Goal: Task Accomplishment & Management: Manage account settings

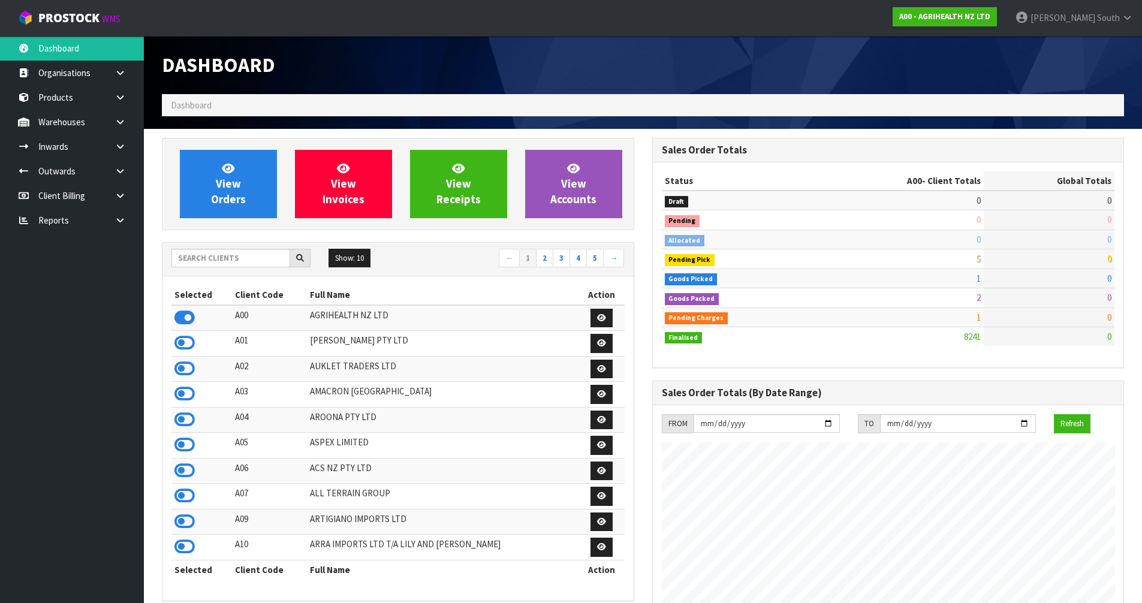
scroll to position [908, 490]
click at [218, 258] on input "text" at bounding box center [230, 258] width 119 height 19
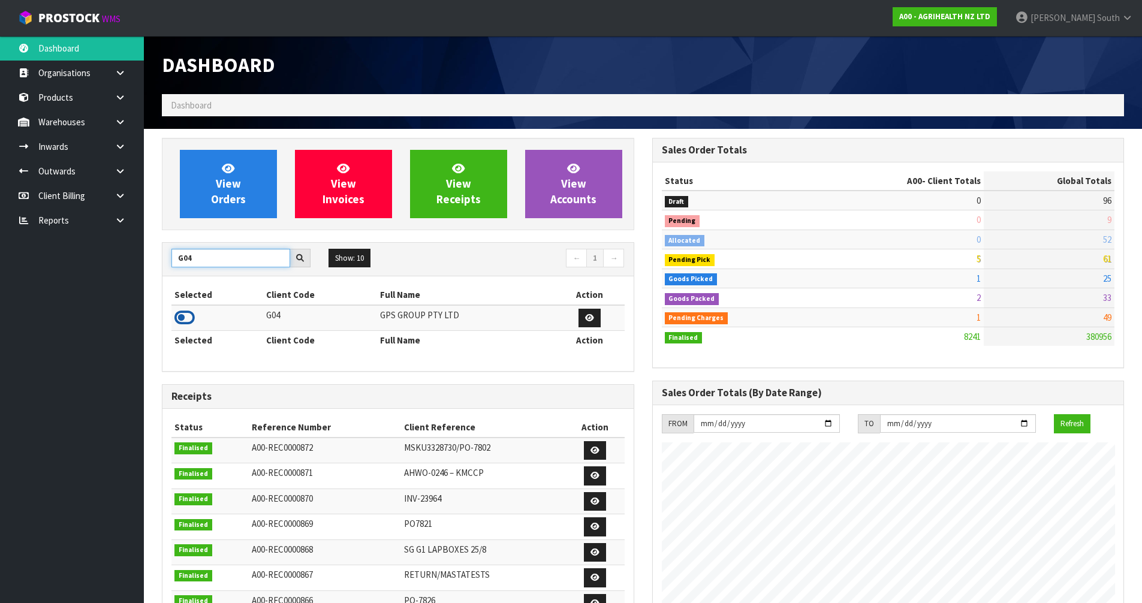
type input "G04"
click at [189, 324] on icon at bounding box center [184, 318] width 20 height 18
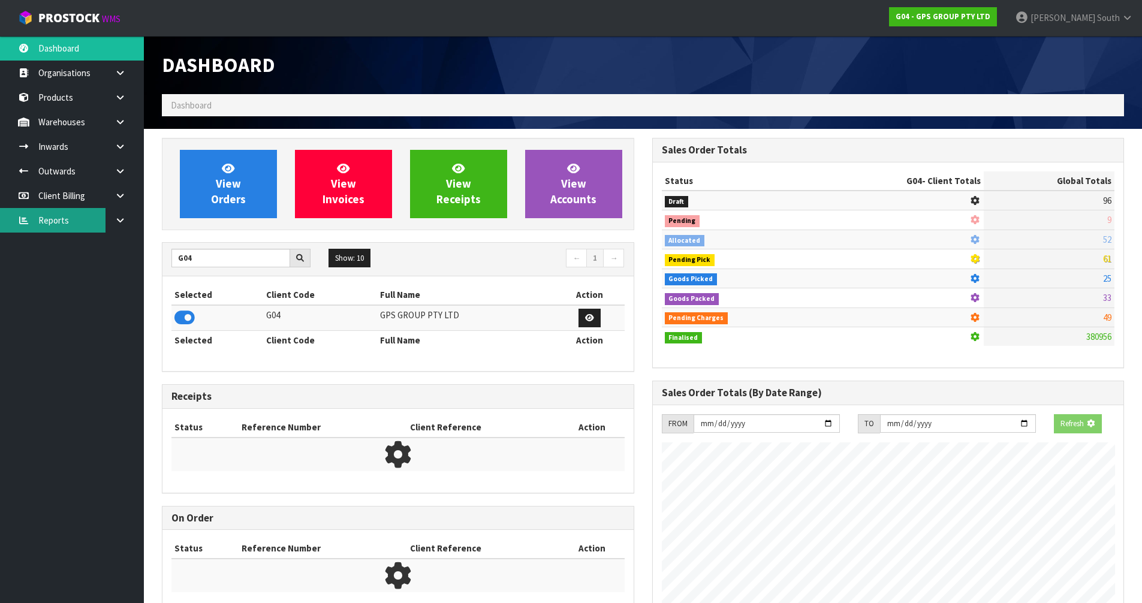
scroll to position [598624, 598866]
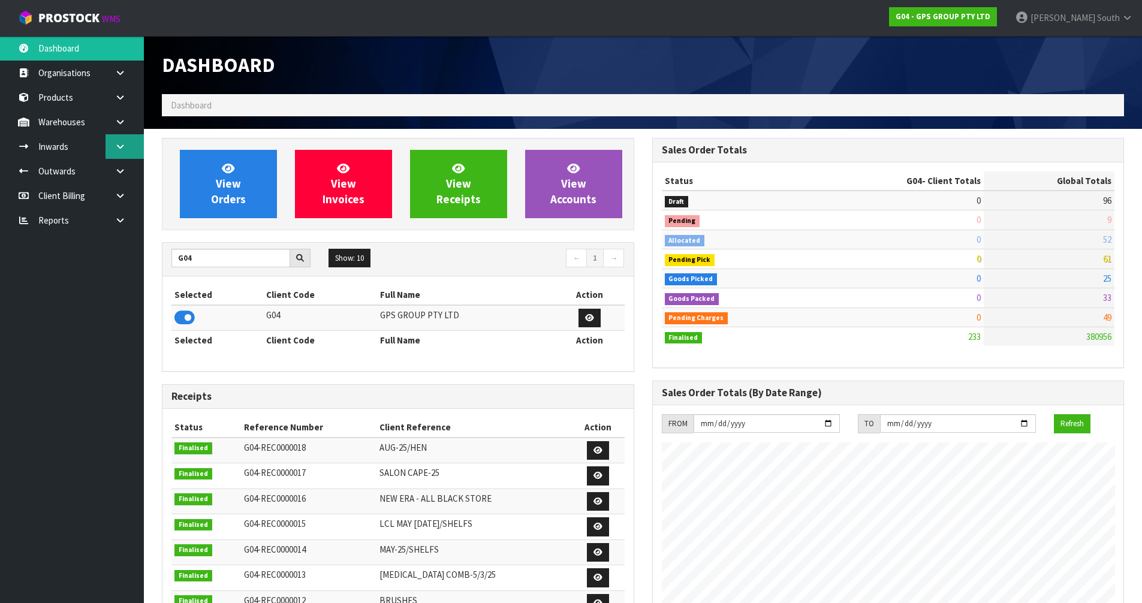
click at [128, 144] on link at bounding box center [124, 146] width 38 height 25
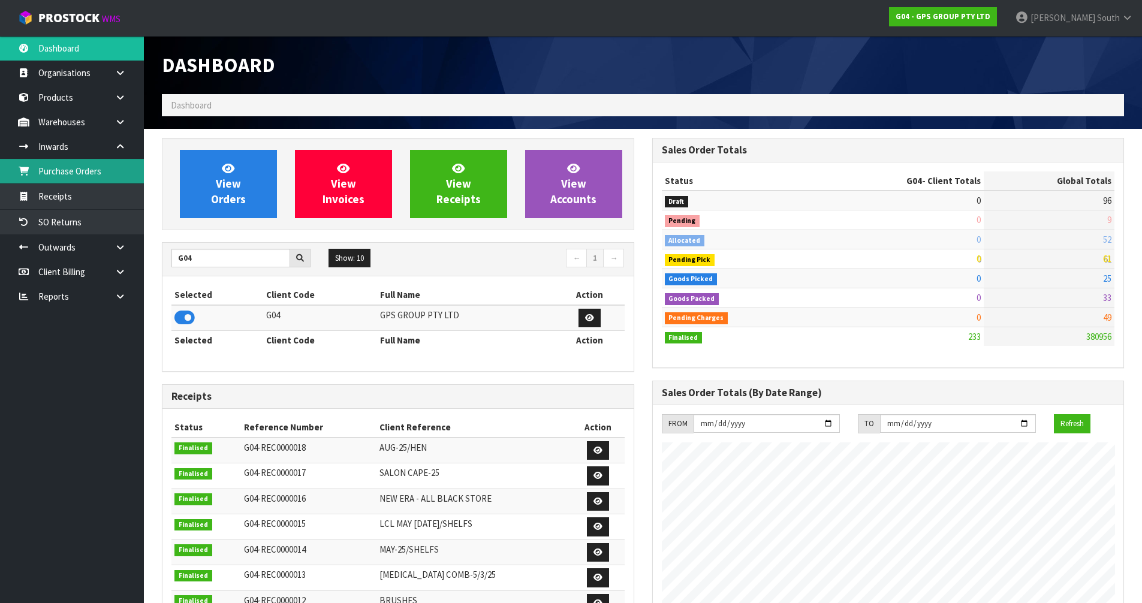
click at [96, 171] on link "Purchase Orders" at bounding box center [72, 171] width 144 height 25
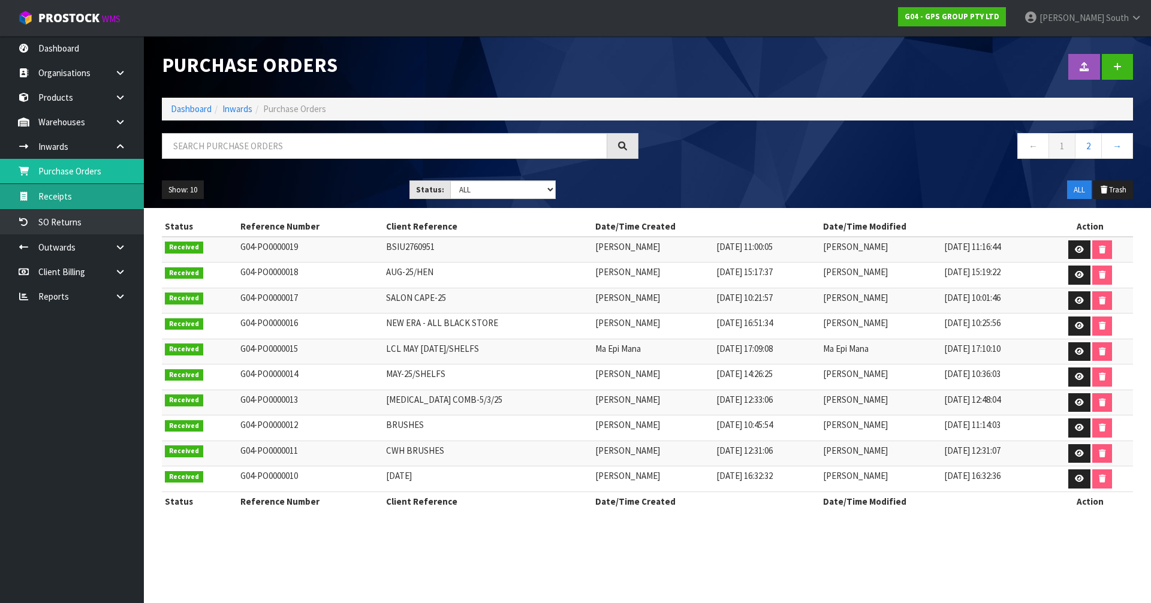
click at [72, 192] on link "Receipts" at bounding box center [72, 196] width 144 height 25
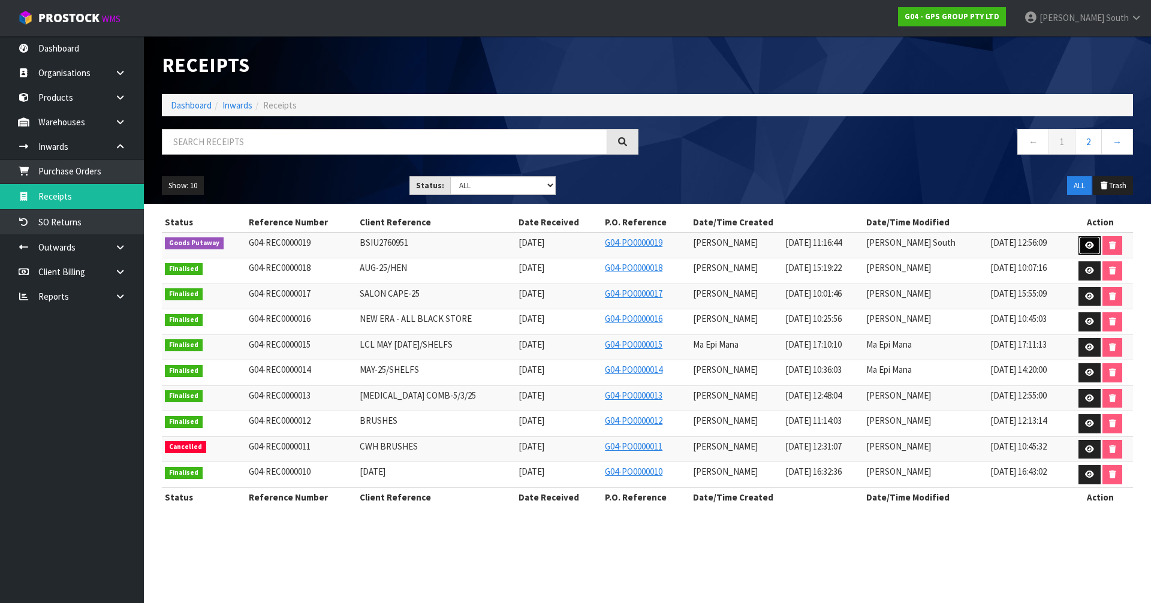
click at [1081, 237] on link at bounding box center [1089, 245] width 22 height 19
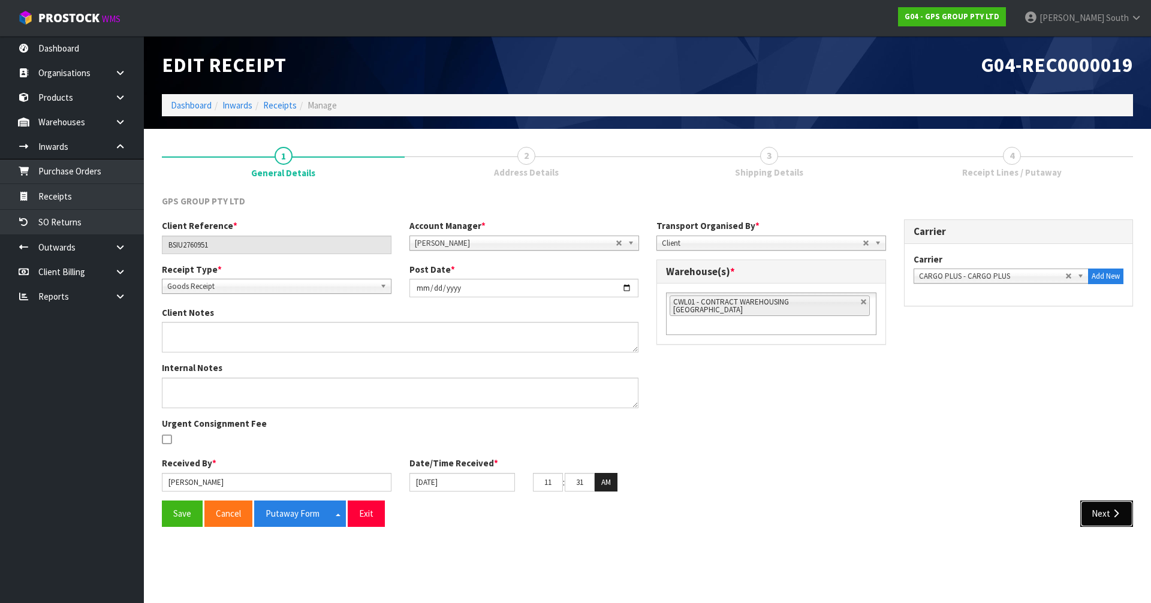
click at [1119, 512] on icon "button" at bounding box center [1115, 513] width 11 height 9
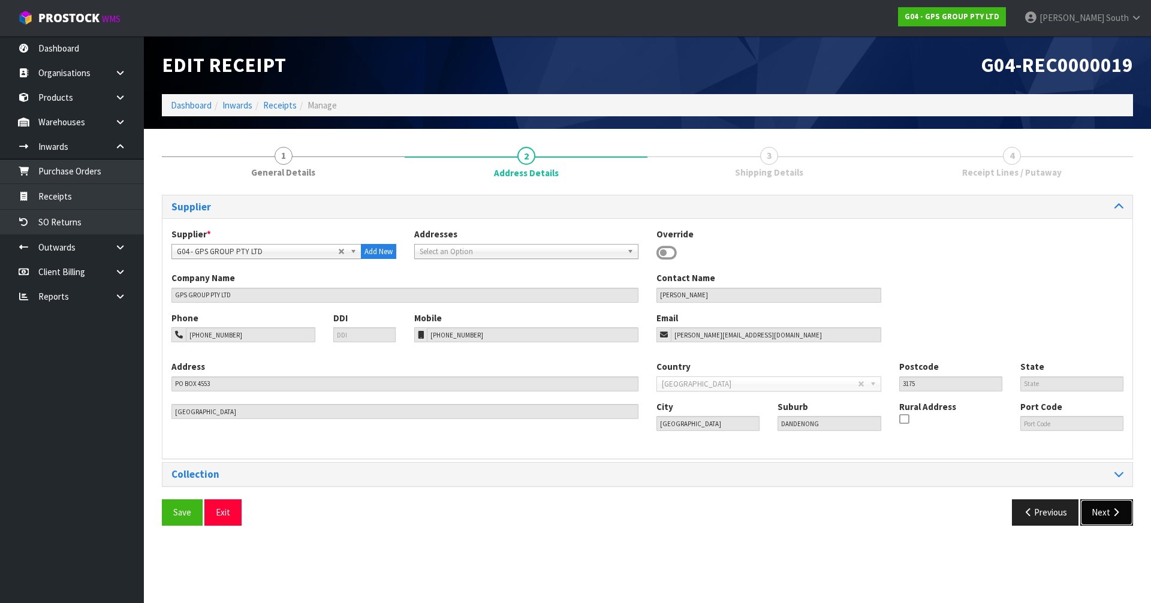
click at [1115, 515] on icon "button" at bounding box center [1115, 512] width 11 height 9
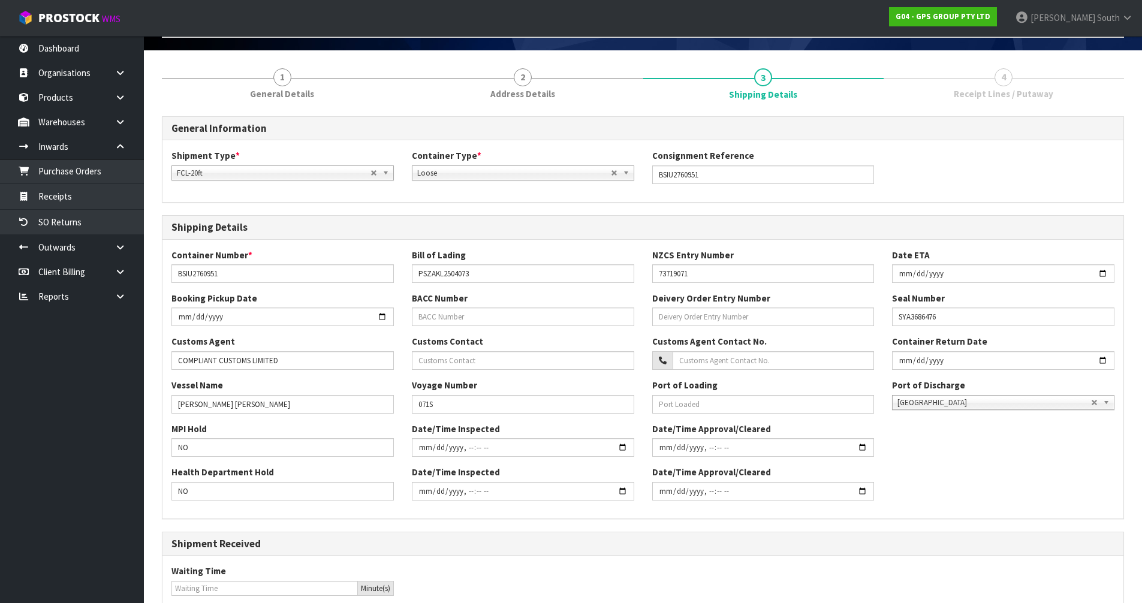
scroll to position [233, 0]
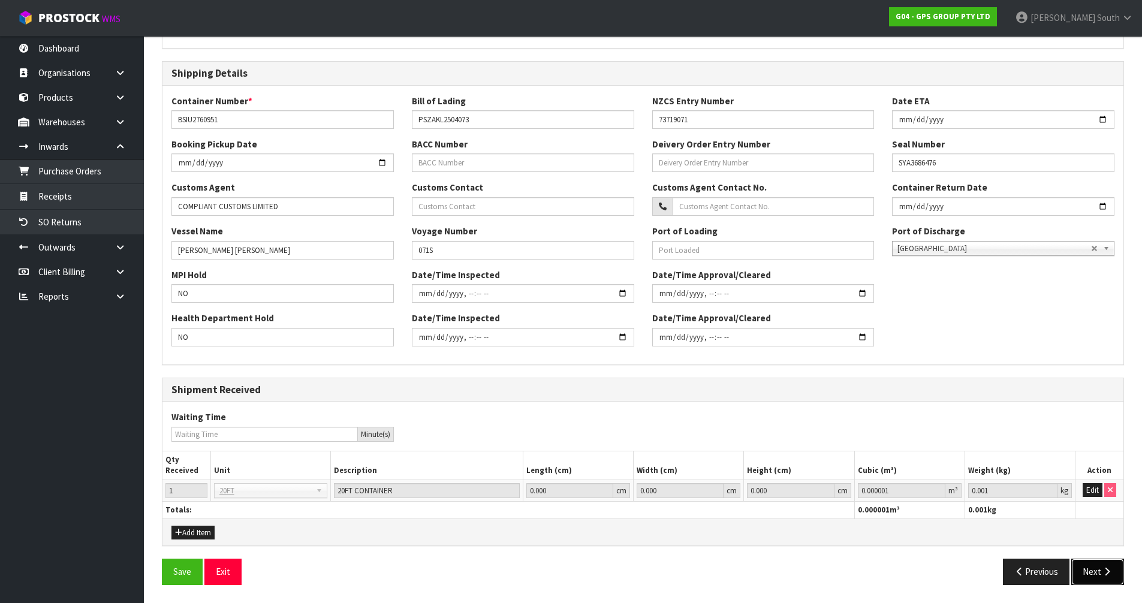
click at [1090, 567] on button "Next" at bounding box center [1097, 572] width 53 height 26
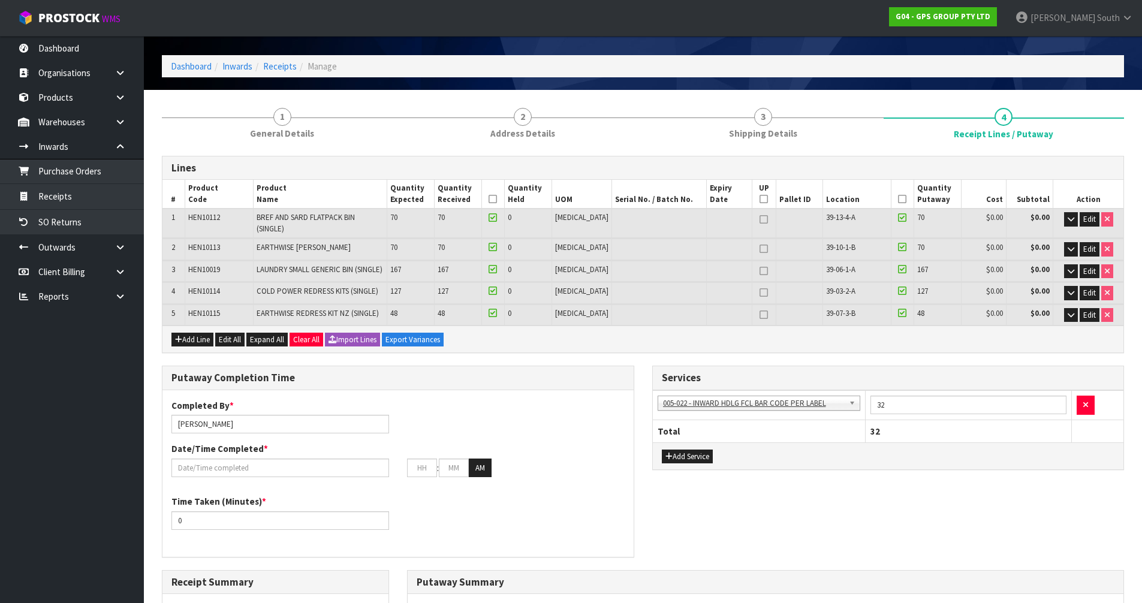
scroll to position [60, 0]
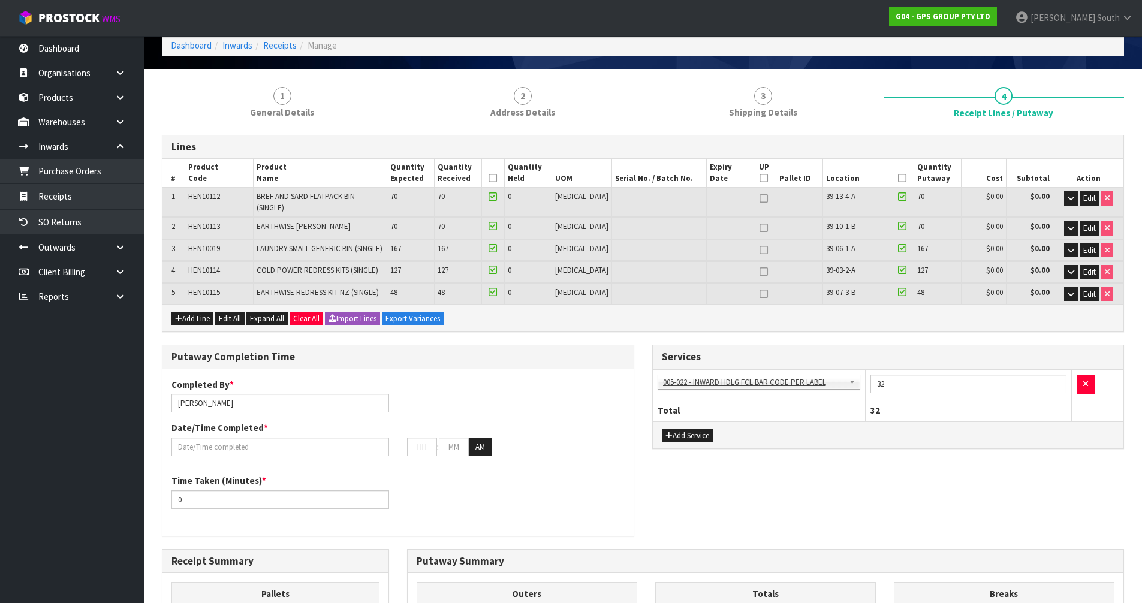
click at [898, 178] on icon at bounding box center [902, 178] width 8 height 1
click at [497, 178] on icon at bounding box center [492, 178] width 8 height 1
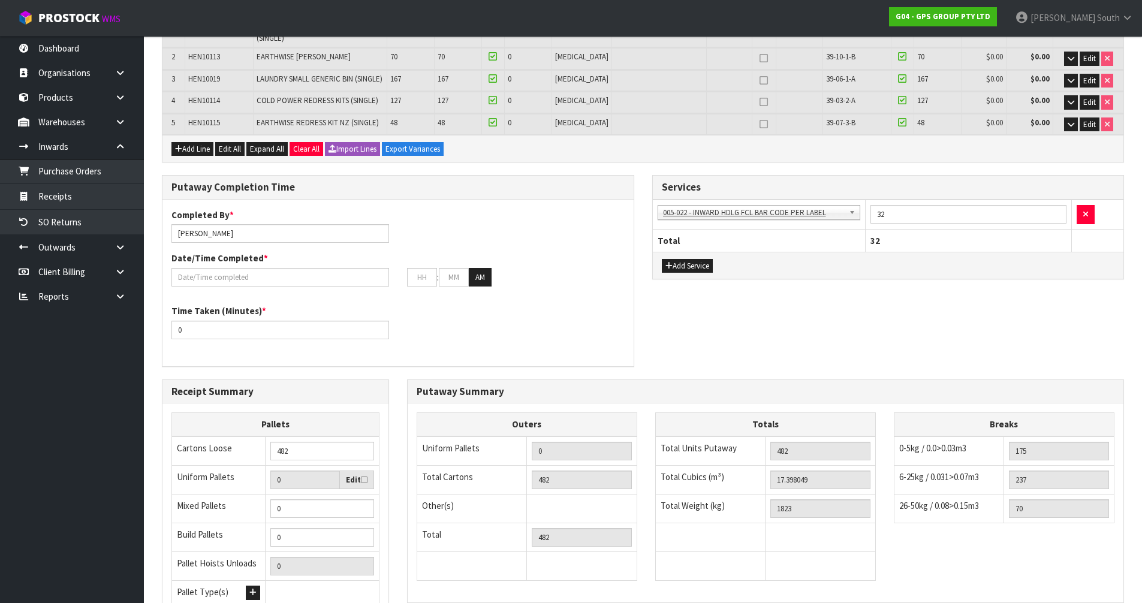
scroll to position [120, 0]
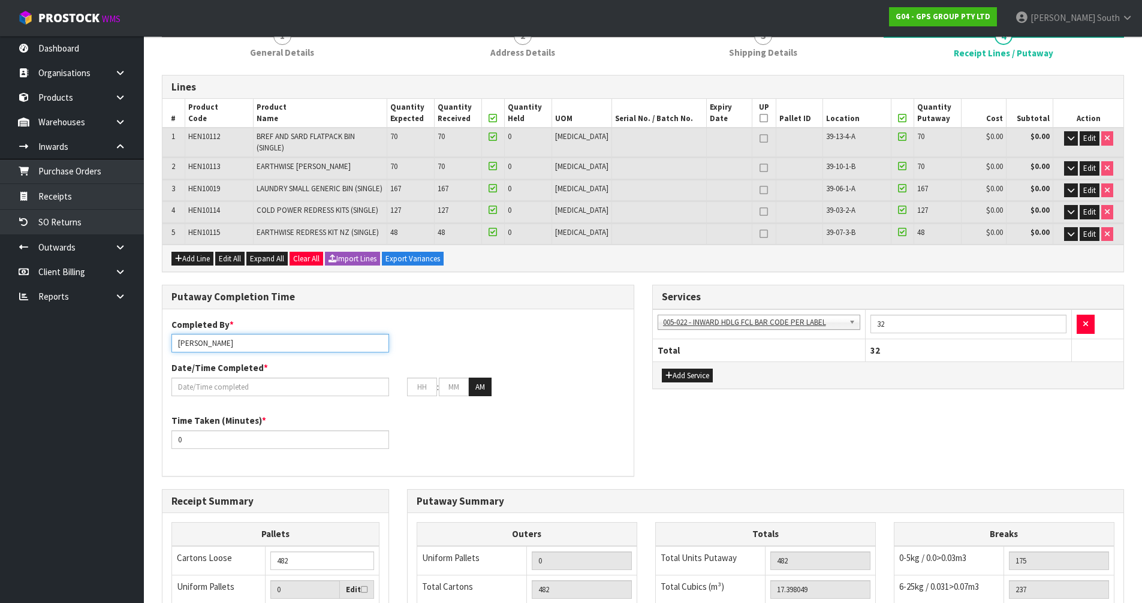
drag, startPoint x: 248, startPoint y: 335, endPoint x: 182, endPoint y: 337, distance: 66.6
click at [182, 337] on input "Prabhneet Kaur" at bounding box center [280, 343] width 218 height 19
click at [261, 337] on input "Zach + ma" at bounding box center [280, 343] width 218 height 19
type input "Zach + Ma + John + Raj +James"
click at [300, 378] on input "text" at bounding box center [280, 387] width 218 height 19
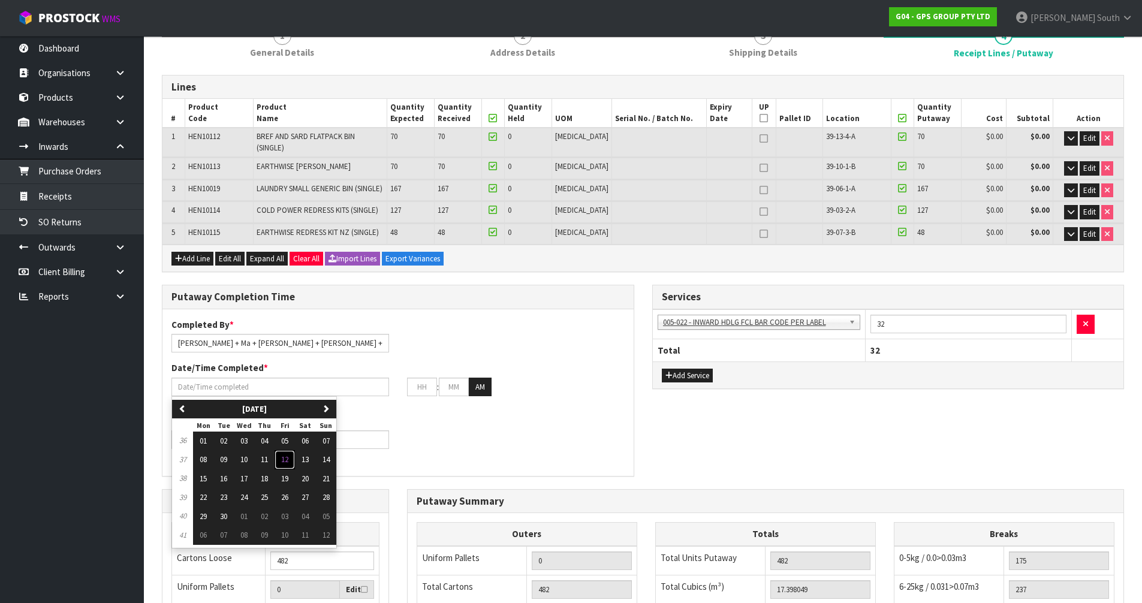
click at [288, 454] on span "12" at bounding box center [284, 459] width 7 height 10
type input "12/09/2025"
type input "12"
type input "00"
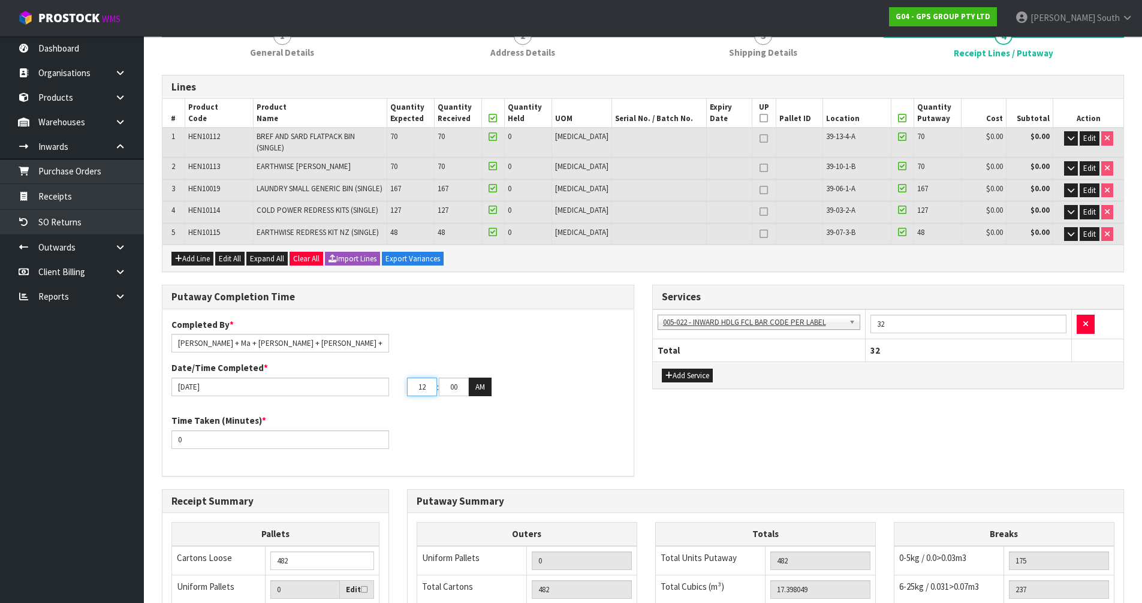
drag, startPoint x: 433, startPoint y: 380, endPoint x: 393, endPoint y: 381, distance: 40.2
click at [393, 381] on div "12/09/2025 12 : 00 : 00 AM" at bounding box center [397, 387] width 471 height 19
type input "01"
click at [485, 382] on button "AM" at bounding box center [480, 387] width 23 height 19
drag, startPoint x: 231, startPoint y: 432, endPoint x: 140, endPoint y: 438, distance: 91.3
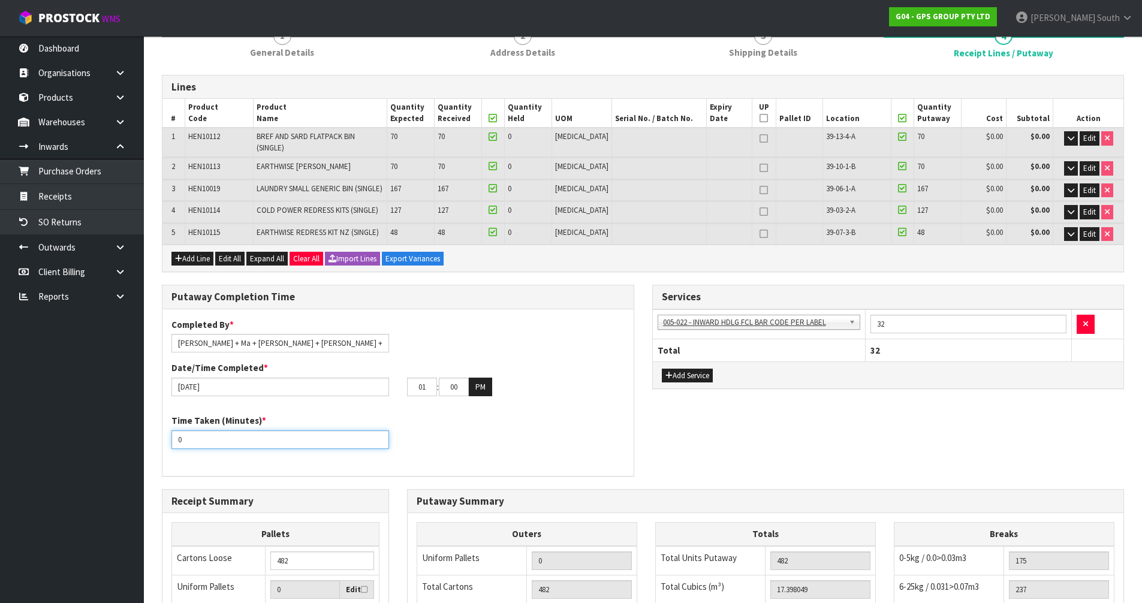
click at [140, 438] on body "Toggle navigation ProStock WMS G04 - GPS GROUP PTY LTD Zachary South Logout Das…" at bounding box center [571, 181] width 1142 height 603
type input "720"
click at [605, 434] on div "Time Taken (Minutes) * 720" at bounding box center [397, 435] width 471 height 43
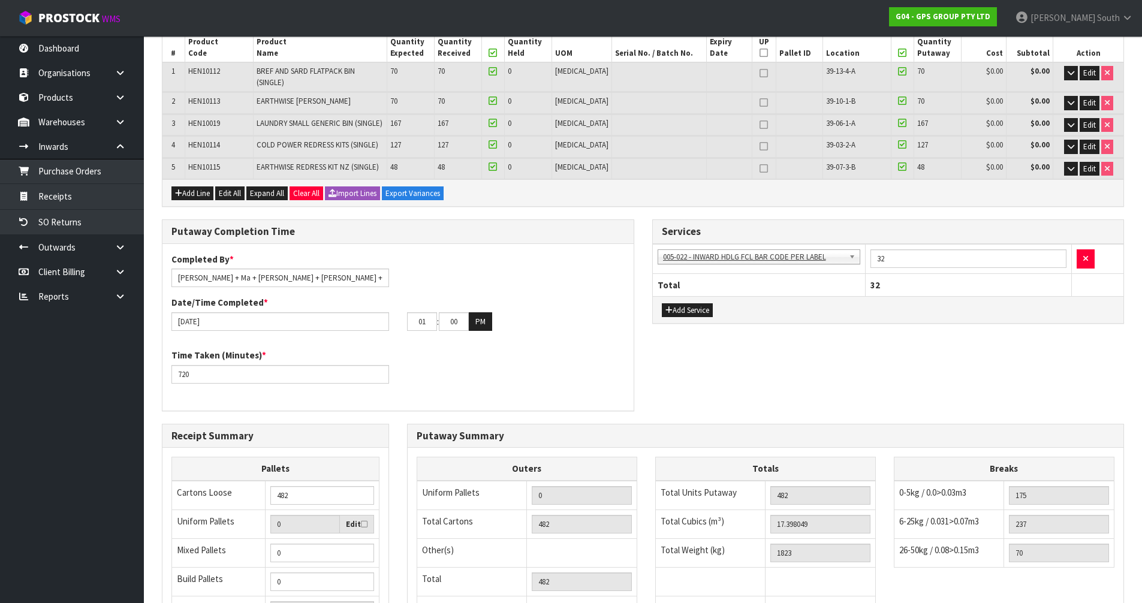
scroll to position [300, 0]
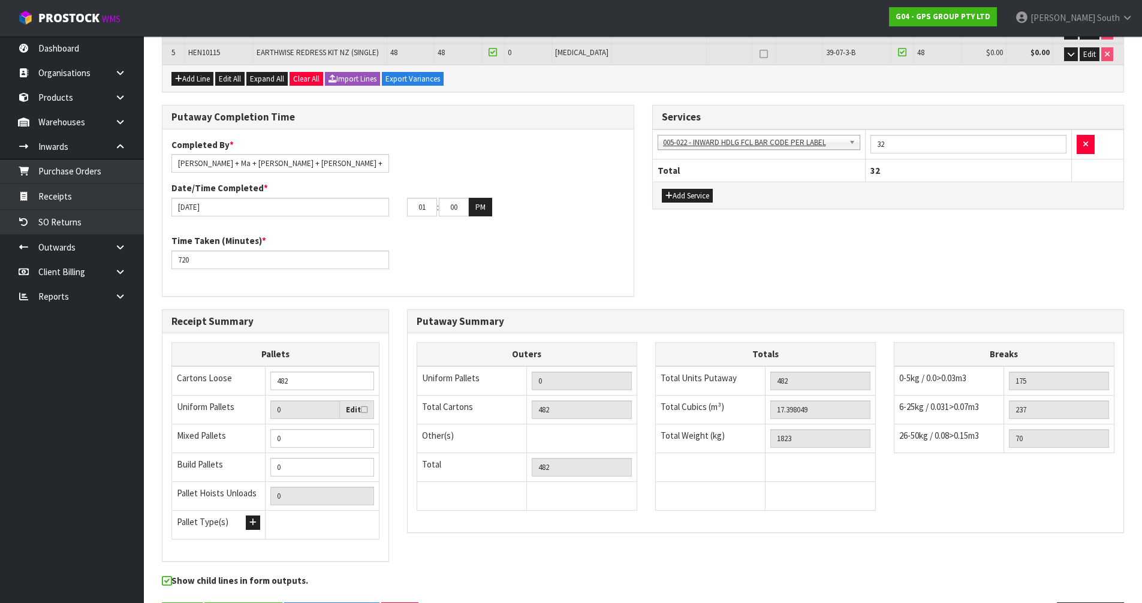
click at [865, 240] on div "Putaway Completion Time Completed By * Zach + Ma + John + Raj +James Date/Time …" at bounding box center [643, 207] width 980 height 204
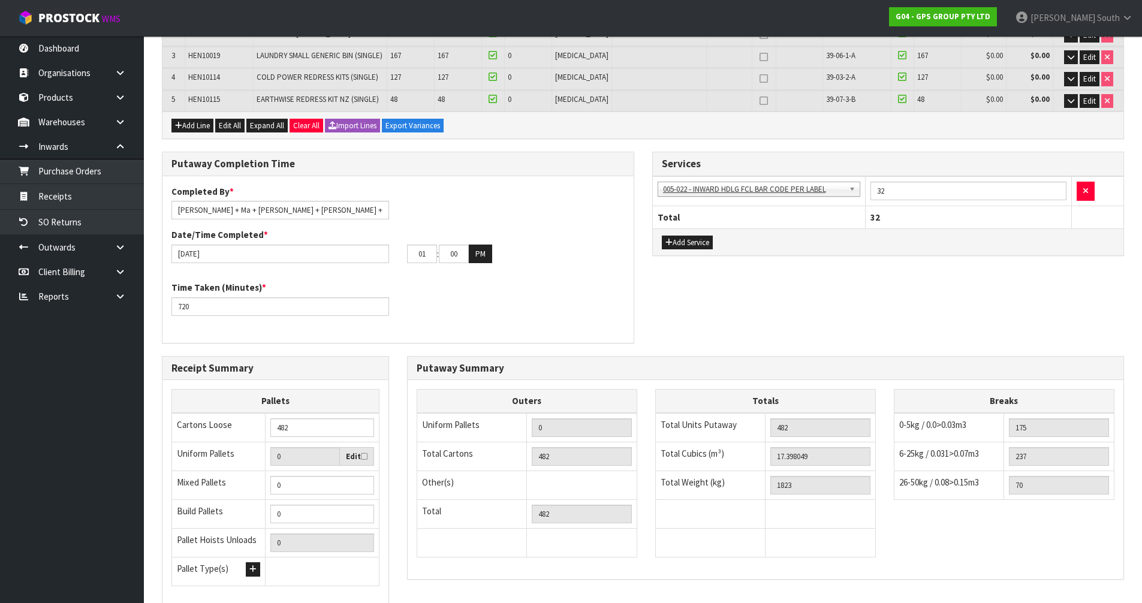
scroll to position [335, 0]
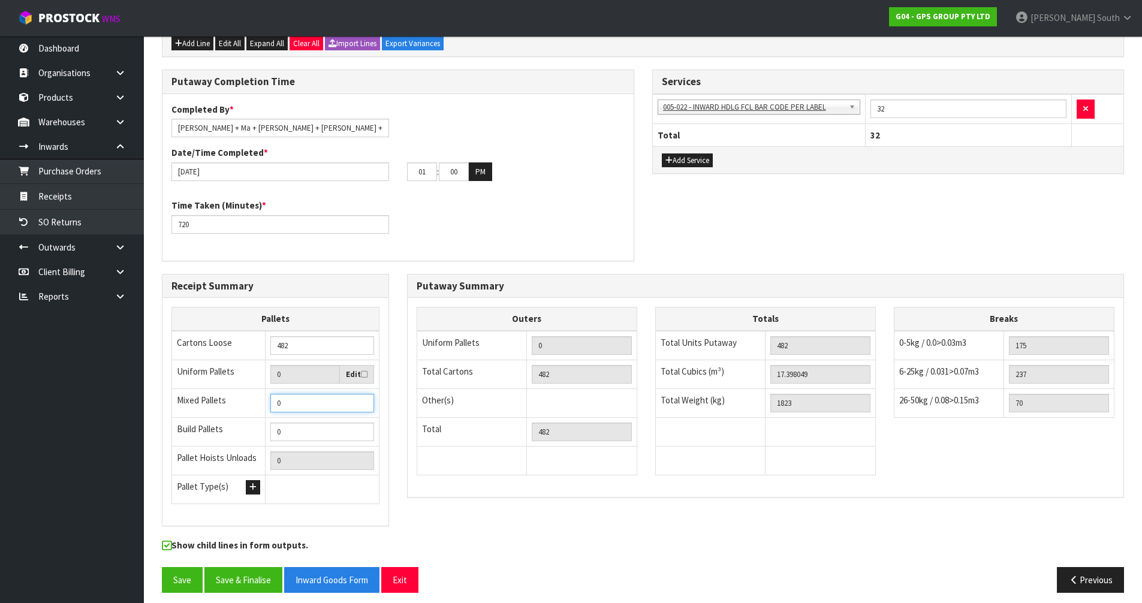
drag, startPoint x: 313, startPoint y: 392, endPoint x: 258, endPoint y: 390, distance: 55.8
click at [258, 390] on tr "Mixed Pallets 0" at bounding box center [275, 403] width 207 height 29
drag, startPoint x: 369, startPoint y: 444, endPoint x: 404, endPoint y: 462, distance: 39.9
click at [369, 451] on input "0" at bounding box center [322, 460] width 104 height 19
click at [436, 460] on td at bounding box center [472, 460] width 110 height 29
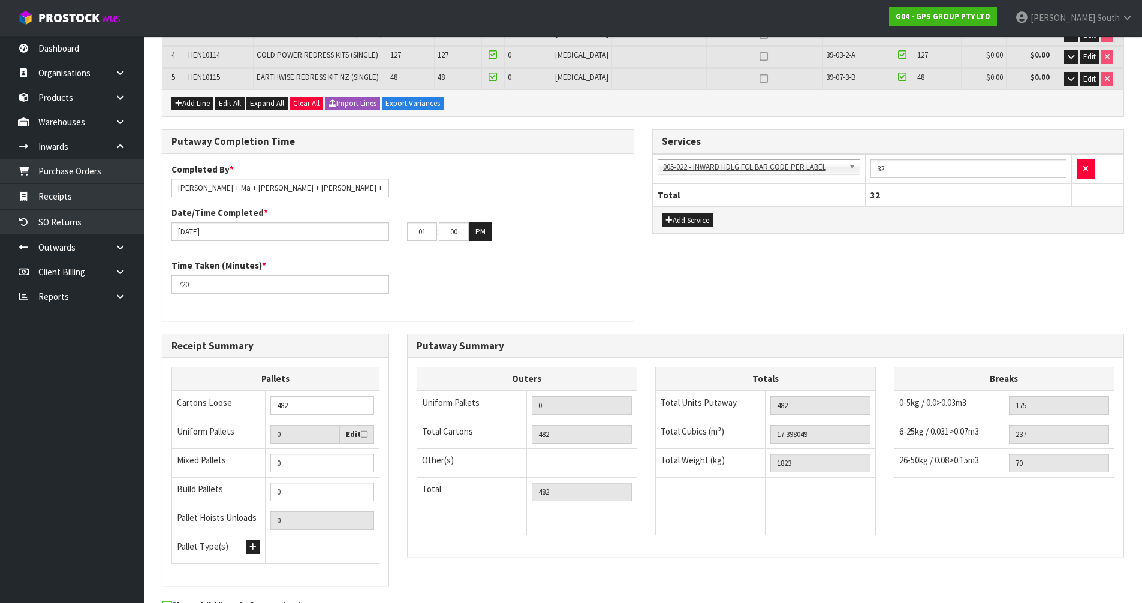
scroll to position [155, 0]
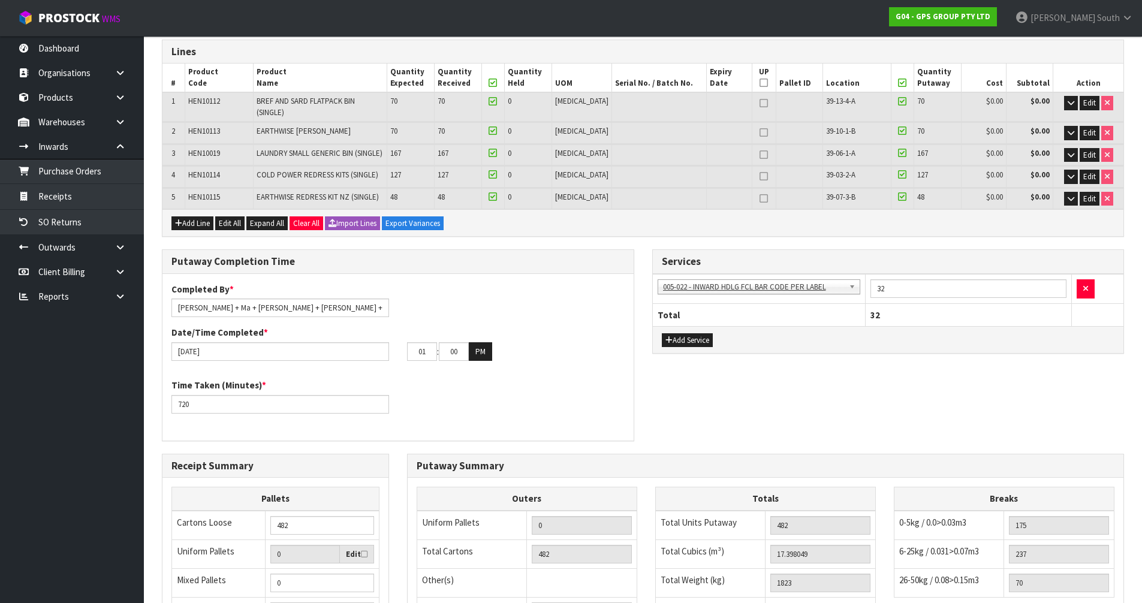
click at [599, 332] on div "Date/Time Completed * 12/09/2025 01 : 00 : 00 PM" at bounding box center [397, 343] width 471 height 35
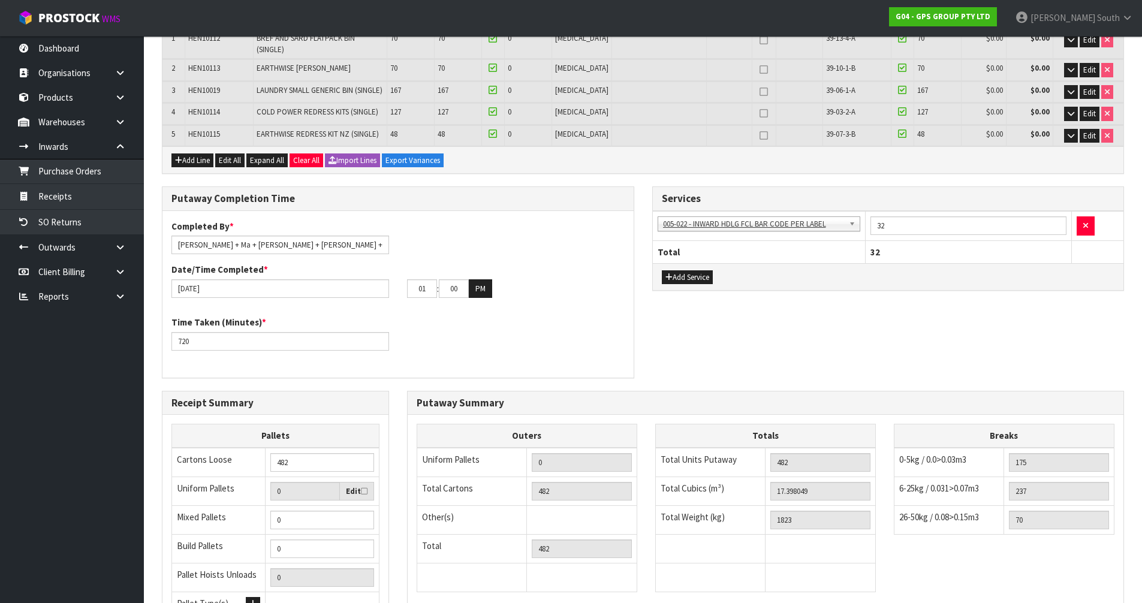
scroll to position [335, 0]
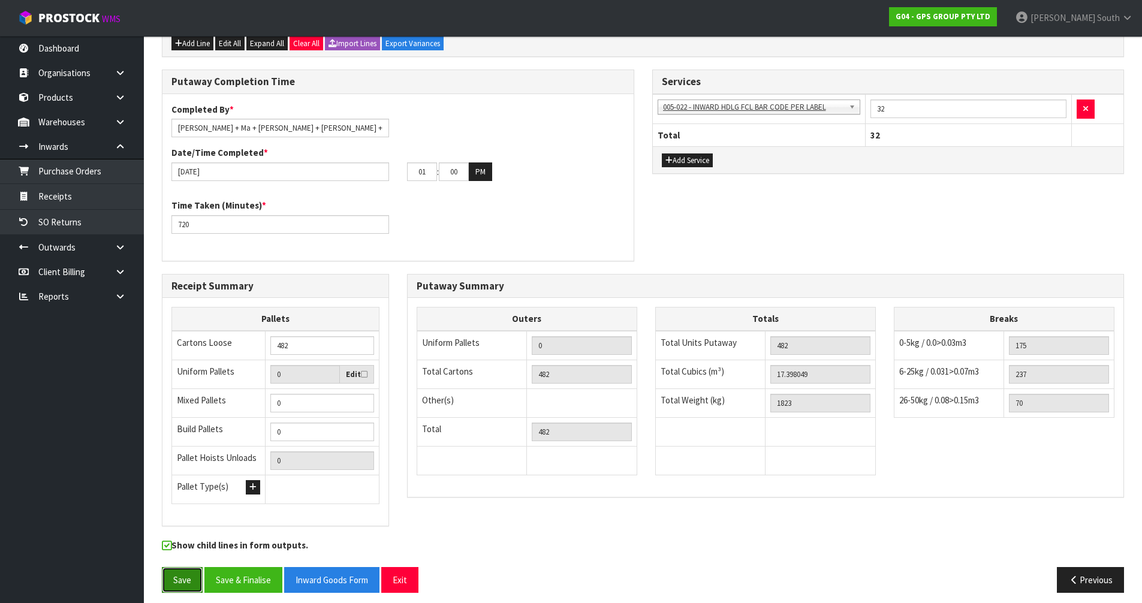
click at [195, 567] on button "Save" at bounding box center [182, 580] width 41 height 26
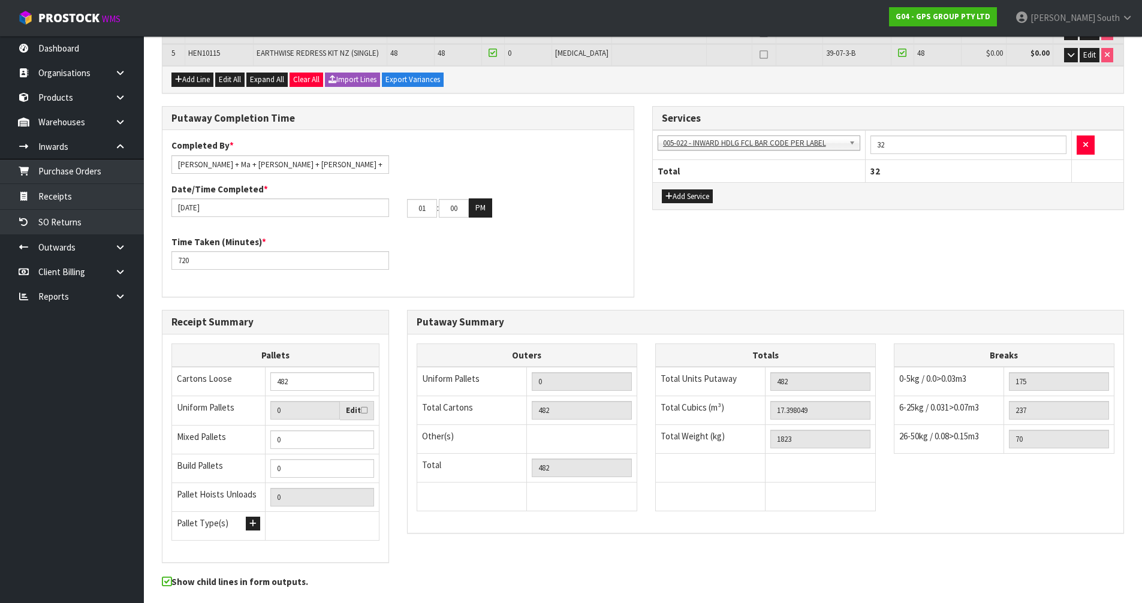
scroll to position [378, 0]
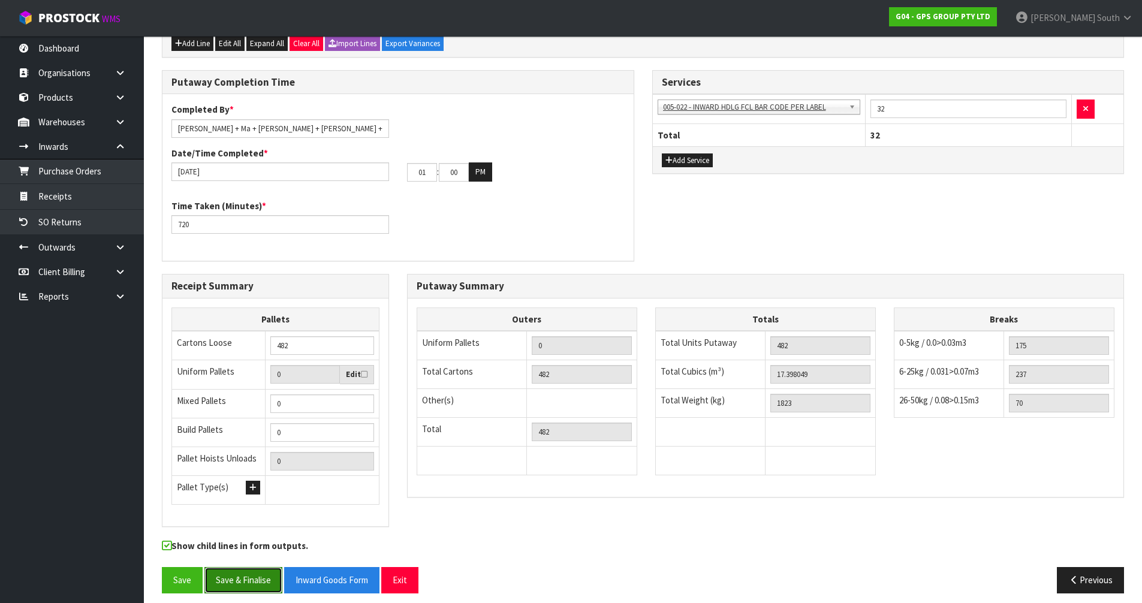
click at [257, 567] on button "Save & Finalise" at bounding box center [243, 580] width 78 height 26
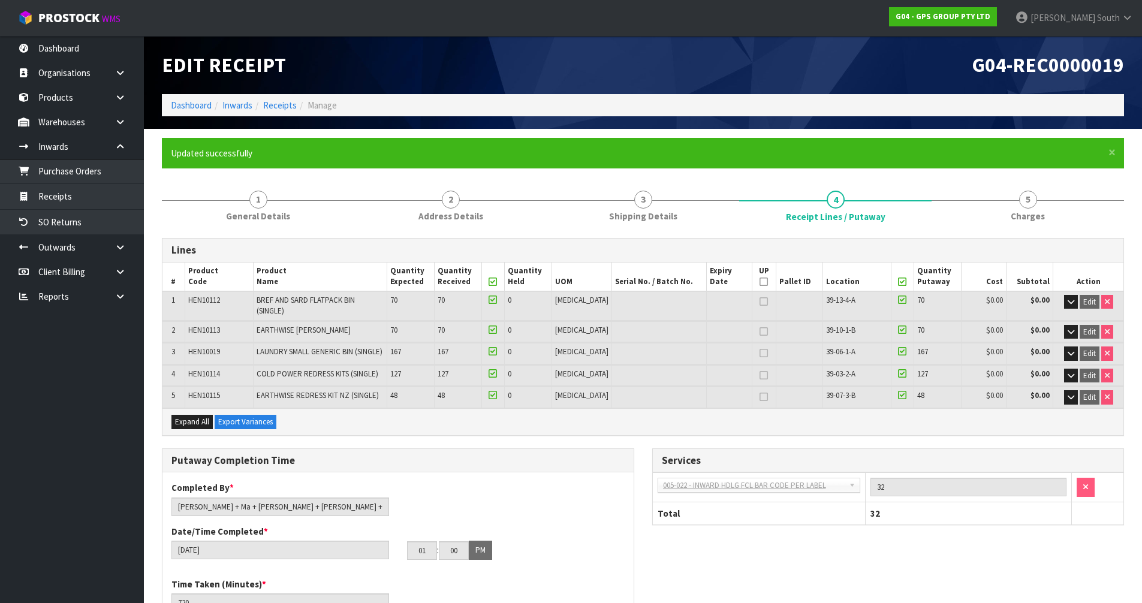
click at [898, 240] on div "Lines" at bounding box center [642, 251] width 961 height 24
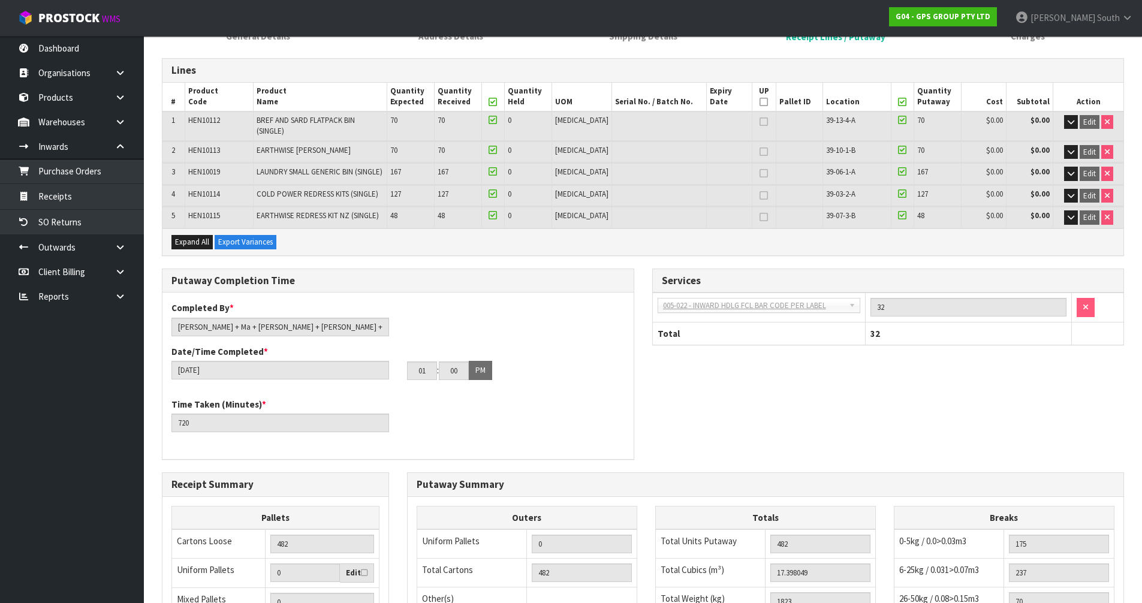
scroll to position [300, 0]
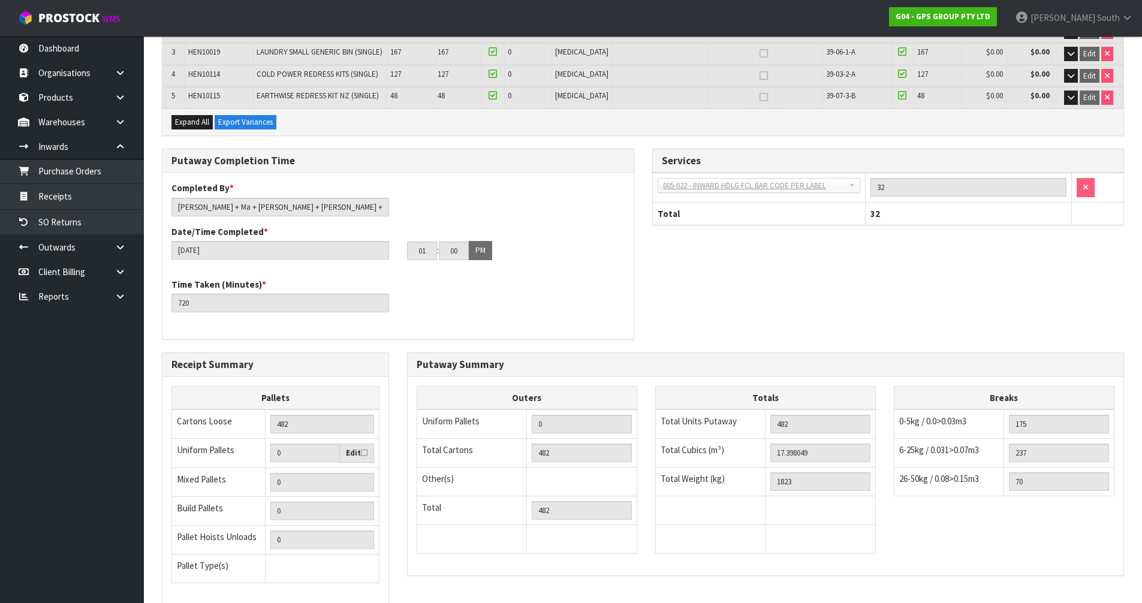
click at [760, 341] on div "Putaway Completion Time Completed By * Zach + Ma + John + Raj +James Date/Time …" at bounding box center [643, 251] width 980 height 204
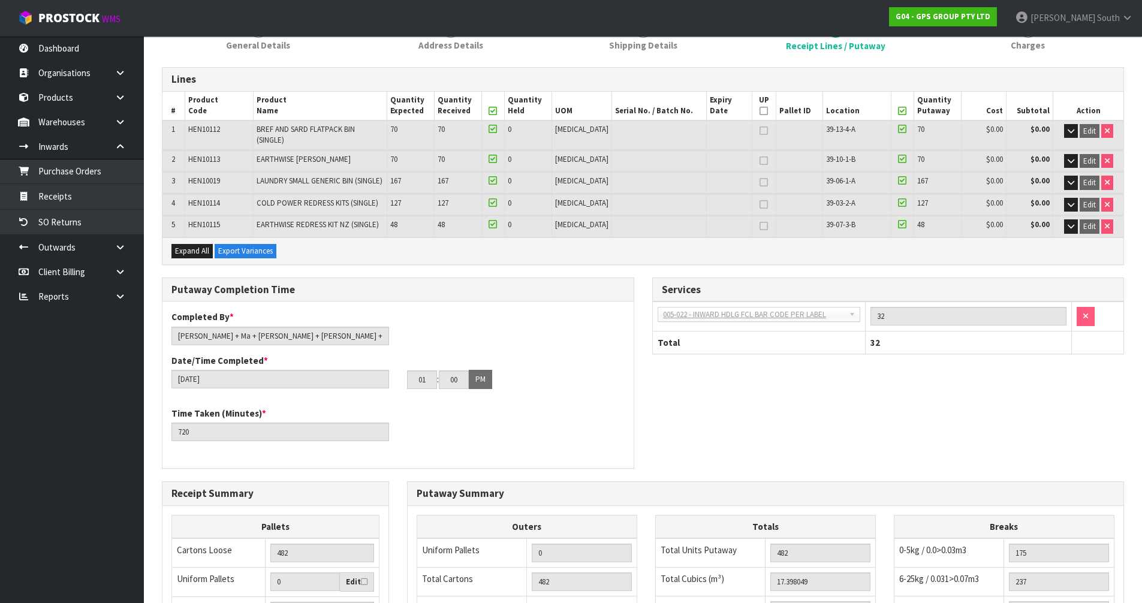
scroll to position [0, 0]
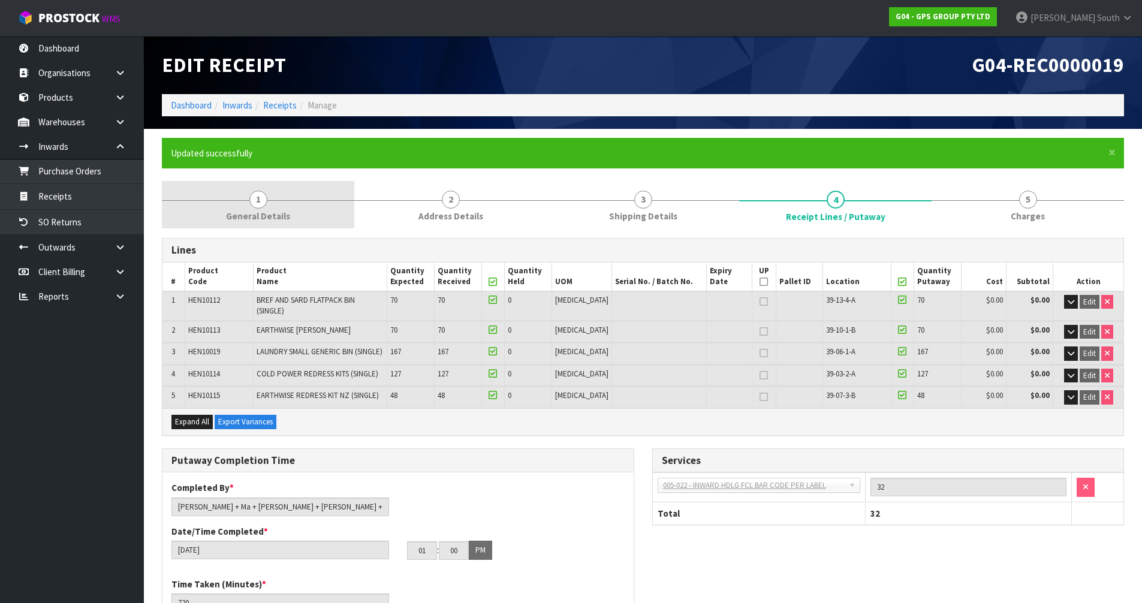
click at [269, 214] on span "General Details" at bounding box center [258, 216] width 64 height 13
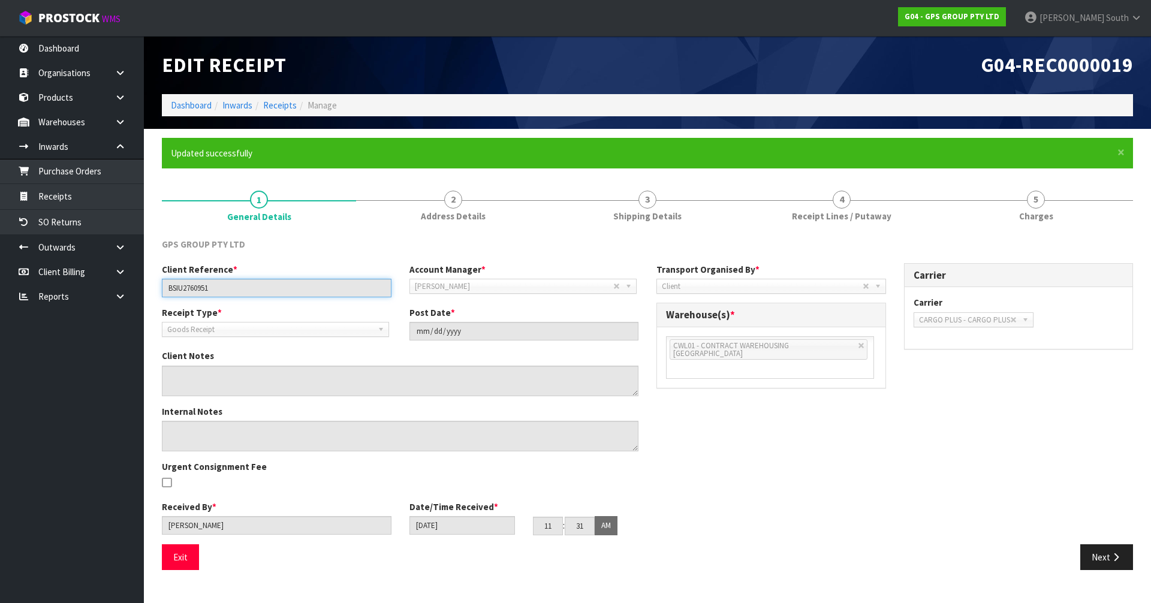
drag, startPoint x: 298, startPoint y: 288, endPoint x: 173, endPoint y: 287, distance: 125.9
click at [173, 287] on input "BSIU2760951" at bounding box center [277, 288] width 230 height 19
click at [202, 286] on input "BSIU2760951" at bounding box center [277, 288] width 230 height 19
click at [229, 288] on input "BSIU2760951" at bounding box center [277, 288] width 230 height 19
drag, startPoint x: 211, startPoint y: 286, endPoint x: 155, endPoint y: 286, distance: 56.3
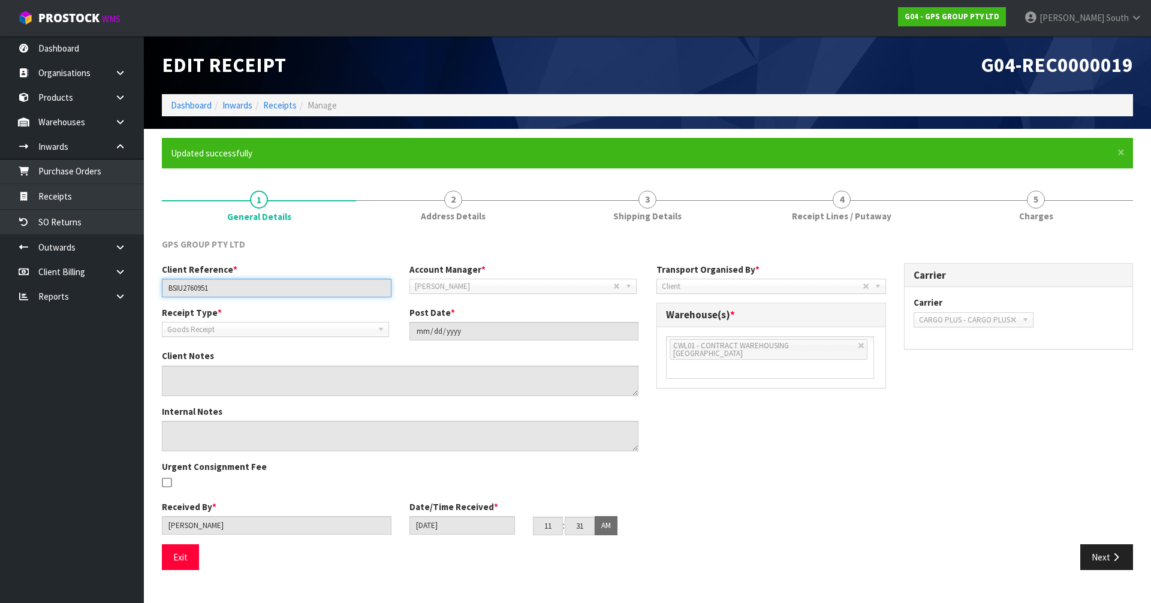
click at [155, 286] on div "Client Reference * BSIU2760951" at bounding box center [277, 280] width 248 height 34
click at [725, 80] on div "G04-REC0000019" at bounding box center [894, 65] width 494 height 58
click at [805, 456] on div "Client Reference * BSIU2760951 Account Manager * Zubair Moolla Rod Giles Kirsty…" at bounding box center [647, 403] width 989 height 281
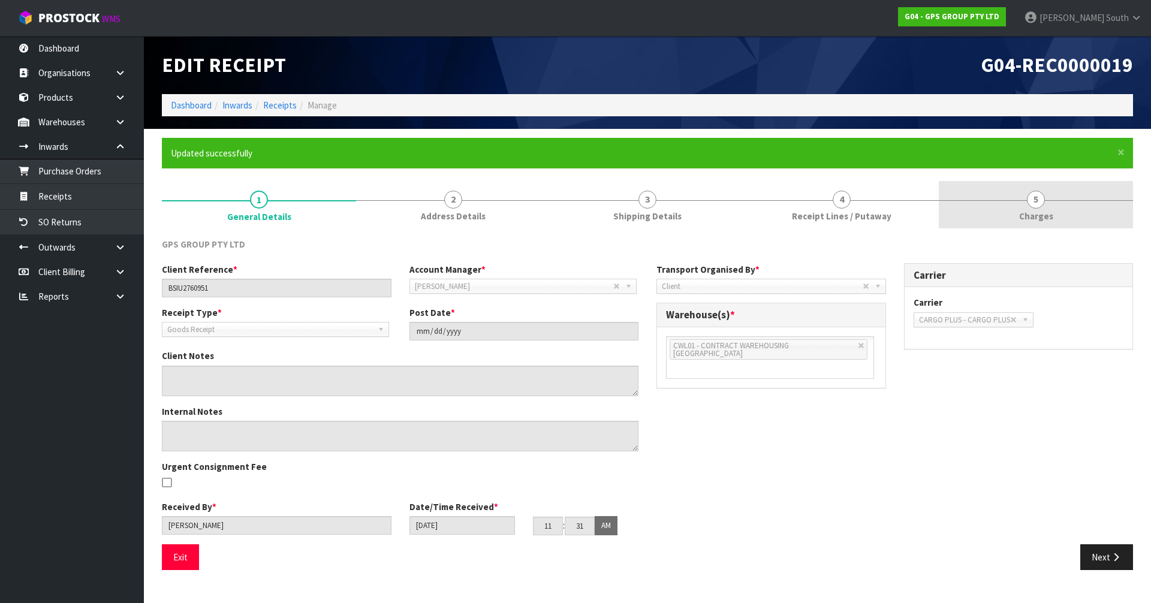
click at [1024, 203] on link "5 Charges" at bounding box center [1036, 204] width 194 height 47
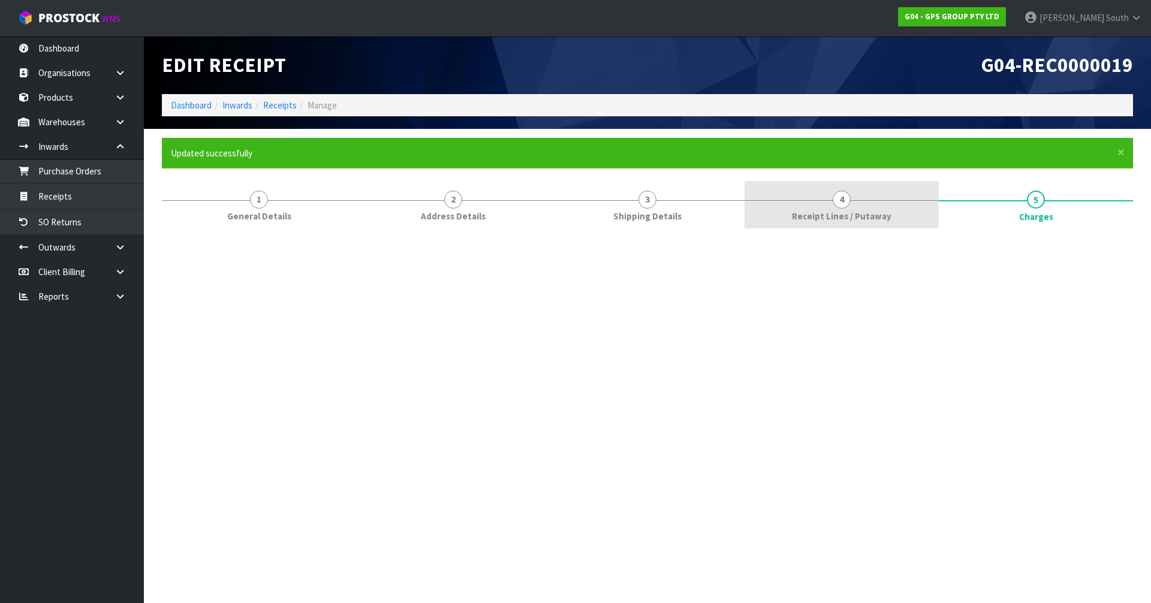
click at [891, 218] on link "4 Receipt Lines / Putaway" at bounding box center [841, 204] width 194 height 47
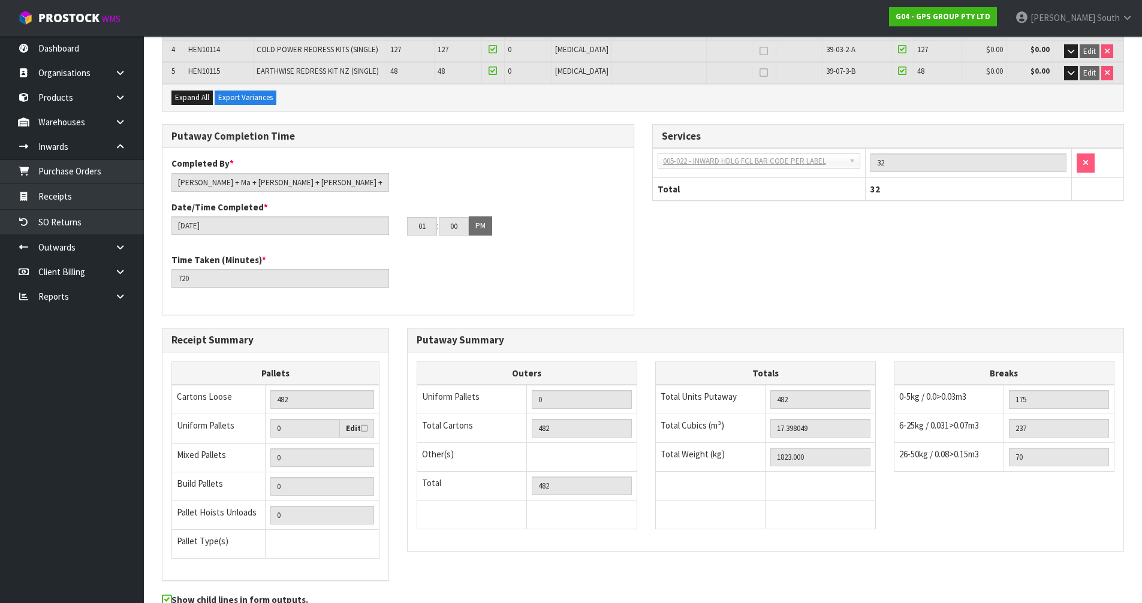
scroll to position [378, 0]
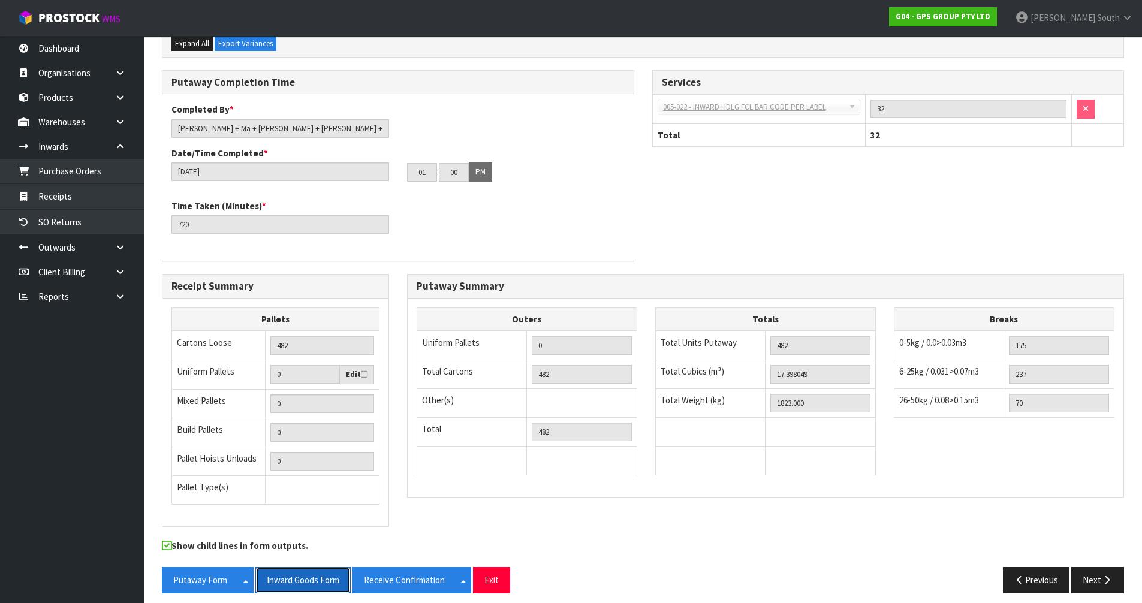
click at [286, 572] on button "Inward Goods Form" at bounding box center [302, 580] width 95 height 26
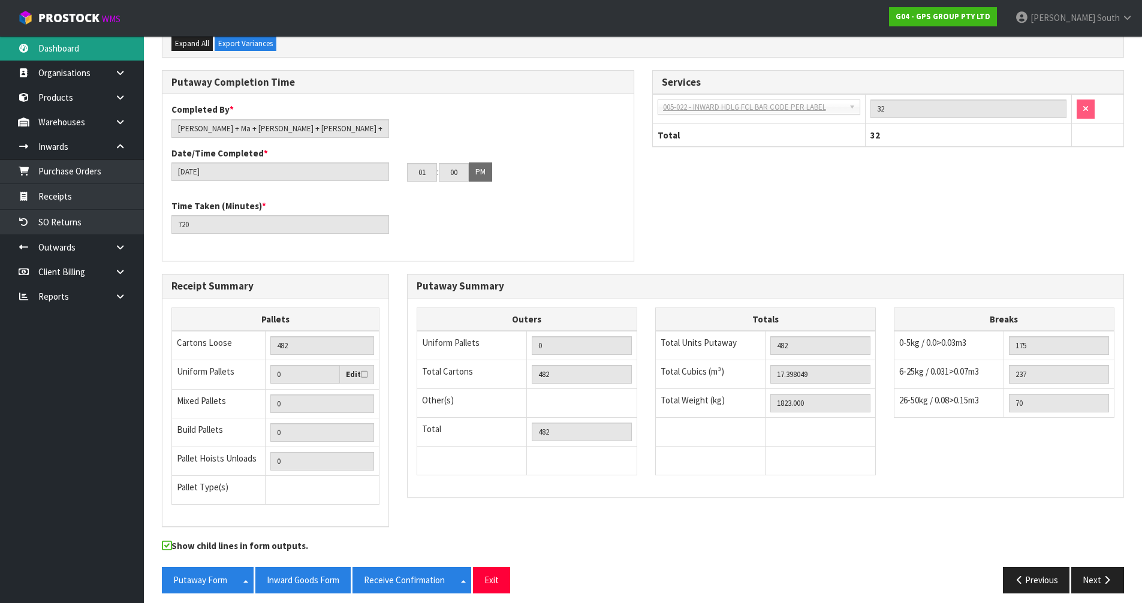
click at [91, 43] on link "Dashboard" at bounding box center [72, 48] width 144 height 25
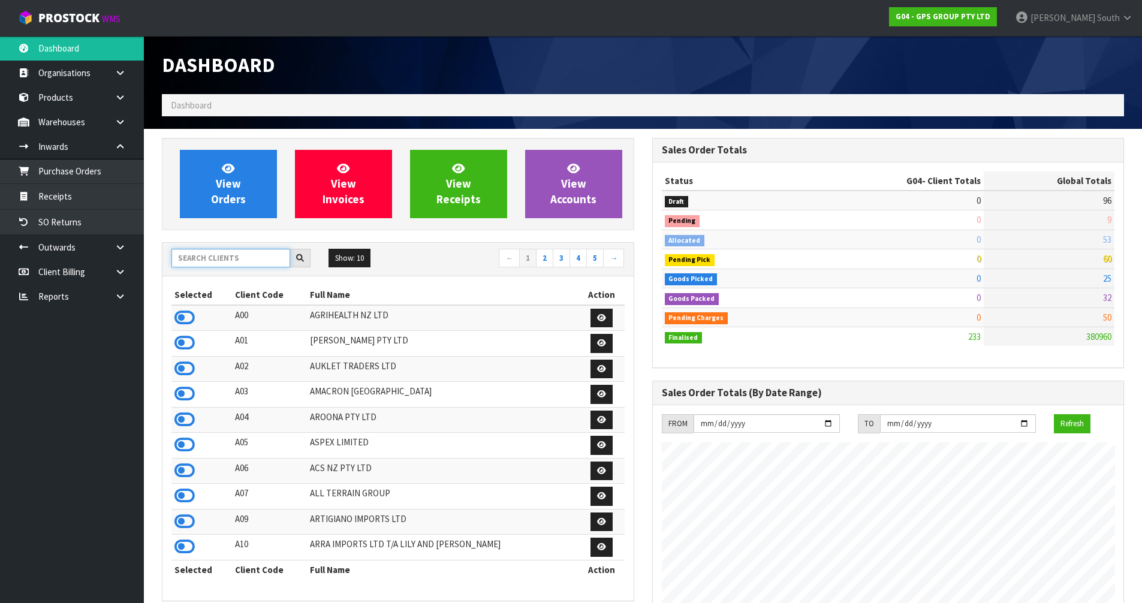
click at [227, 258] on input "text" at bounding box center [230, 258] width 119 height 19
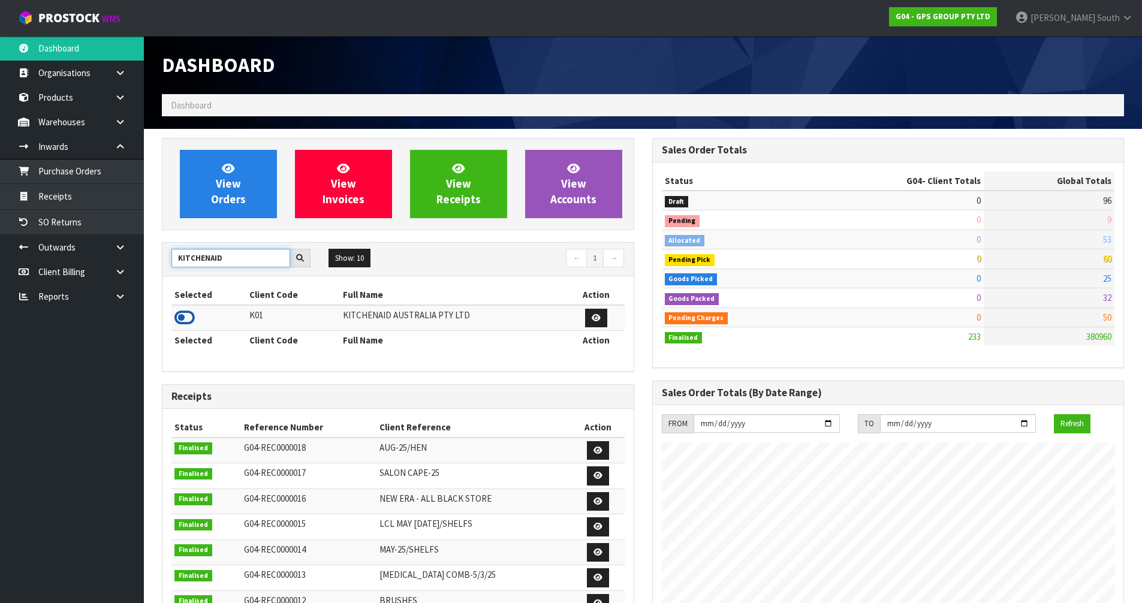
type input "KITCHENAID"
click at [186, 315] on icon at bounding box center [184, 318] width 20 height 18
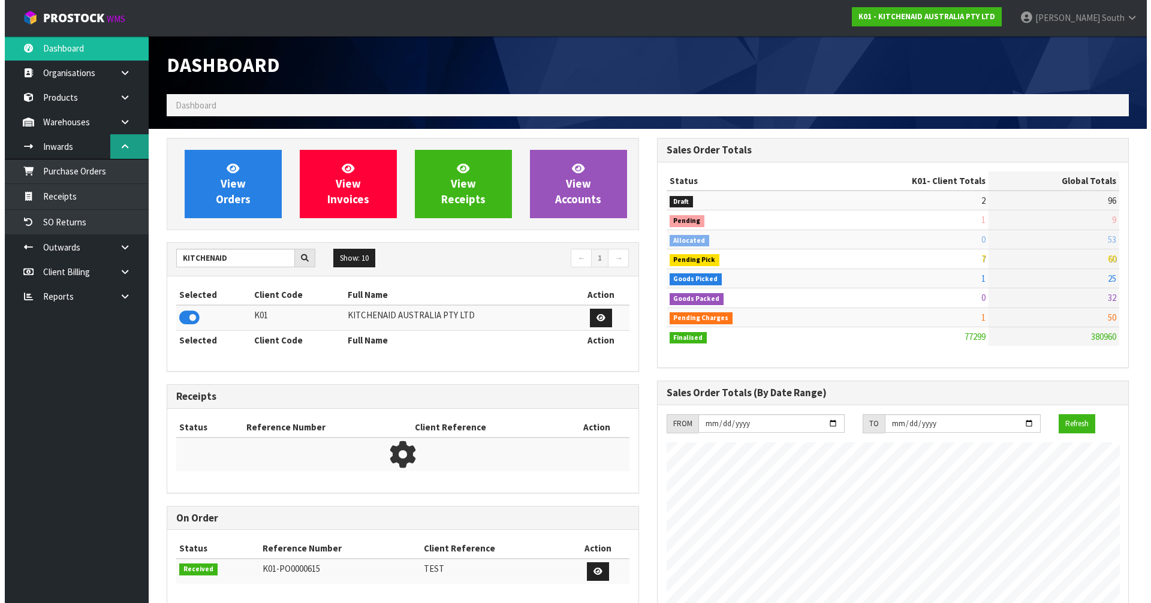
scroll to position [908, 490]
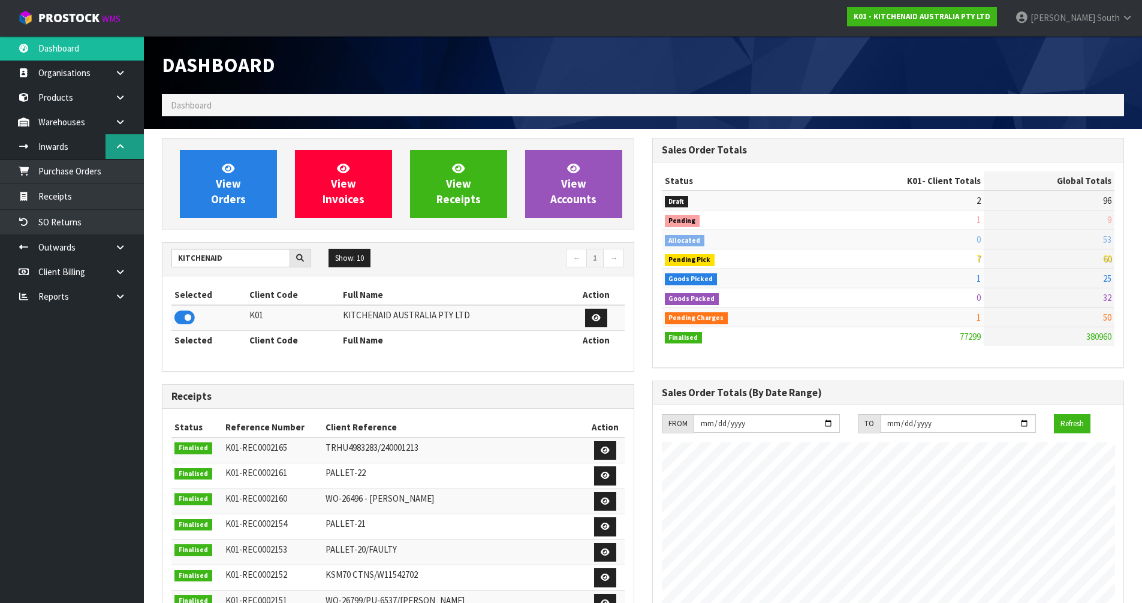
click at [130, 144] on link at bounding box center [124, 146] width 38 height 25
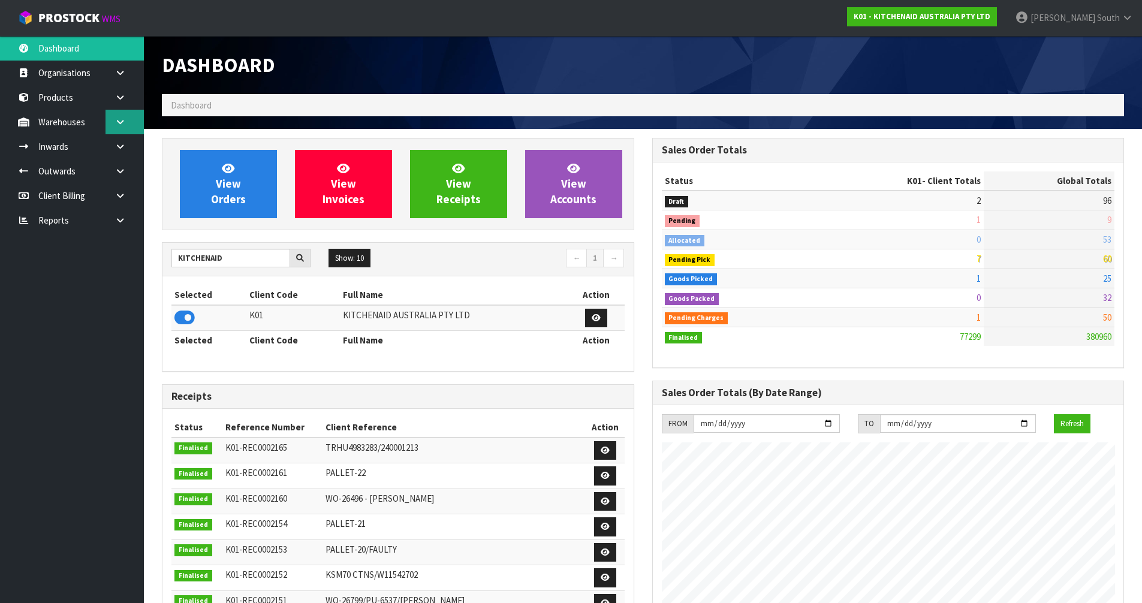
click at [122, 120] on icon at bounding box center [119, 121] width 11 height 9
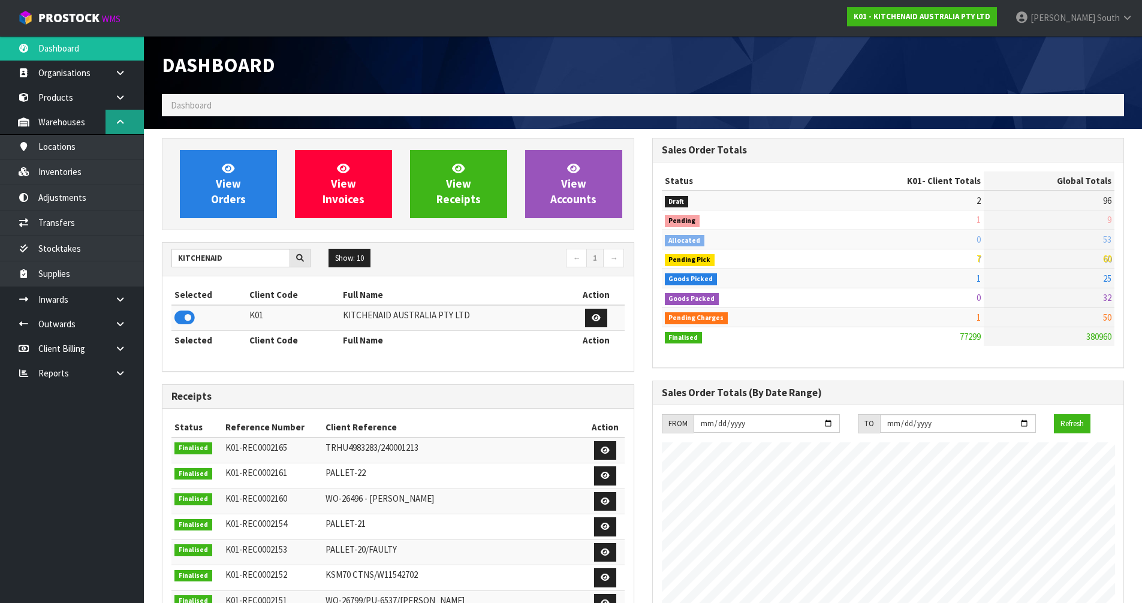
click at [122, 120] on icon at bounding box center [119, 121] width 11 height 9
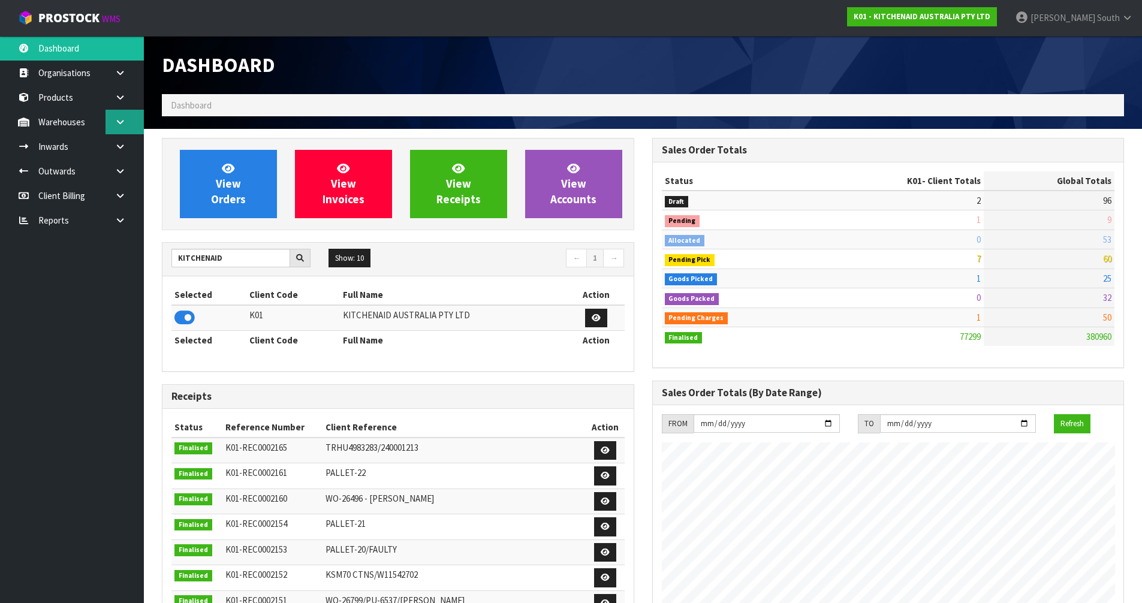
click at [122, 120] on icon at bounding box center [119, 121] width 11 height 9
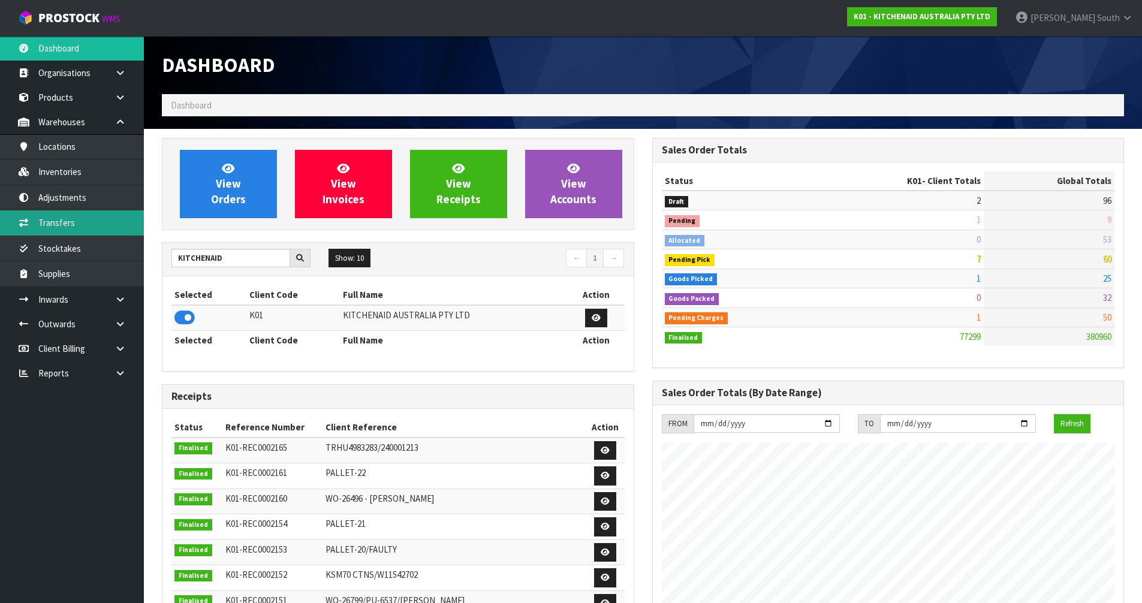
click at [87, 218] on link "Transfers" at bounding box center [72, 222] width 144 height 25
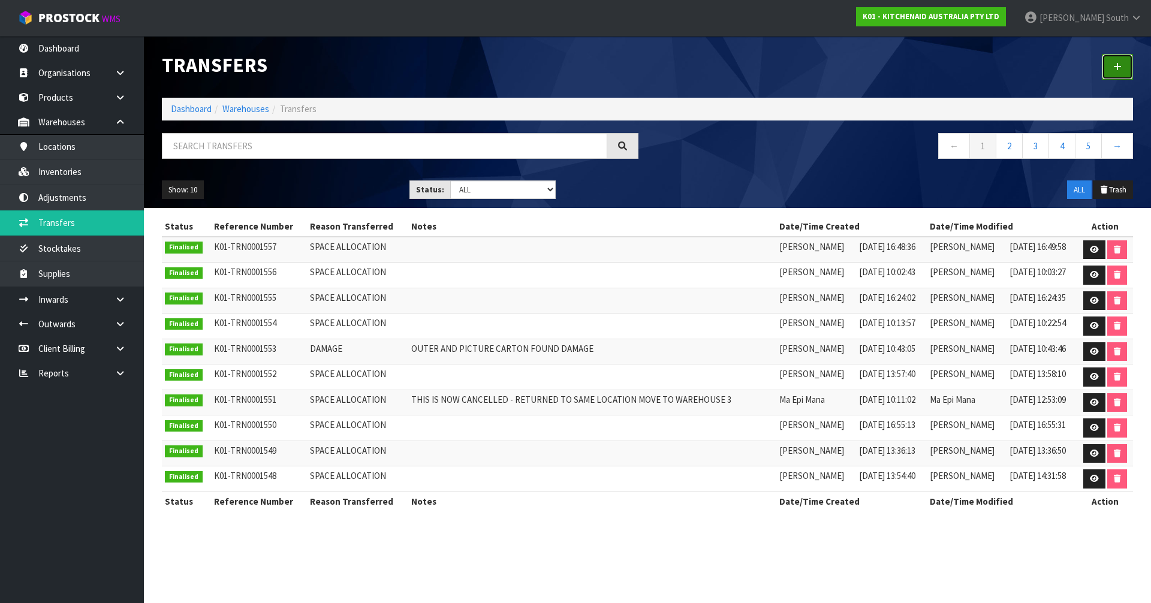
click at [1119, 59] on link at bounding box center [1117, 67] width 31 height 26
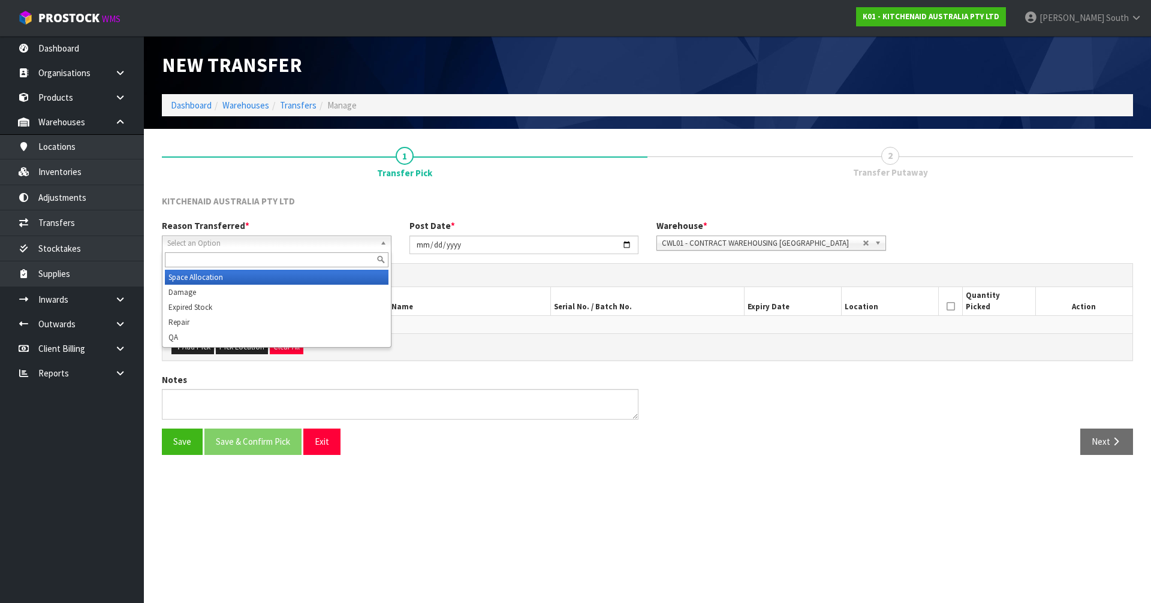
click at [279, 240] on span "Select an Option" at bounding box center [271, 243] width 208 height 14
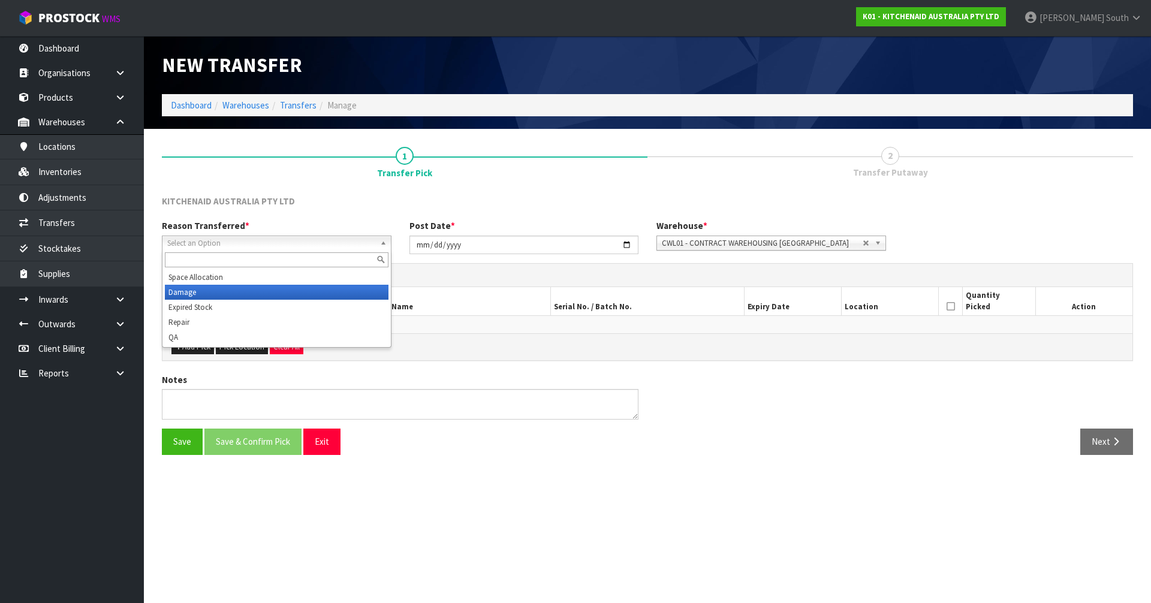
click at [213, 292] on li "Damage" at bounding box center [277, 292] width 224 height 15
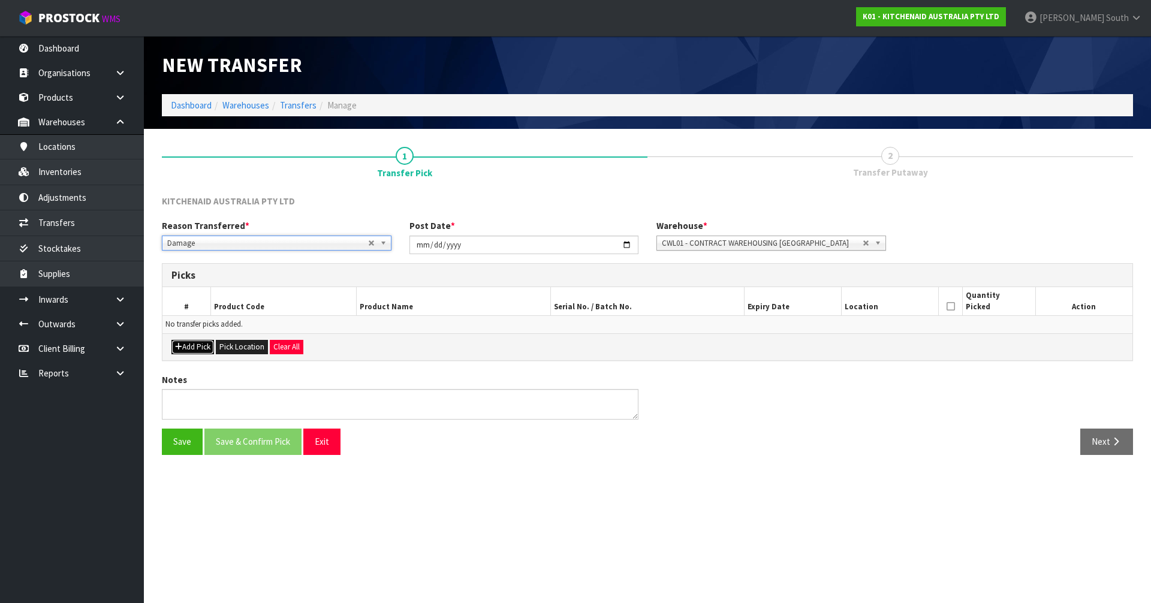
click at [182, 346] on button "Add Pick" at bounding box center [192, 347] width 43 height 14
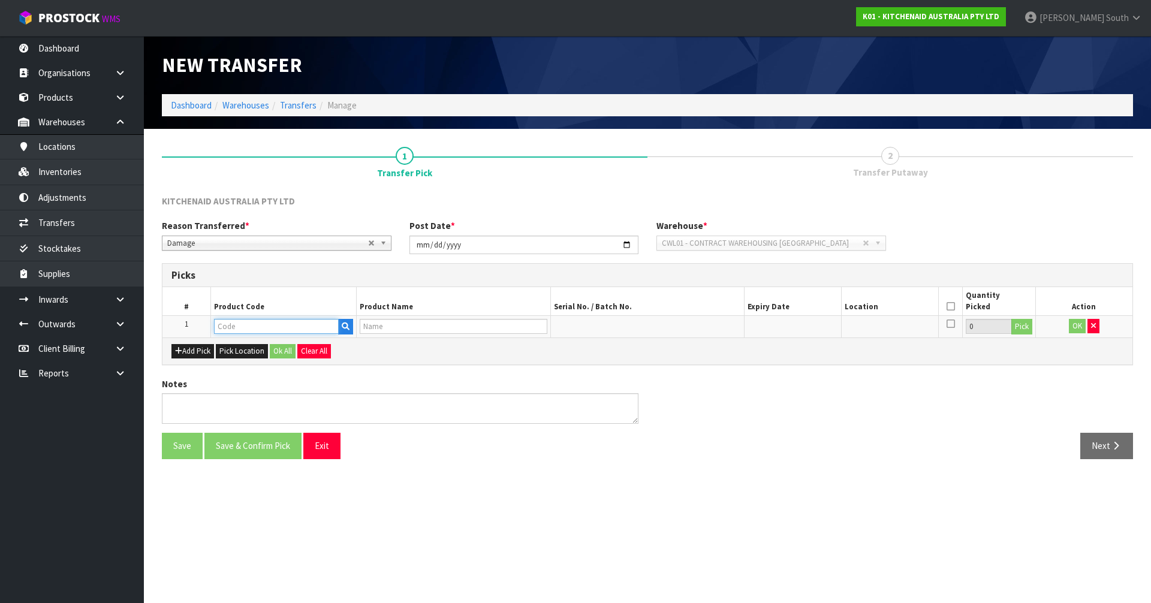
click at [237, 330] on input "text" at bounding box center [276, 326] width 125 height 15
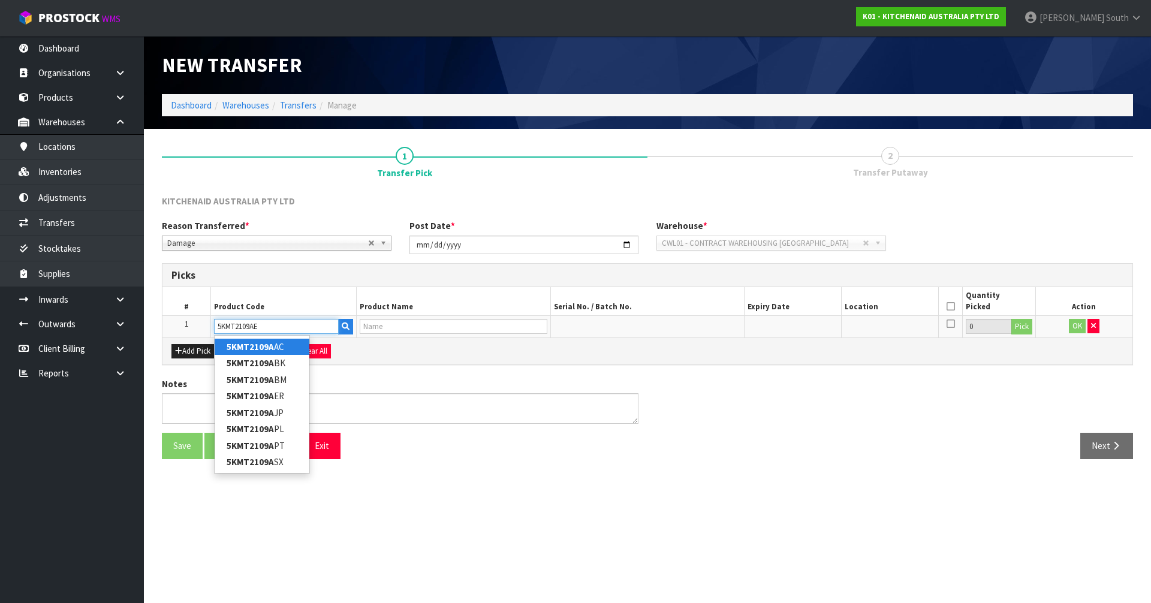
type input "5KMT2109AER"
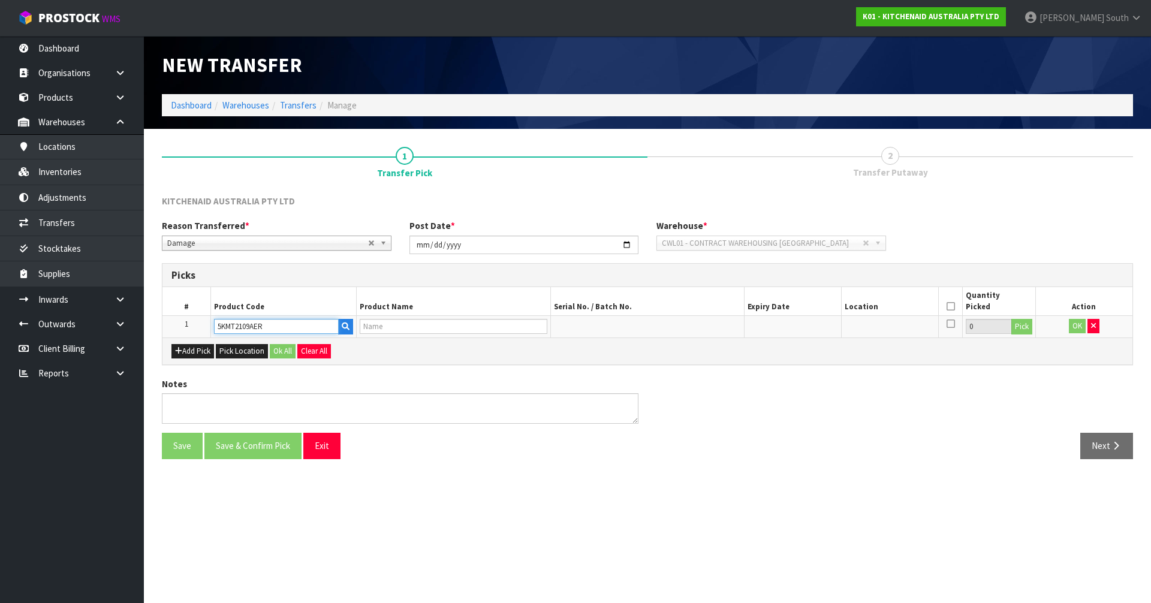
type input "KMT2109 2 SLICE TOASTER EMPIRE RED"
type input "5KMT2109AER"
click at [429, 348] on div "Add Pick Pick Location Ok All Clear All" at bounding box center [647, 350] width 970 height 27
click at [1017, 327] on button "Pick" at bounding box center [1021, 327] width 21 height 16
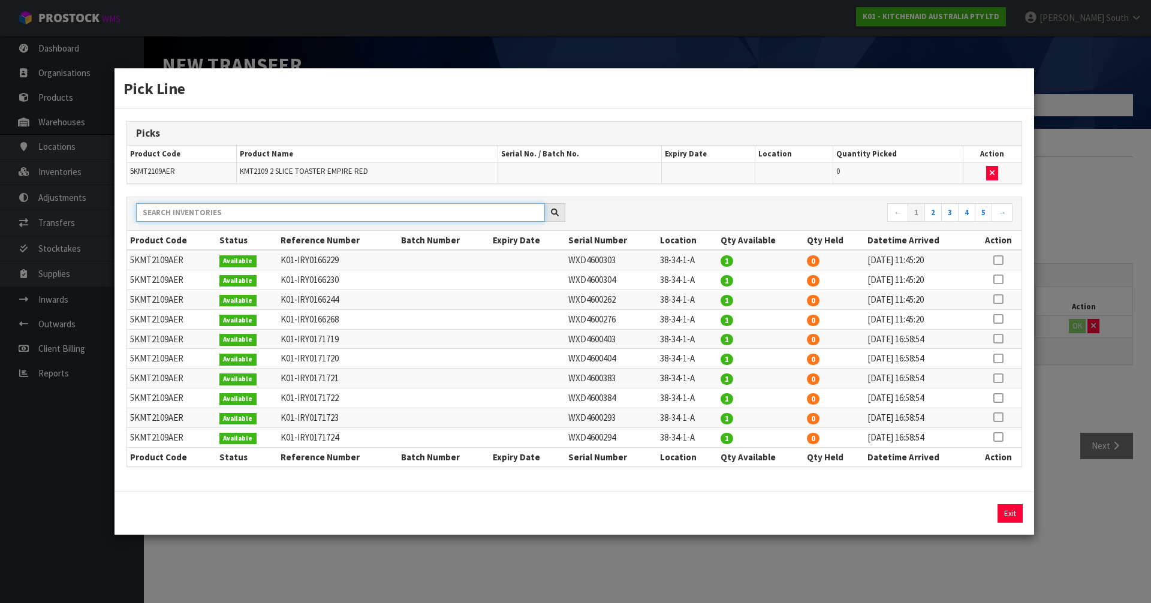
click at [334, 204] on input "text" at bounding box center [340, 212] width 409 height 19
click at [291, 218] on input "text" at bounding box center [340, 212] width 409 height 19
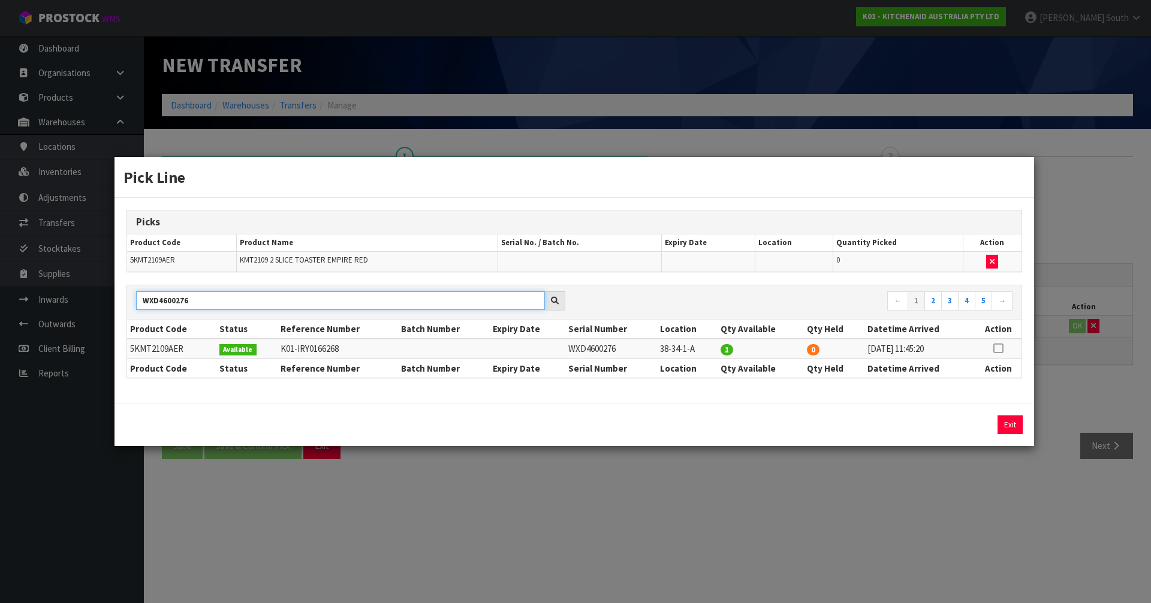
type input "WXD4600276"
click at [996, 348] on icon at bounding box center [998, 348] width 10 height 1
click at [958, 426] on button "Assign Pick" at bounding box center [969, 424] width 49 height 19
type input "1"
click at [1003, 428] on button "Exit" at bounding box center [1009, 424] width 25 height 19
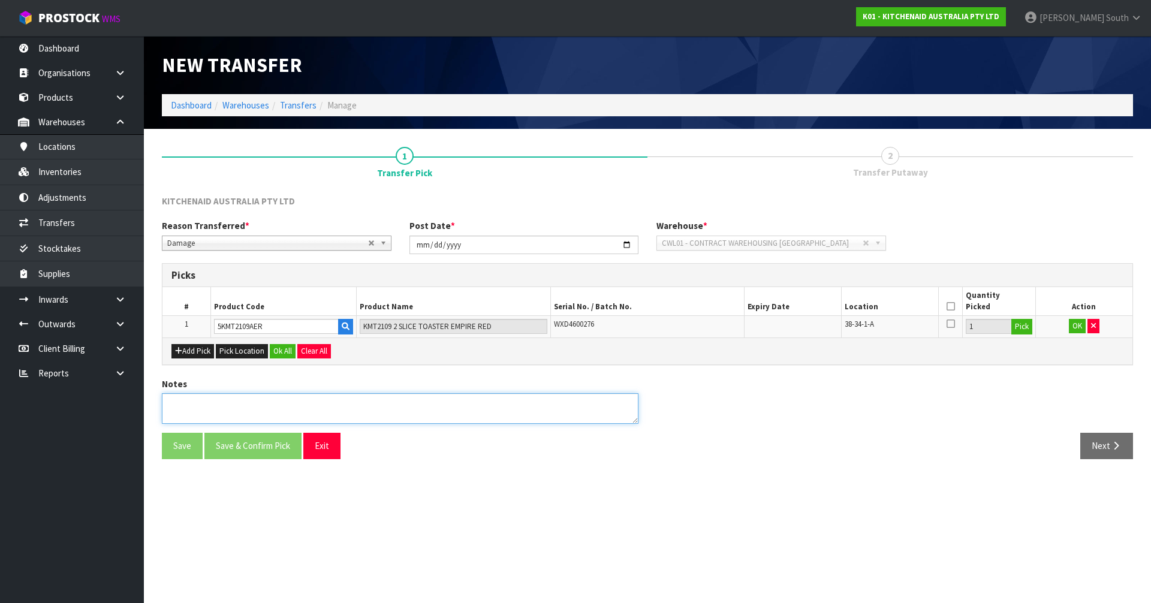
click at [238, 394] on textarea at bounding box center [400, 408] width 476 height 31
type textarea "CARTON AND ITEM HAVE BEEN CRUSHED"
click at [530, 500] on section "New Transfer Dashboard Warehouses Transfers Manage 1 Transfer Pick 2 Transfer P…" at bounding box center [575, 301] width 1151 height 603
click at [280, 349] on button "Ok All" at bounding box center [283, 351] width 26 height 14
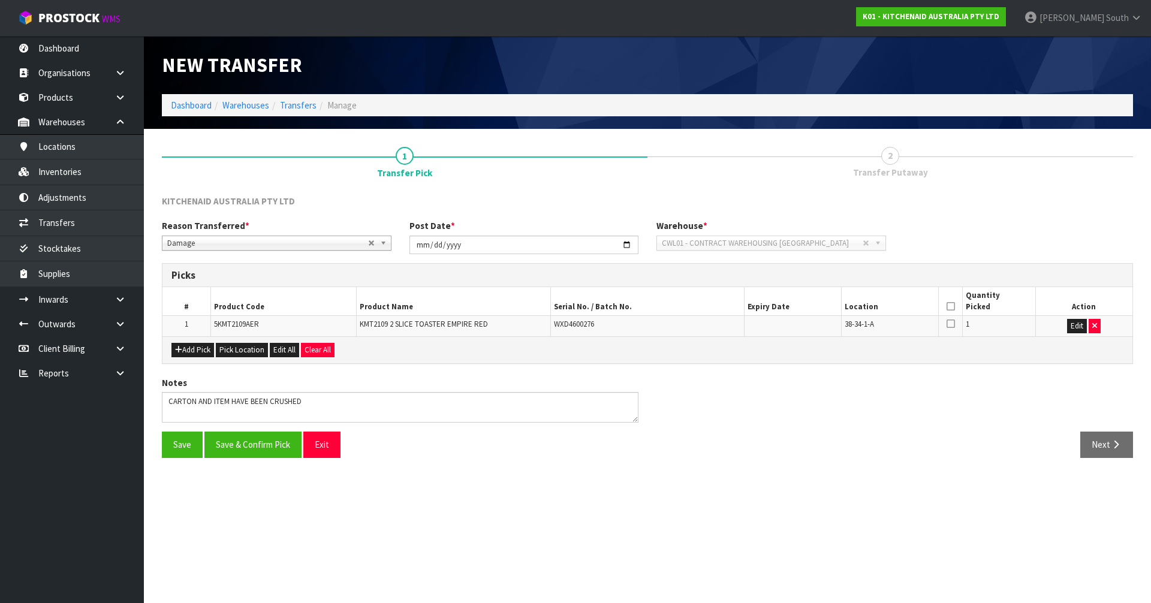
click at [952, 306] on icon at bounding box center [950, 306] width 8 height 1
click at [246, 448] on button "Save & Confirm Pick" at bounding box center [252, 445] width 97 height 26
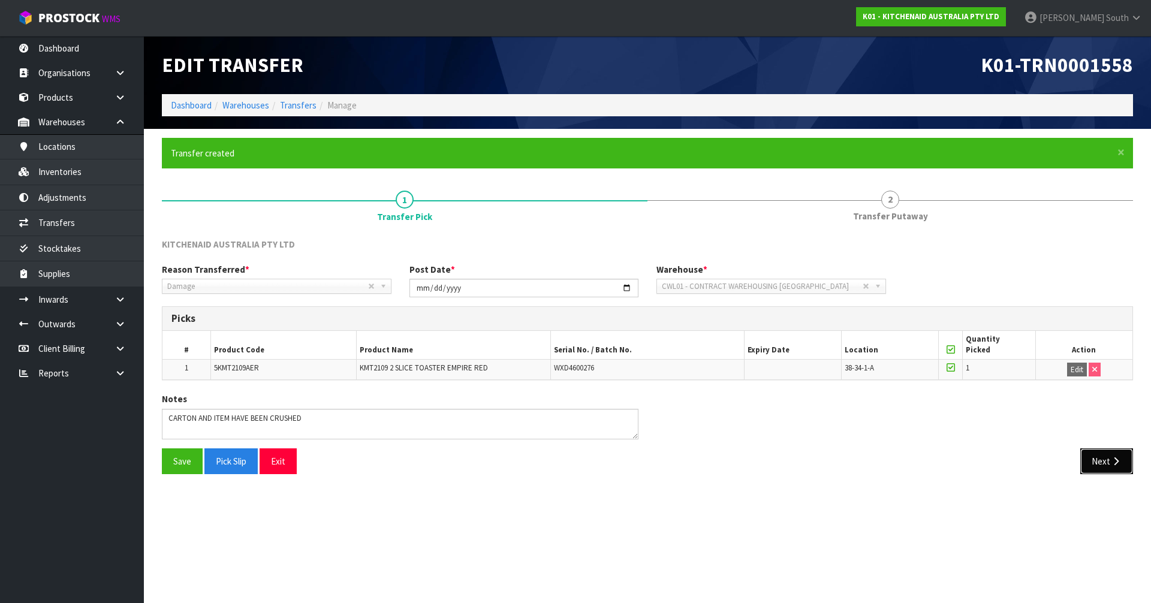
click at [1094, 458] on button "Next" at bounding box center [1106, 461] width 53 height 26
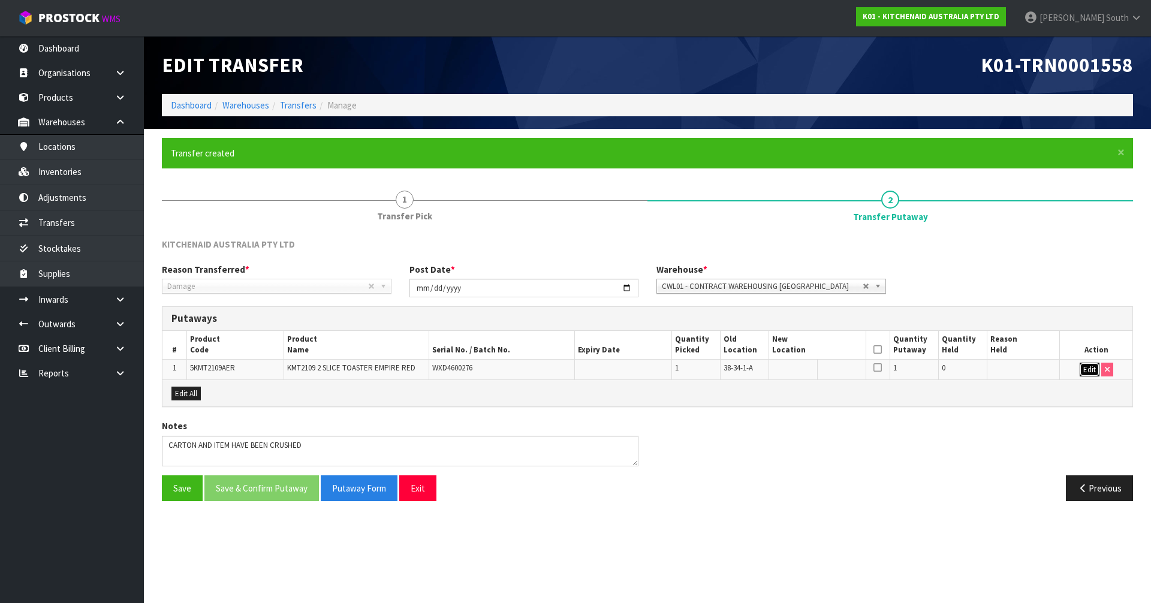
click at [1083, 369] on button "Edit" at bounding box center [1089, 370] width 20 height 14
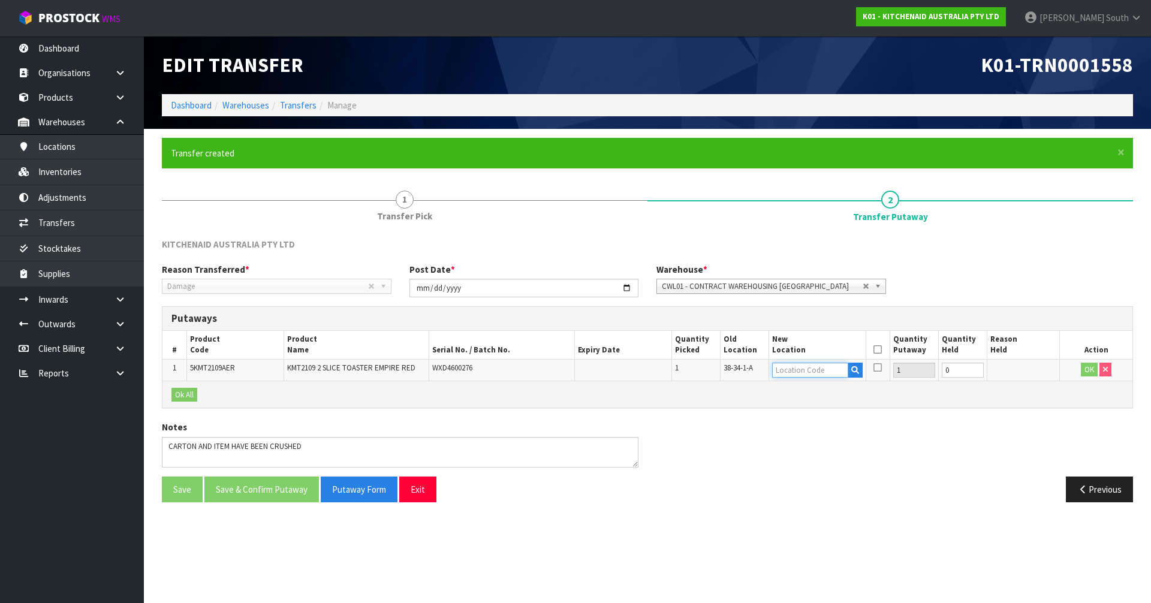
click at [834, 366] on input "text" at bounding box center [810, 370] width 76 height 15
type input "51-03-3"
click at [806, 421] on strong "51-03-3" at bounding box center [800, 423] width 31 height 11
type input "51-03-3-C"
click at [1089, 369] on button "OK" at bounding box center [1089, 370] width 17 height 14
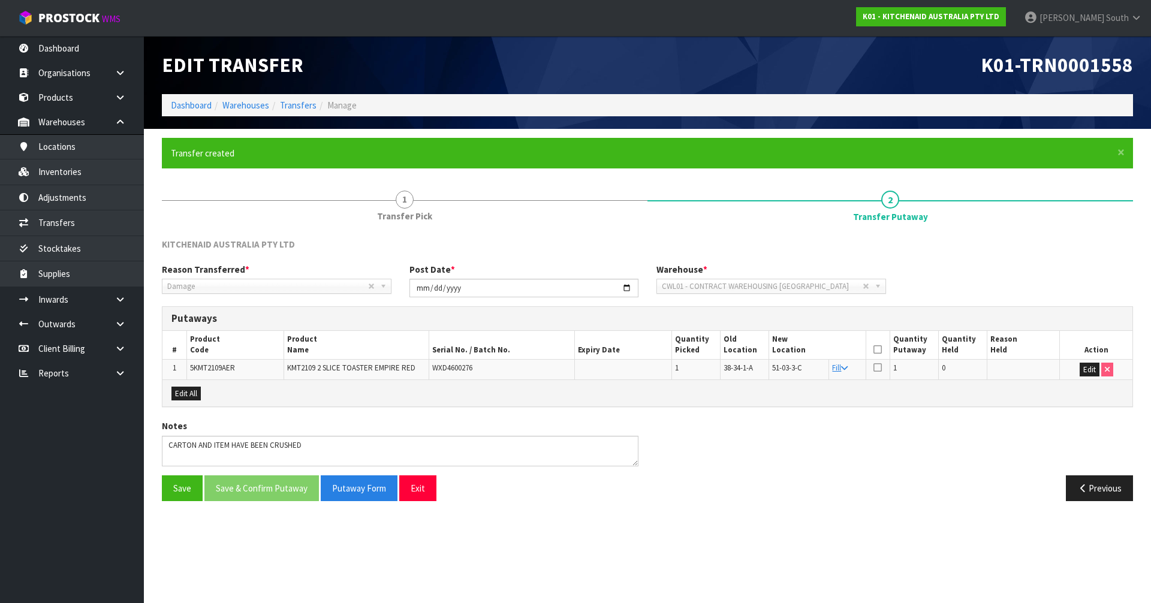
click at [874, 350] on icon at bounding box center [877, 349] width 8 height 1
click at [219, 489] on button "Save & Confirm Putaway" at bounding box center [261, 488] width 114 height 26
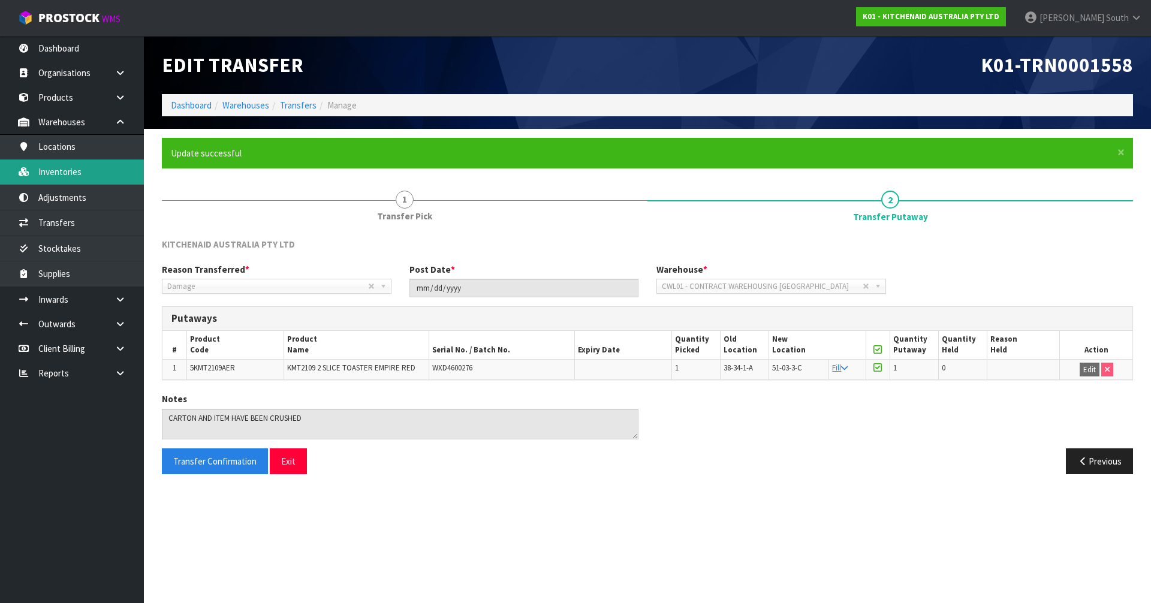
click at [103, 170] on link "Inventories" at bounding box center [72, 171] width 144 height 25
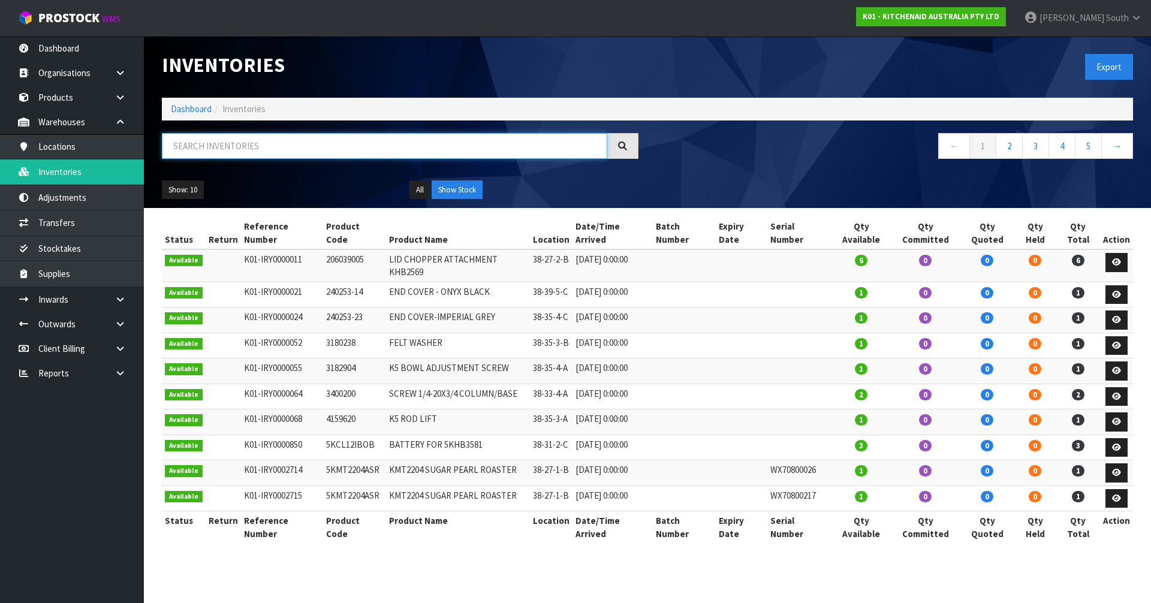
click at [290, 147] on input "text" at bounding box center [384, 146] width 445 height 26
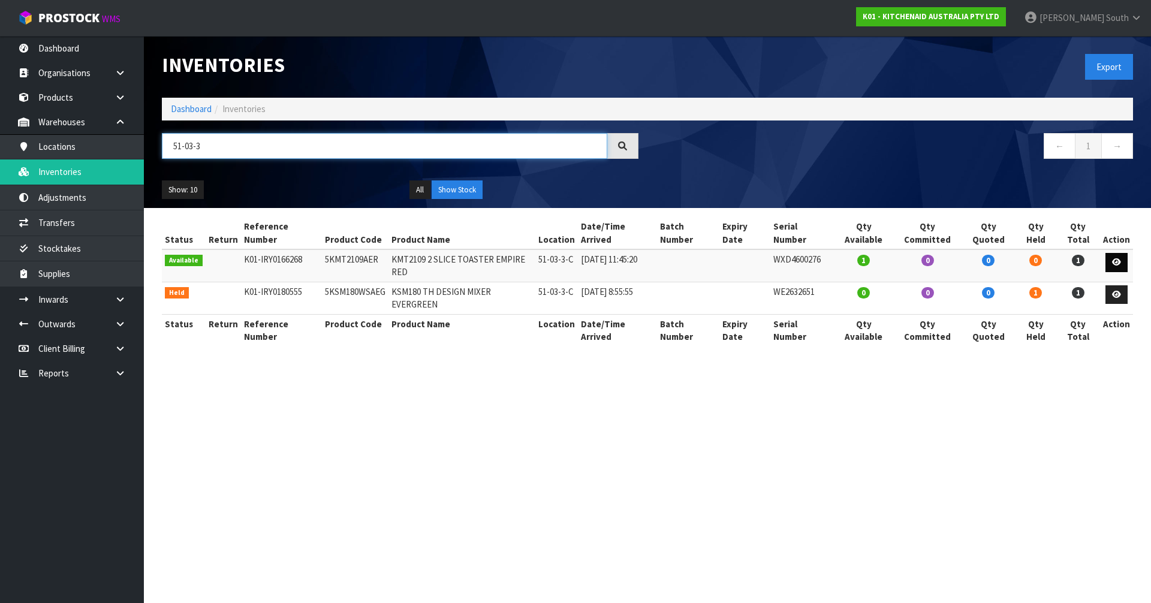
type input "51-03-3"
click at [1116, 258] on icon at bounding box center [1116, 262] width 9 height 8
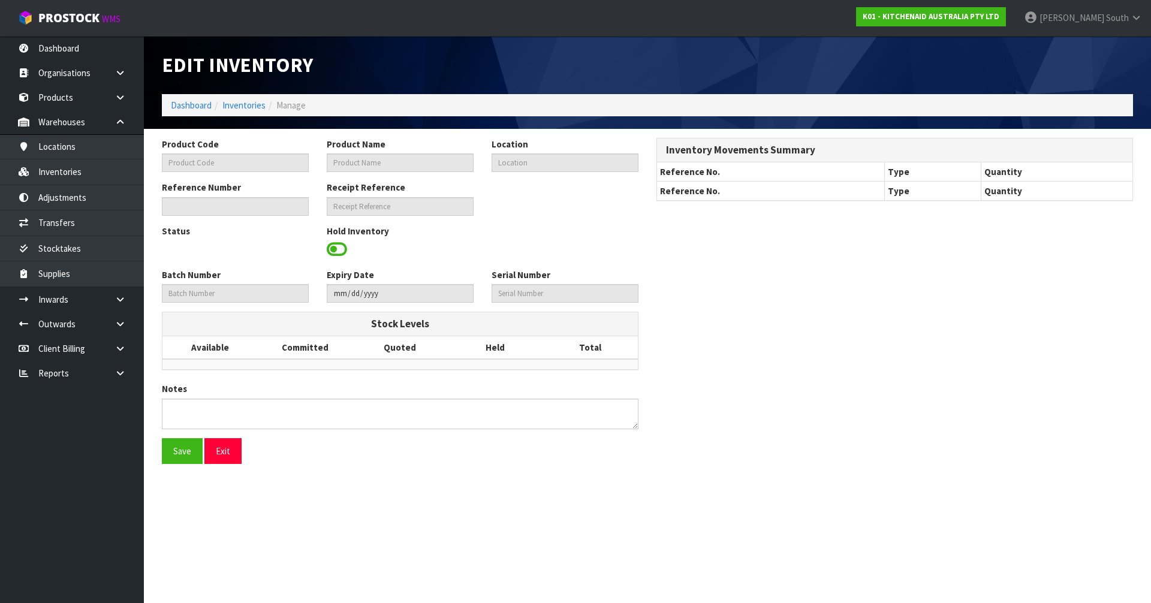
type input "5KMT2109AER"
type input "KMT2109 2 SLICE TOASTER EMPIRE RED"
type input "51-03-3-C"
type input "K01-IRY0166268"
type input "K01-REC0002020"
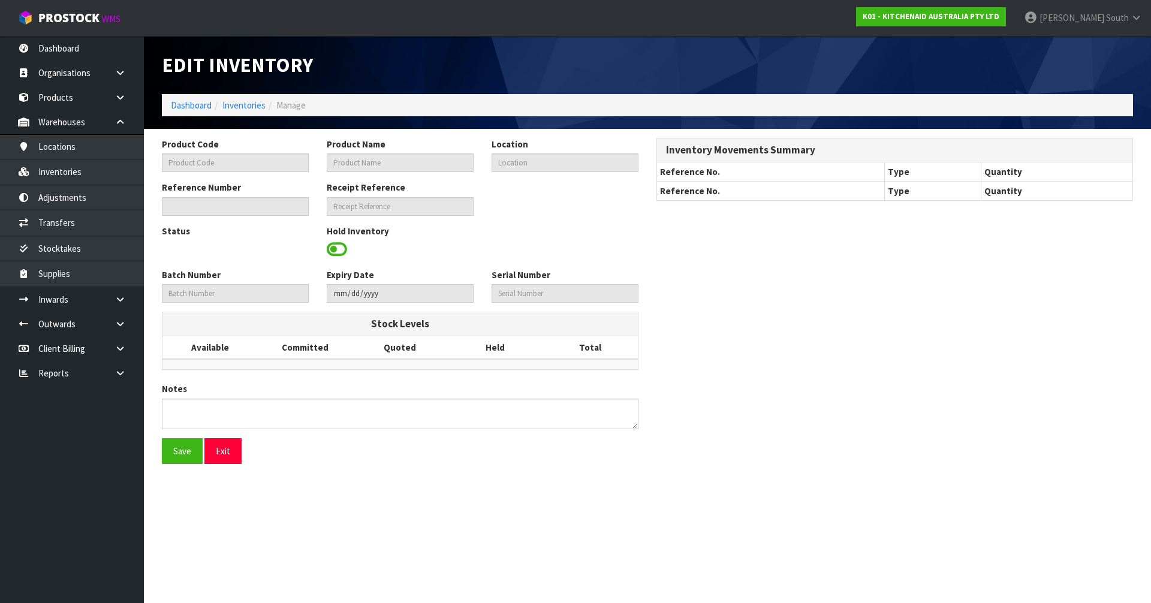
type input "WXD4600276"
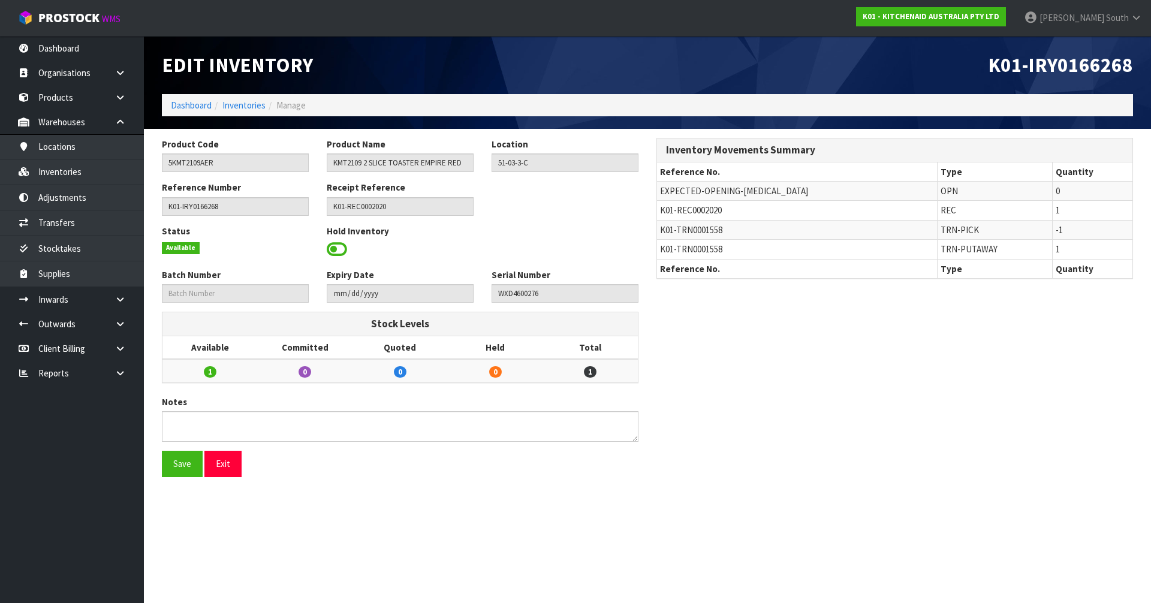
click at [341, 251] on span at bounding box center [337, 249] width 20 height 18
click at [554, 250] on span "Select an Option" at bounding box center [559, 248] width 125 height 14
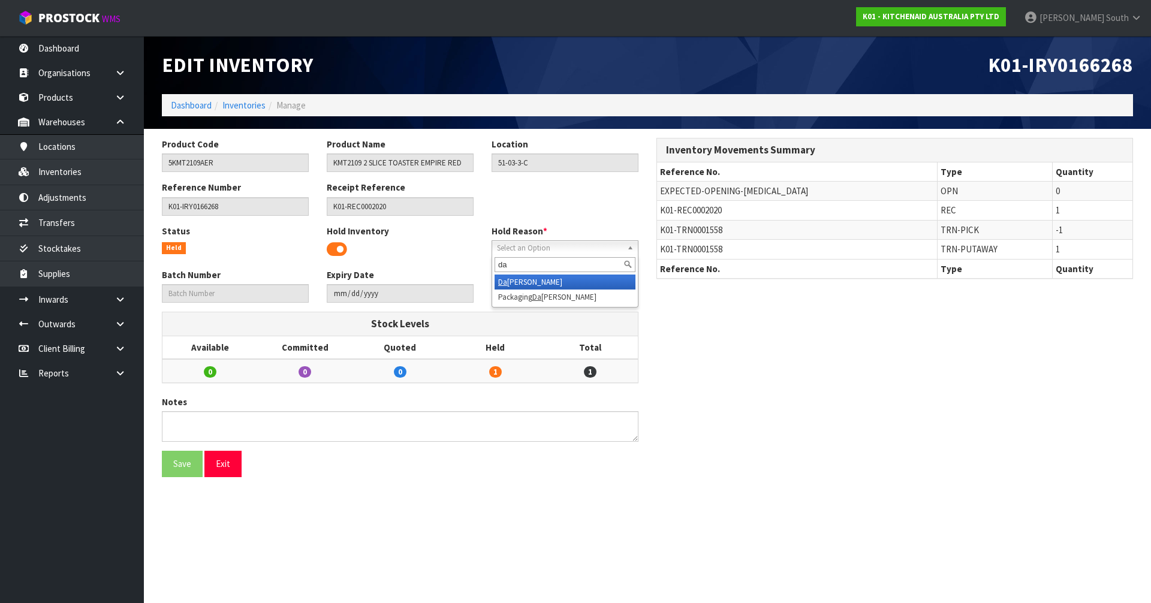
type input "da"
click at [540, 277] on li "Da maged" at bounding box center [564, 282] width 141 height 15
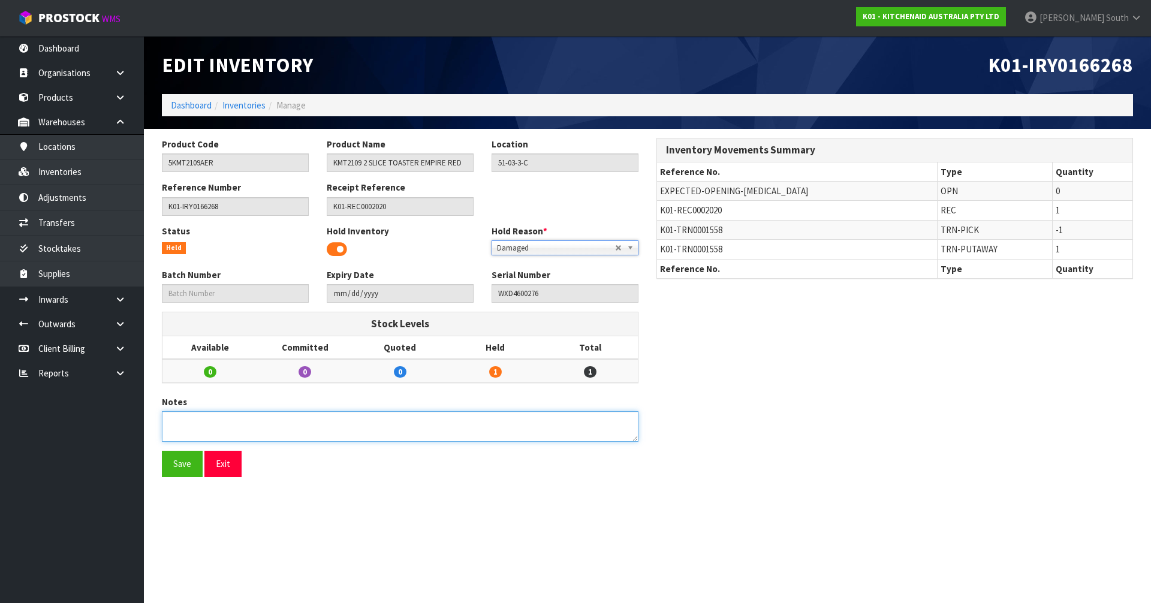
click at [189, 430] on textarea at bounding box center [400, 426] width 476 height 31
type textarea "C"
type textarea "PICTURE CARTON AND ITEM ARE CRUSHED"
click at [388, 488] on section "Product Code 5KMT2109AER Product Name KMT2109 2 SLICE TOASTER EMPIRE RED Locati…" at bounding box center [647, 312] width 1007 height 366
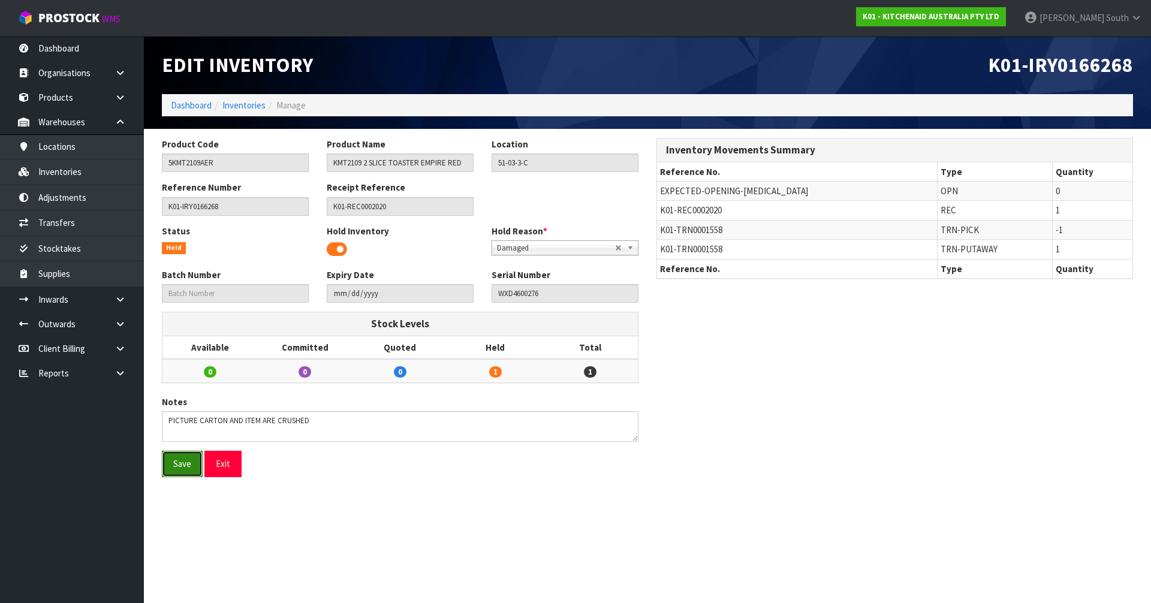
click at [188, 473] on button "Save" at bounding box center [182, 464] width 41 height 26
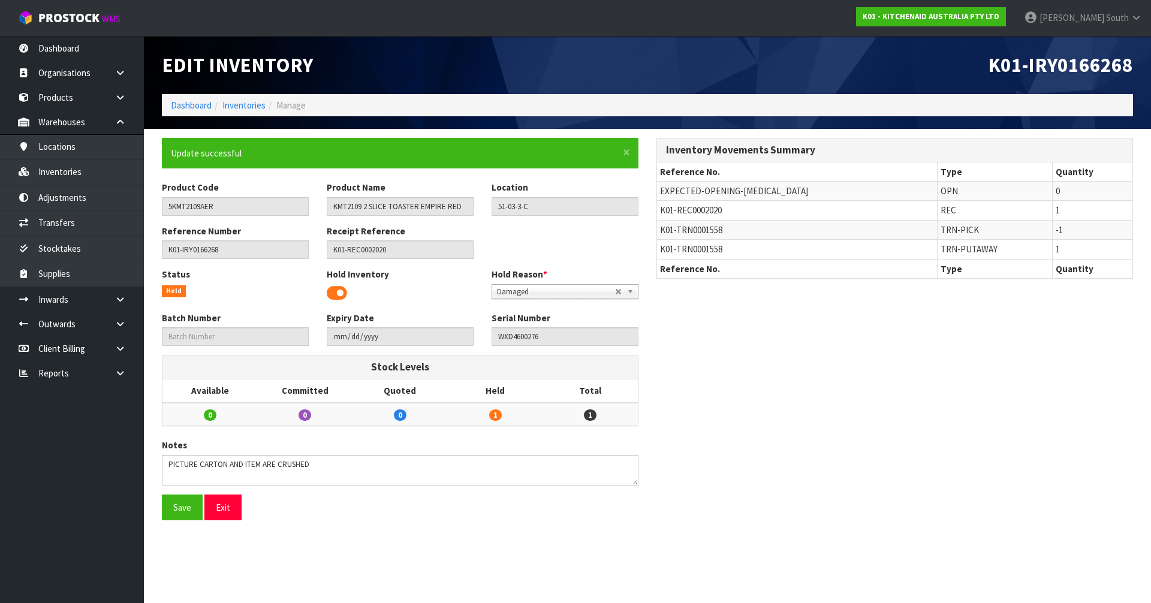
click at [755, 436] on div "× Close Update successful Product Code 5KMT2109AER Product Name KMT2109 2 SLICE…" at bounding box center [647, 333] width 989 height 391
click at [248, 115] on ol "Dashboard Inventories Manage" at bounding box center [647, 105] width 971 height 22
click at [246, 108] on link "Inventories" at bounding box center [243, 104] width 43 height 11
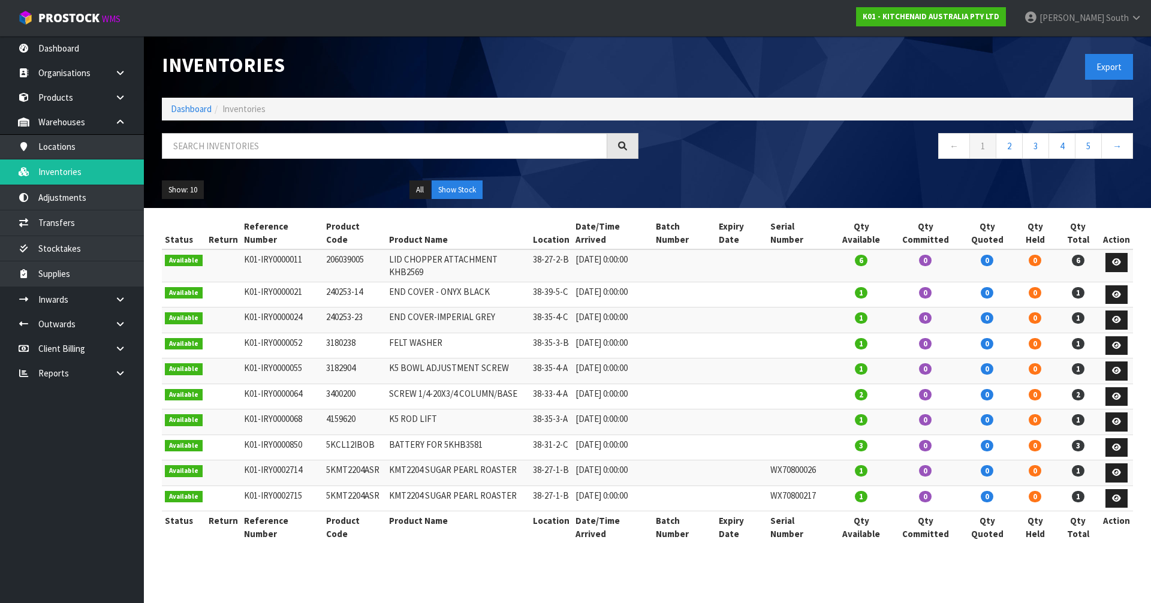
click at [350, 77] on div "Inventories" at bounding box center [400, 65] width 494 height 58
drag, startPoint x: 713, startPoint y: 2, endPoint x: 729, endPoint y: 0, distance: 16.3
click at [728, 1] on nav "Toggle navigation ProStock WMS K01 - KITCHENAID AUSTRALIA PTY LTD Zachary South…" at bounding box center [575, 18] width 1151 height 37
click at [264, 138] on input "text" at bounding box center [384, 146] width 445 height 26
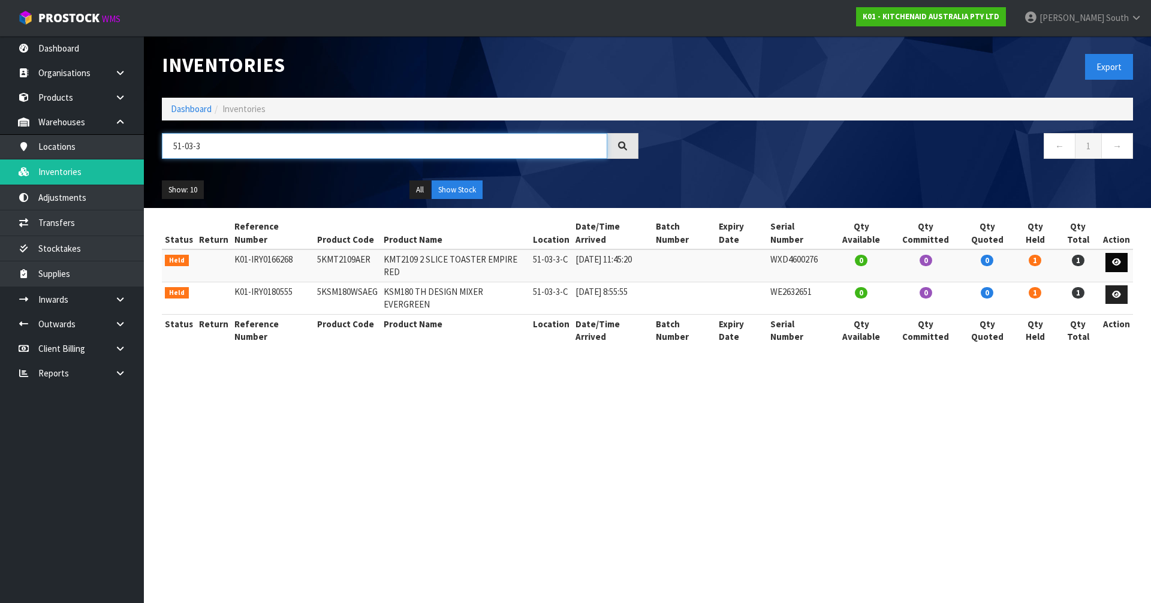
type input "51-03-3"
click at [1108, 253] on link at bounding box center [1116, 262] width 22 height 19
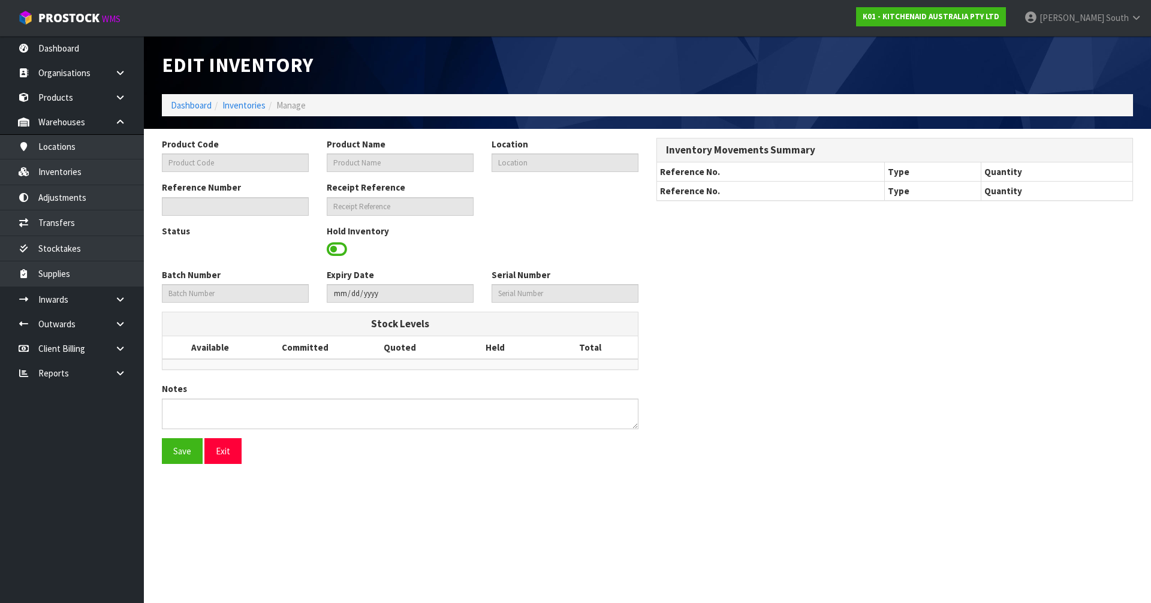
type input "5KMT2109AER"
type input "KMT2109 2 SLICE TOASTER EMPIRE RED"
type input "51-03-3-C"
type input "K01-IRY0166268"
type input "K01-REC0002020"
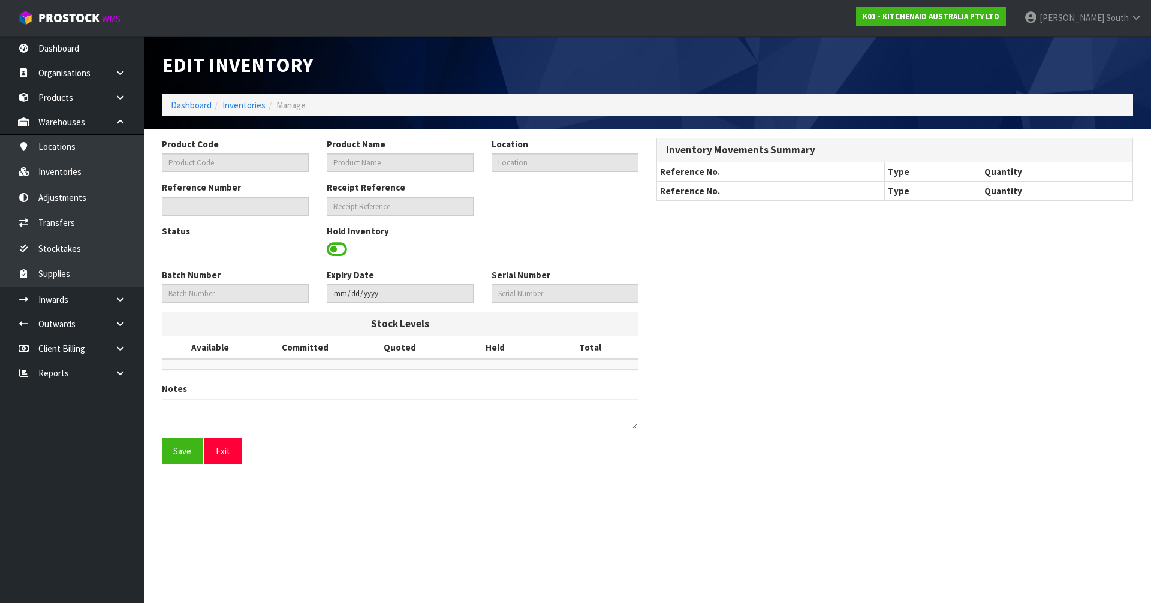
type input "WXD4600276"
type textarea "PICTURE CARTON AND ITEM ARE CRUSHED"
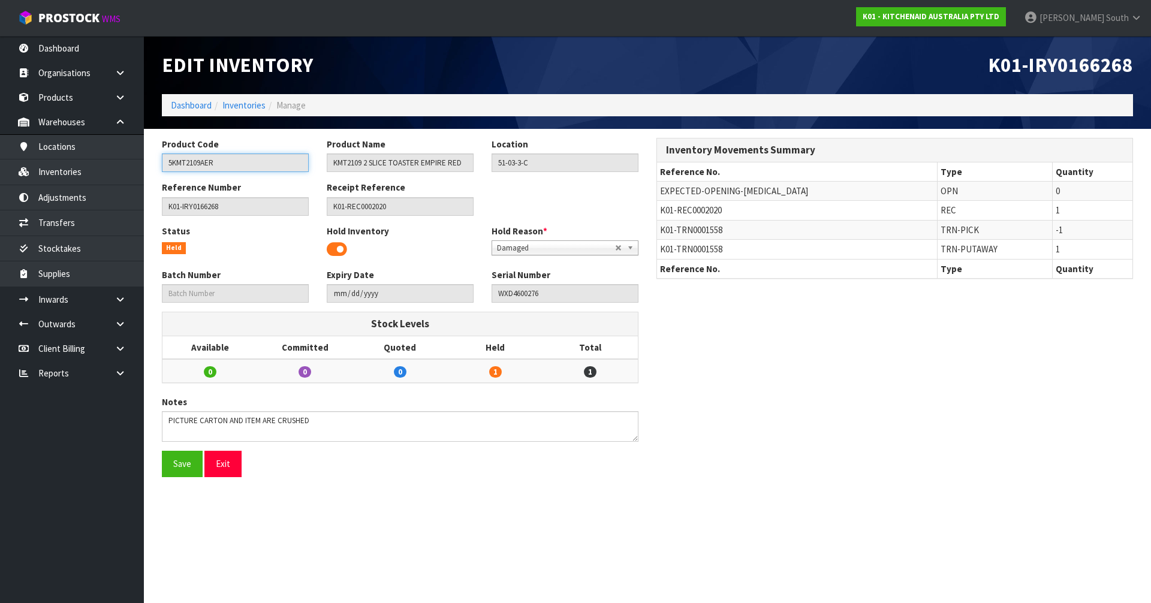
drag, startPoint x: 234, startPoint y: 159, endPoint x: 153, endPoint y: 169, distance: 81.6
click at [155, 169] on div "Product Code 5KMT2109AER" at bounding box center [235, 155] width 165 height 34
drag, startPoint x: 334, startPoint y: 161, endPoint x: 581, endPoint y: 173, distance: 247.8
click at [575, 168] on div "Product Code 5KMT2109AER Product Name KMT2109 2 SLICE TOASTER EMPIRE RED Locati…" at bounding box center [400, 159] width 494 height 43
click at [238, 210] on input "K01-IRY0166268" at bounding box center [235, 206] width 147 height 19
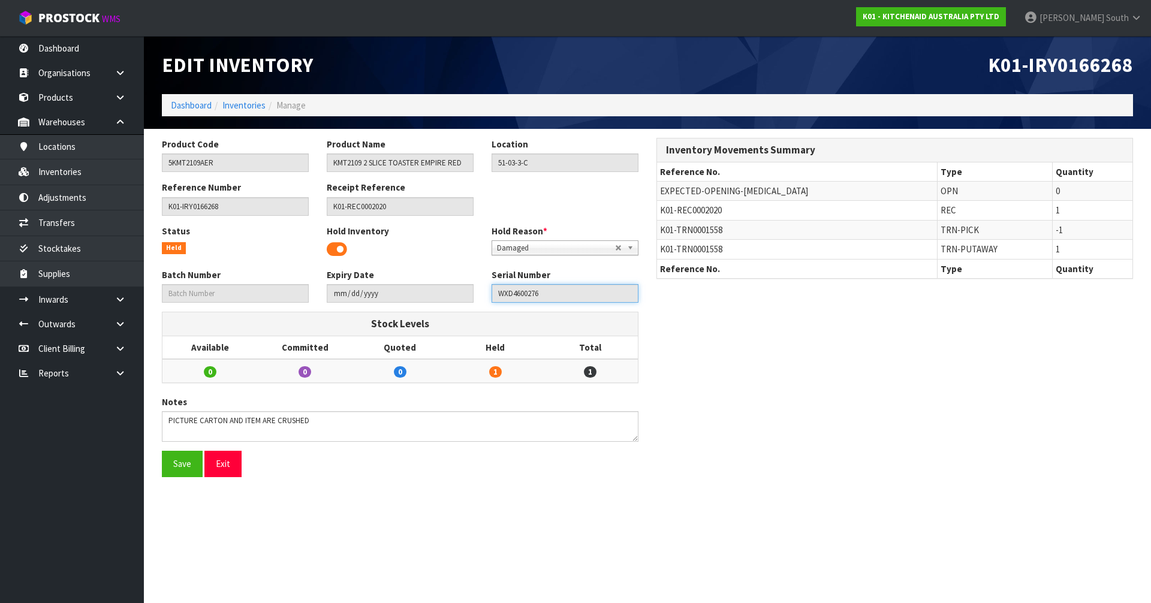
drag, startPoint x: 565, startPoint y: 290, endPoint x: 357, endPoint y: 291, distance: 207.4
click at [357, 291] on div "Batch Number Expiry Date Serial Number WXD4600276" at bounding box center [400, 290] width 494 height 43
click at [671, 456] on div "Product Code 5KMT2109AER Product Name KMT2109 2 SLICE TOASTER EMPIRE RED Locati…" at bounding box center [647, 312] width 989 height 348
drag, startPoint x: 548, startPoint y: 167, endPoint x: 476, endPoint y: 167, distance: 71.9
click at [476, 167] on div "Product Code 5KMT2109AER Product Name KMT2109 2 SLICE TOASTER EMPIRE RED Locati…" at bounding box center [400, 159] width 494 height 43
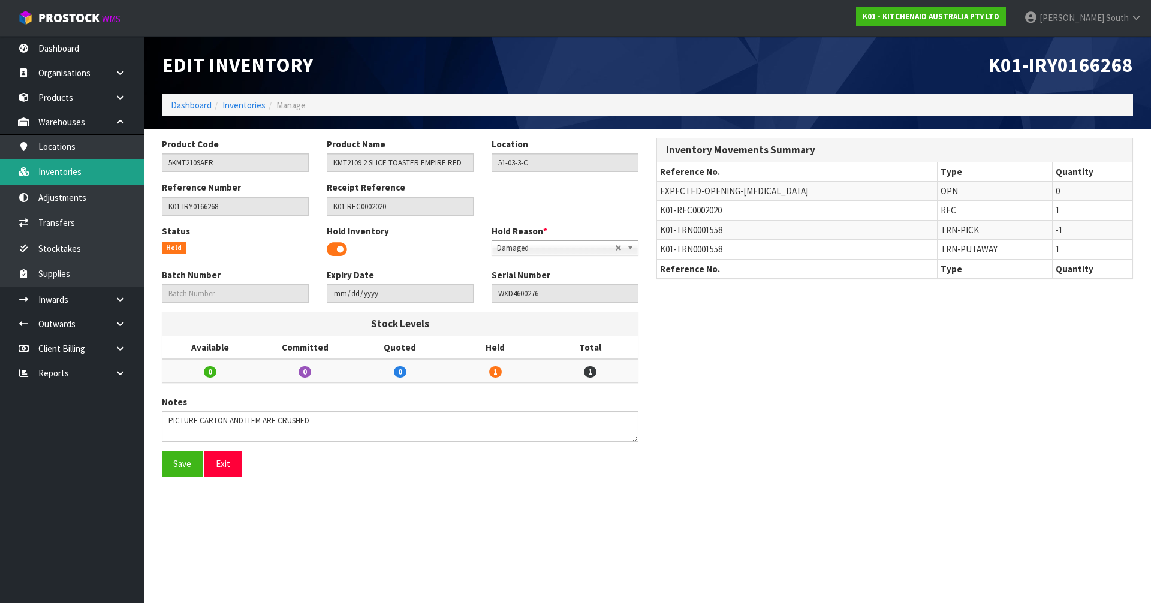
click at [101, 172] on link "Inventories" at bounding box center [72, 171] width 144 height 25
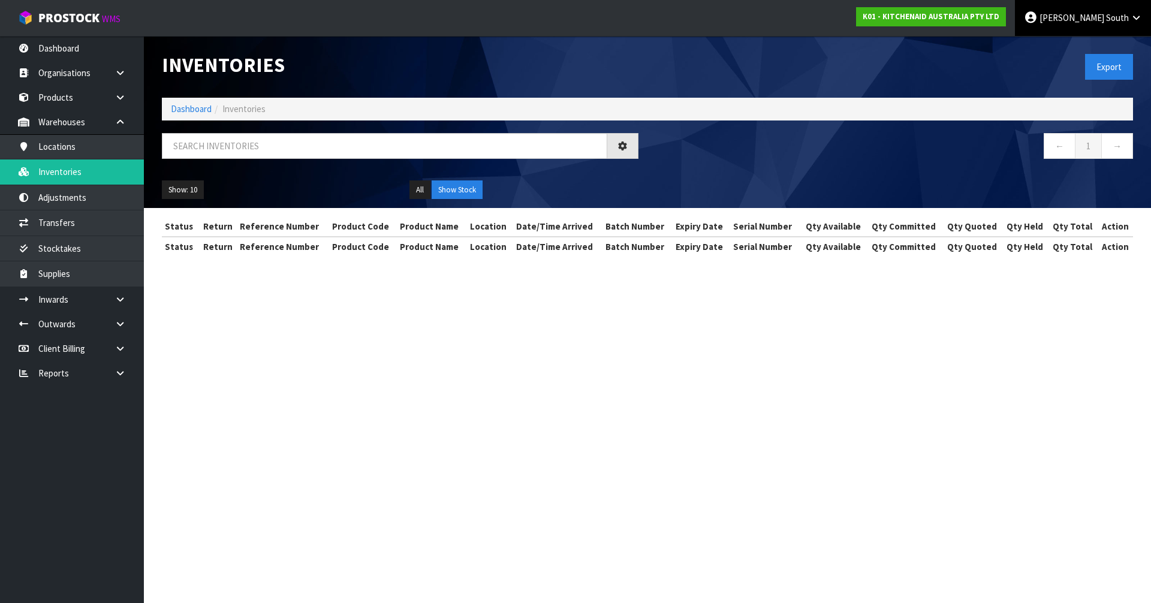
click at [1080, 23] on link "Zachary South" at bounding box center [1083, 18] width 136 height 36
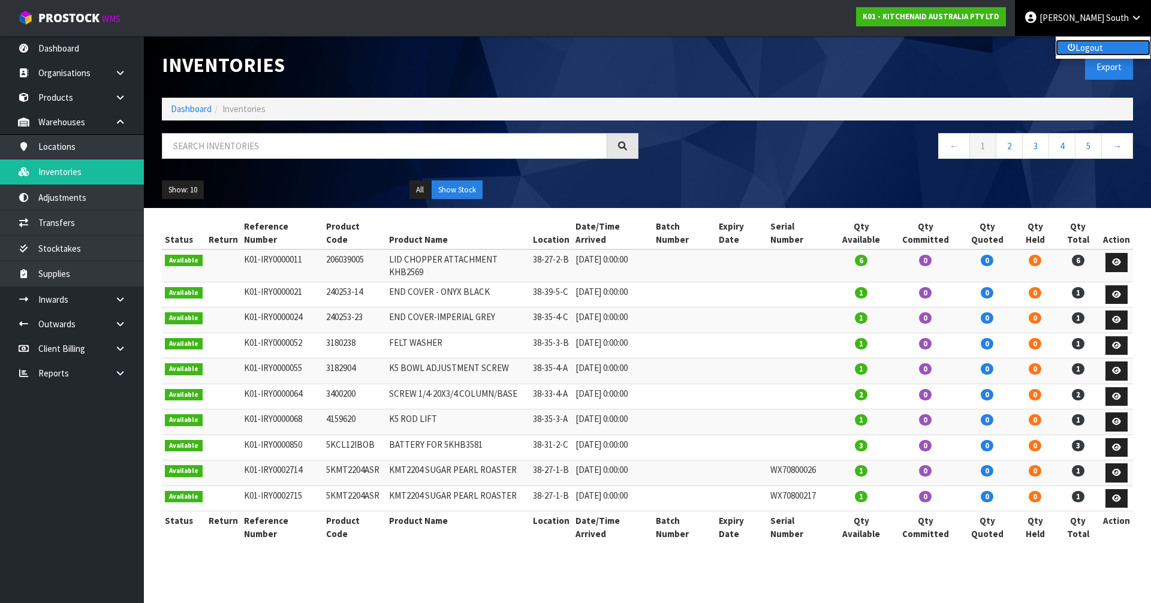
click at [1084, 48] on link "Logout" at bounding box center [1102, 48] width 95 height 16
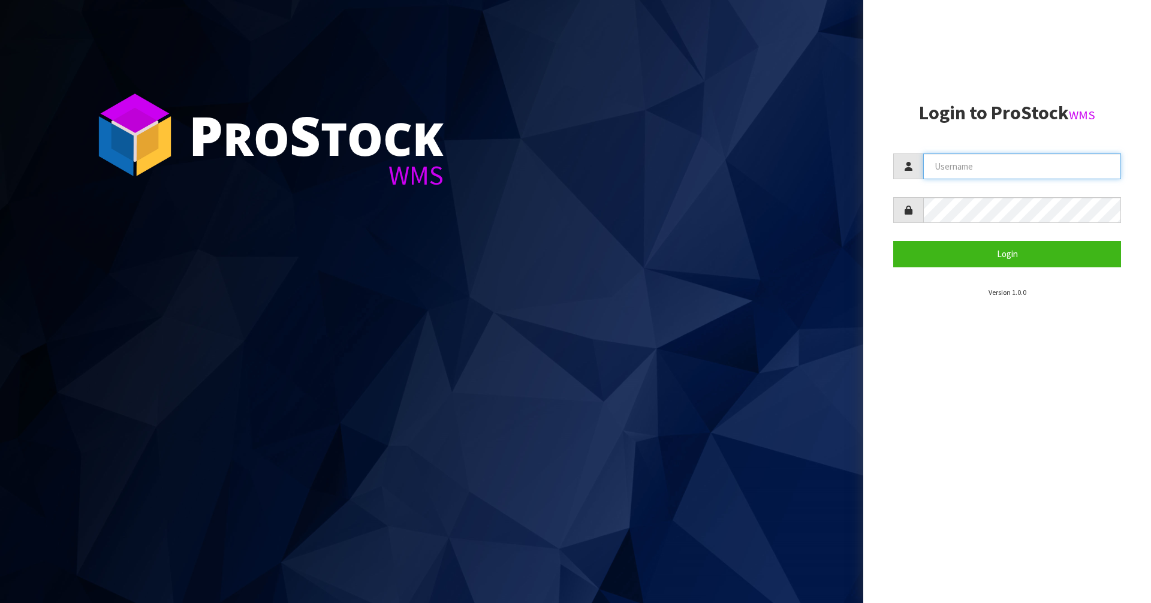
type input "[PERSON_NAME]"
click at [697, 121] on section "P ro S tock WMS" at bounding box center [431, 301] width 863 height 603
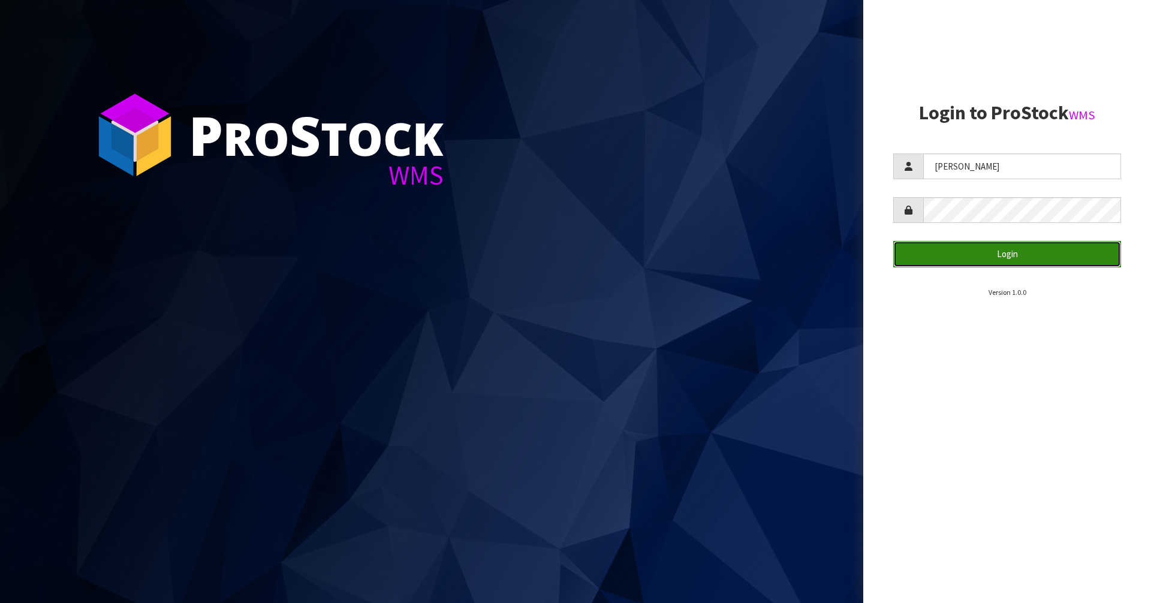
click at [997, 256] on button "Login" at bounding box center [1007, 254] width 228 height 26
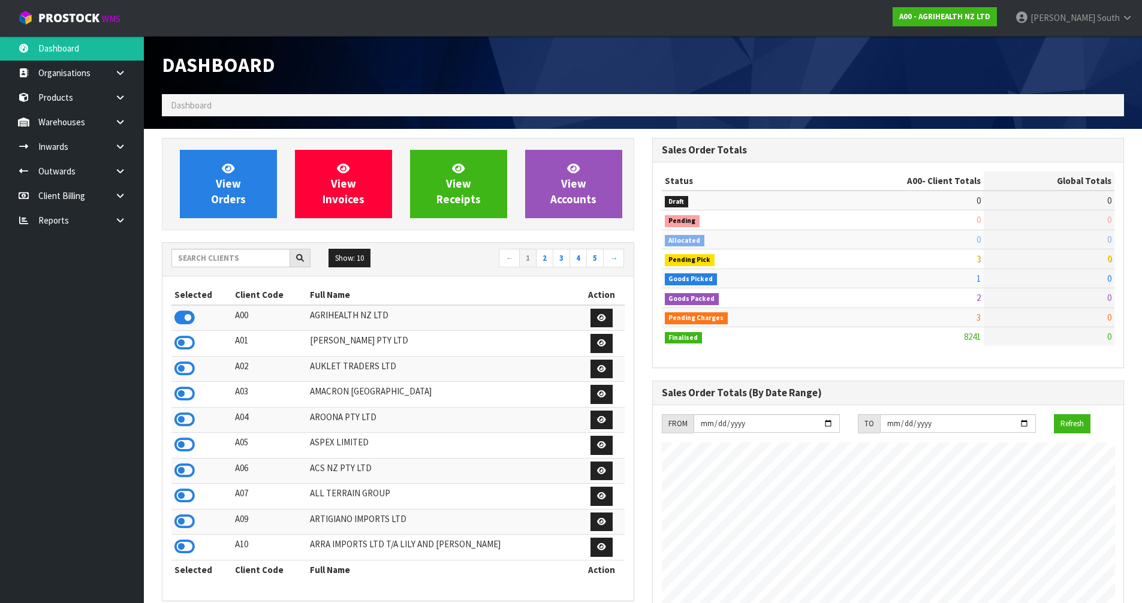
scroll to position [908, 490]
click at [238, 263] on input "text" at bounding box center [230, 258] width 119 height 19
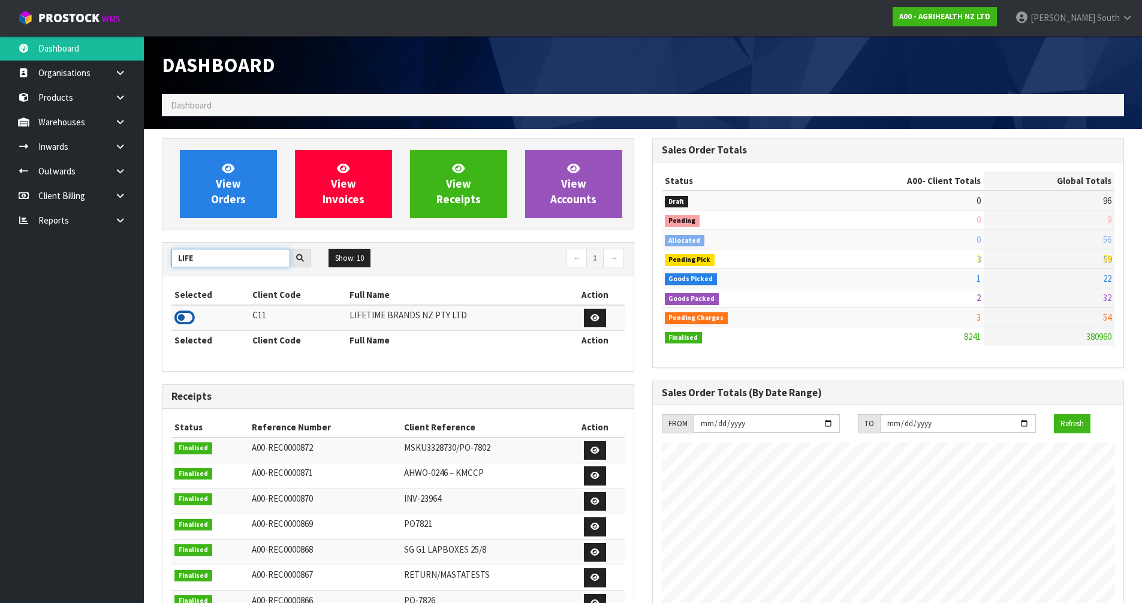
type input "LIFE"
click at [186, 320] on icon at bounding box center [184, 318] width 20 height 18
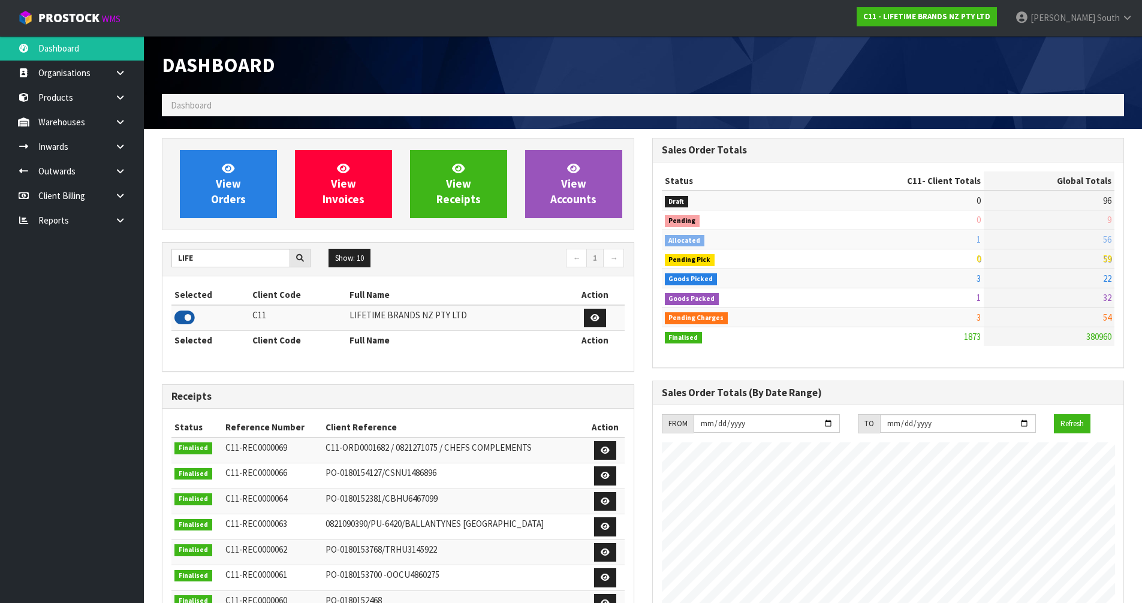
drag, startPoint x: 186, startPoint y: 320, endPoint x: 192, endPoint y: 327, distance: 8.9
click at [185, 321] on icon at bounding box center [184, 318] width 20 height 18
drag, startPoint x: 192, startPoint y: 327, endPoint x: 201, endPoint y: 332, distance: 10.5
click at [200, 332] on table "Selected Client Code Full Name Action C11 LIFETIME BRANDS NZ PTY LTD Selected C…" at bounding box center [397, 317] width 453 height 64
click at [212, 336] on th "Selected" at bounding box center [210, 340] width 78 height 19
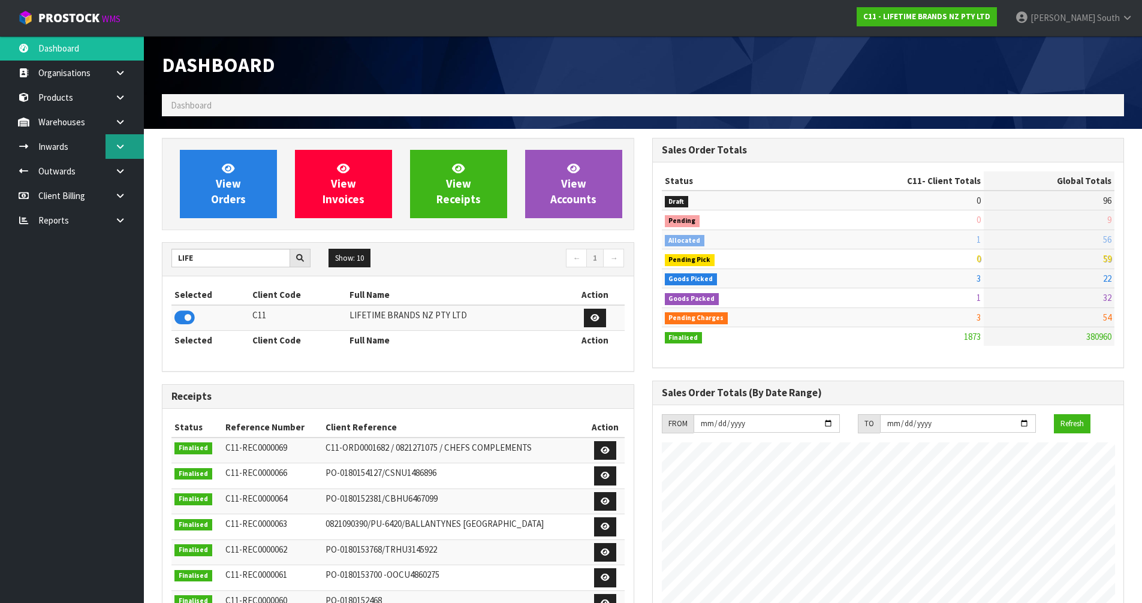
click at [120, 138] on link at bounding box center [124, 146] width 38 height 25
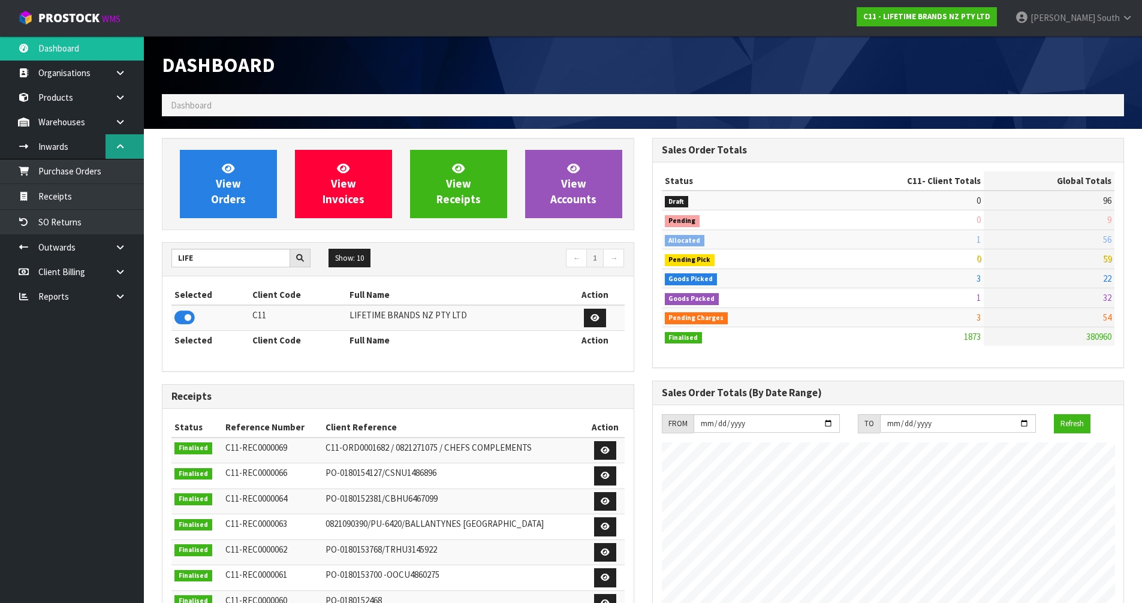
click at [118, 147] on icon at bounding box center [119, 146] width 11 height 9
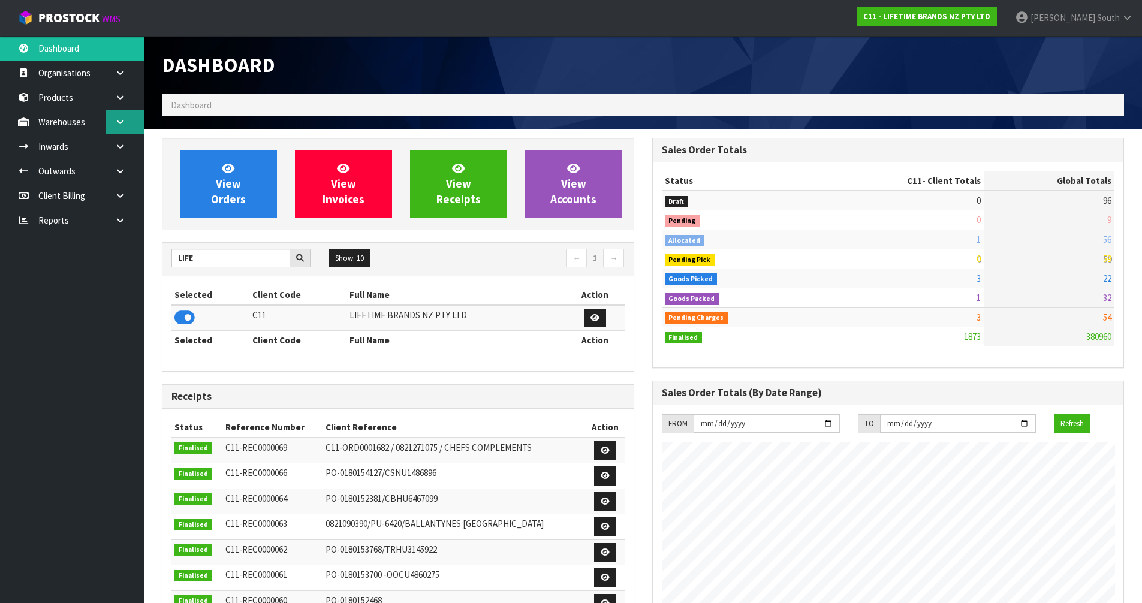
click at [123, 121] on icon at bounding box center [119, 121] width 11 height 9
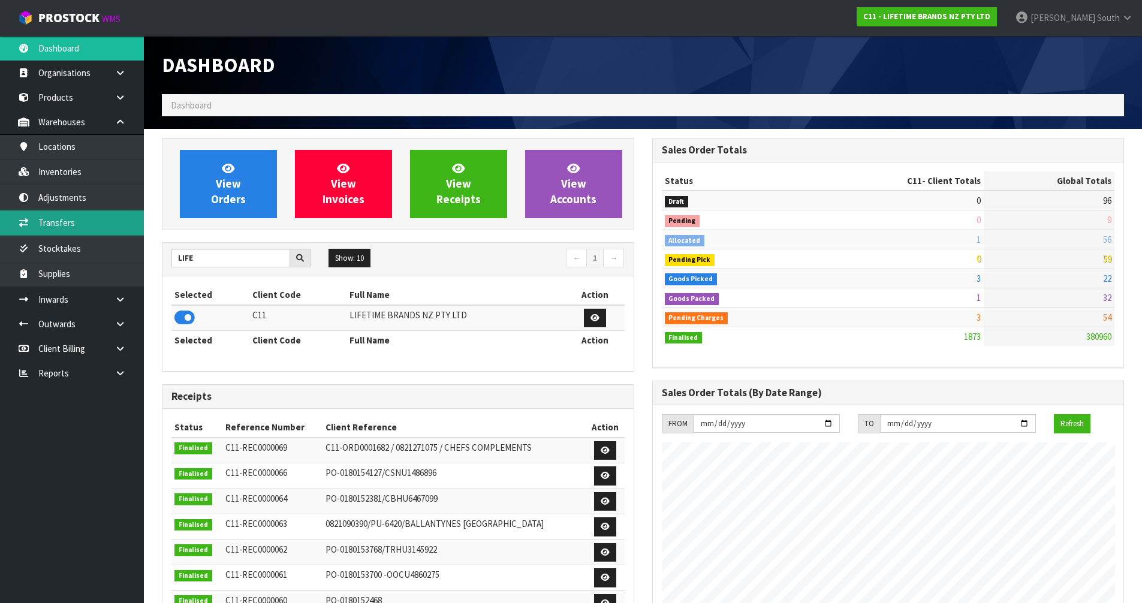
click at [87, 222] on link "Transfers" at bounding box center [72, 222] width 144 height 25
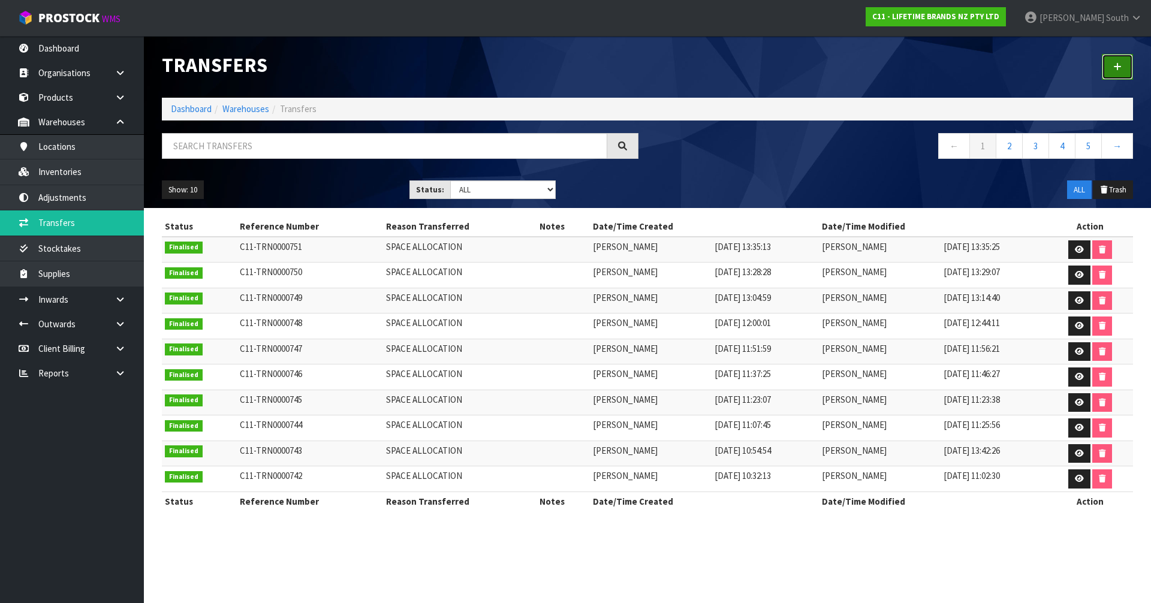
click at [1117, 67] on icon at bounding box center [1117, 66] width 8 height 9
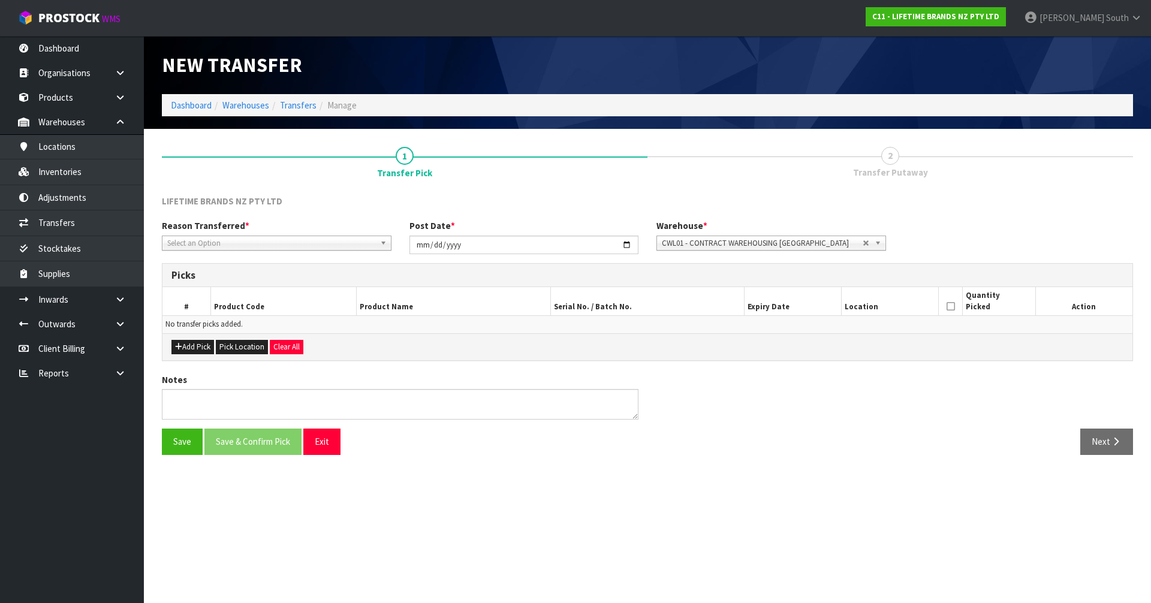
click at [247, 243] on span "Select an Option" at bounding box center [271, 243] width 208 height 14
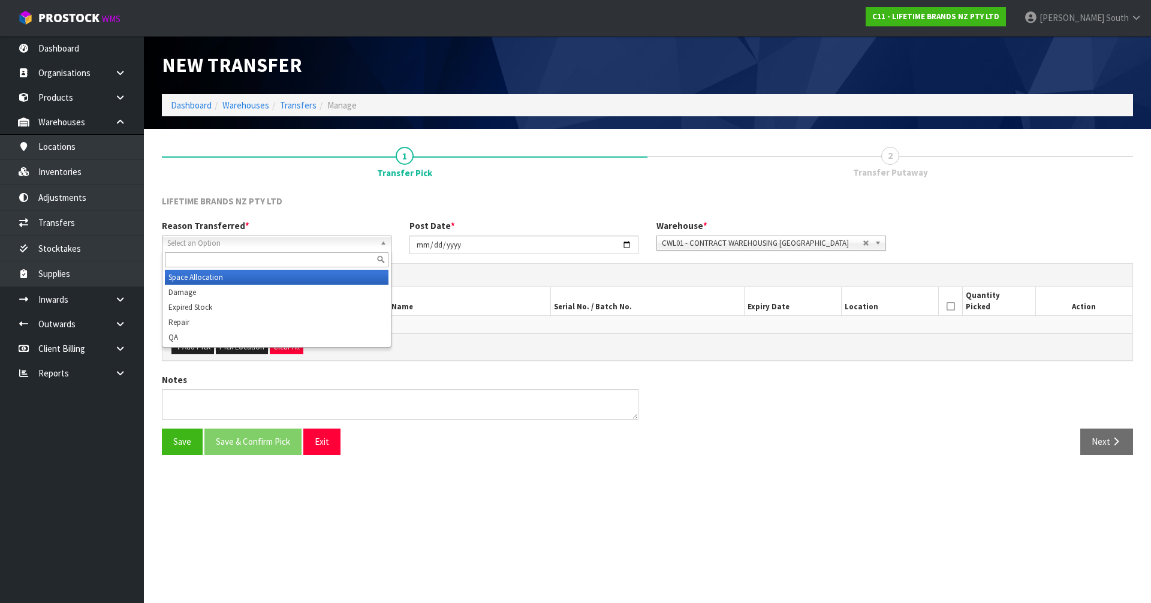
click at [229, 278] on li "Space Allocation" at bounding box center [277, 277] width 224 height 15
click at [239, 243] on span "Space Allocation" at bounding box center [267, 243] width 201 height 14
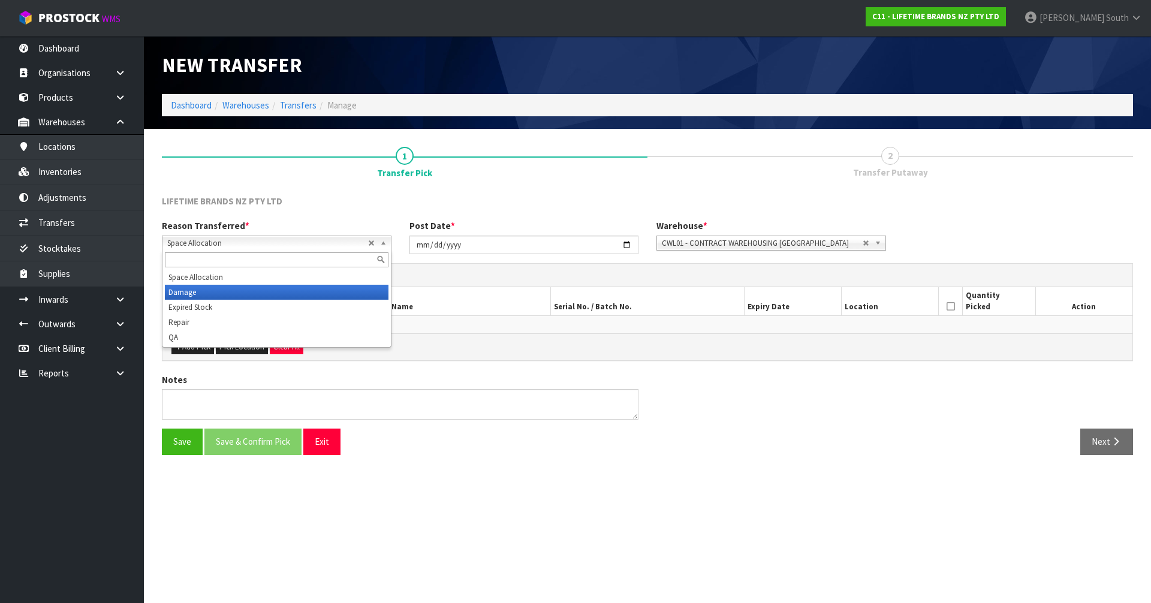
click at [216, 294] on li "Damage" at bounding box center [277, 292] width 224 height 15
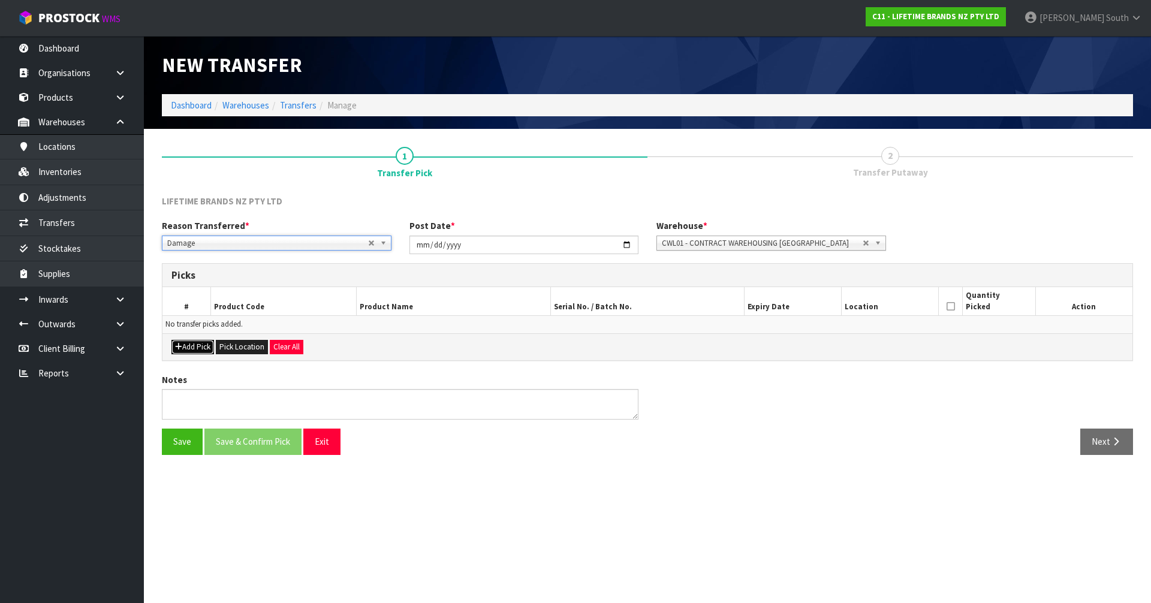
click at [195, 347] on button "Add Pick" at bounding box center [192, 347] width 43 height 14
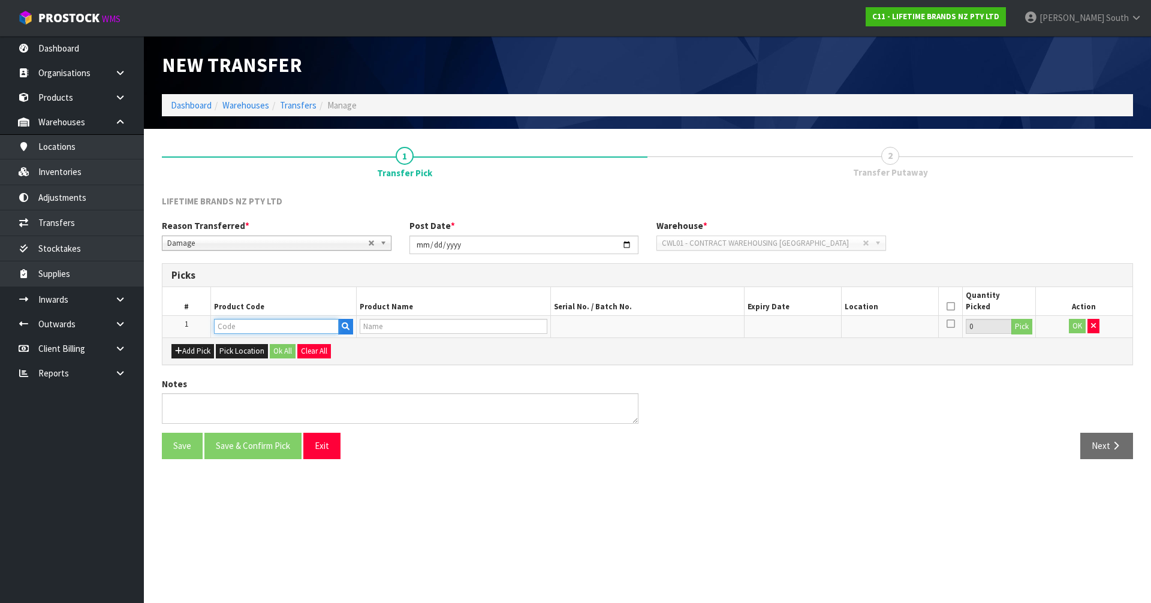
click at [225, 330] on input "text" at bounding box center [276, 326] width 125 height 15
type input "JOBLS"
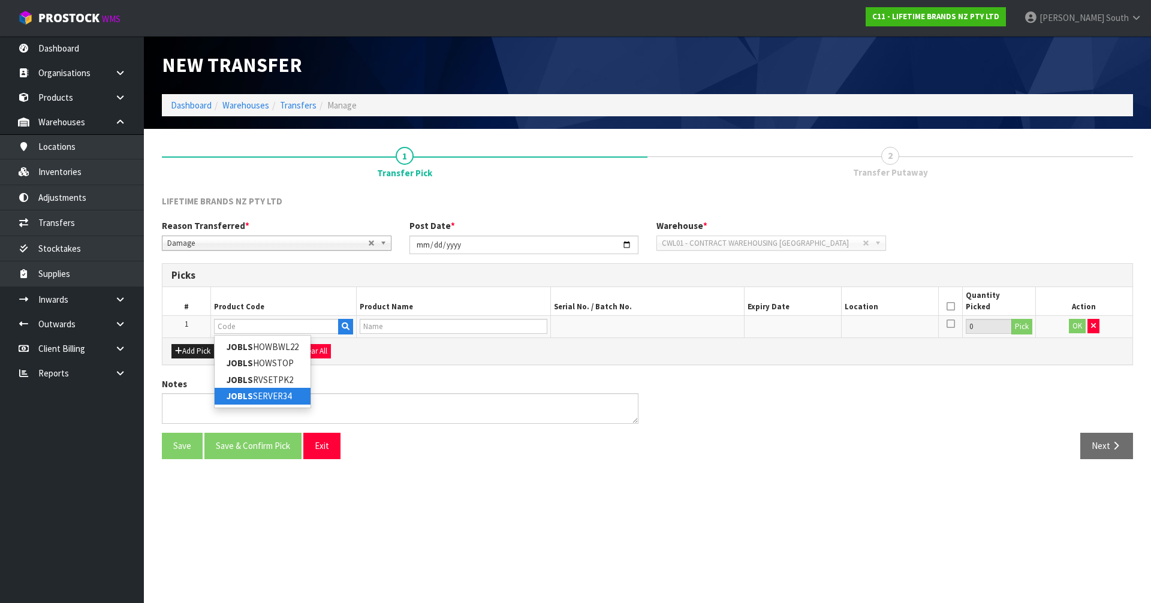
click at [256, 394] on link "JOBLS SERVER34" at bounding box center [263, 396] width 96 height 16
type input "JOBLSSERVER34"
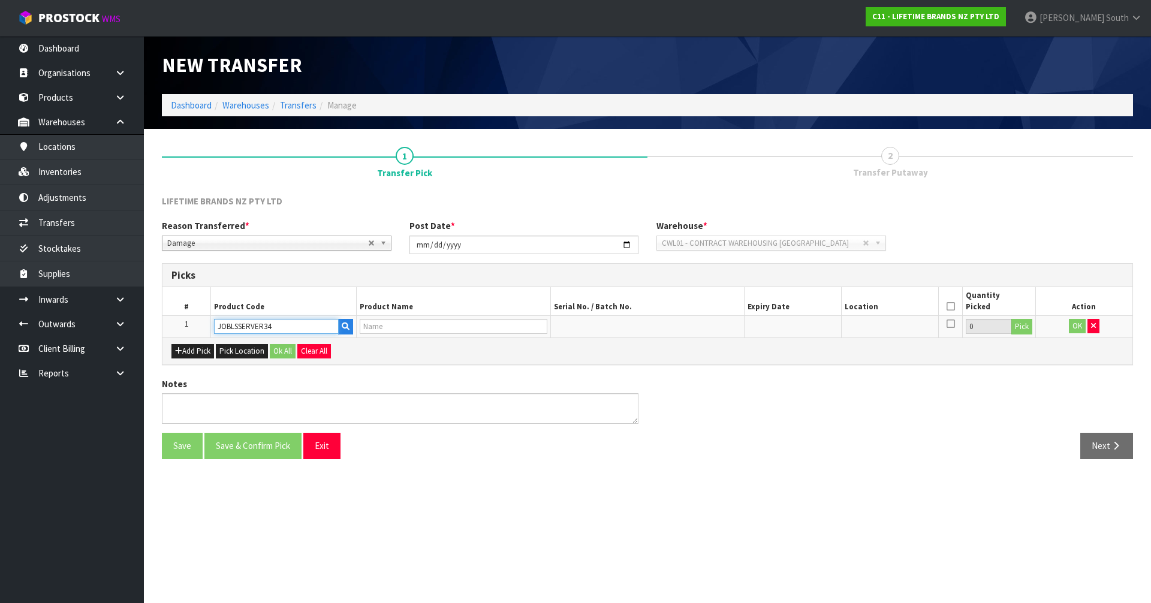
type input "JO BIG LOVE SUPER SERVER 34CM"
click at [1028, 327] on button "Pick" at bounding box center [1021, 327] width 21 height 16
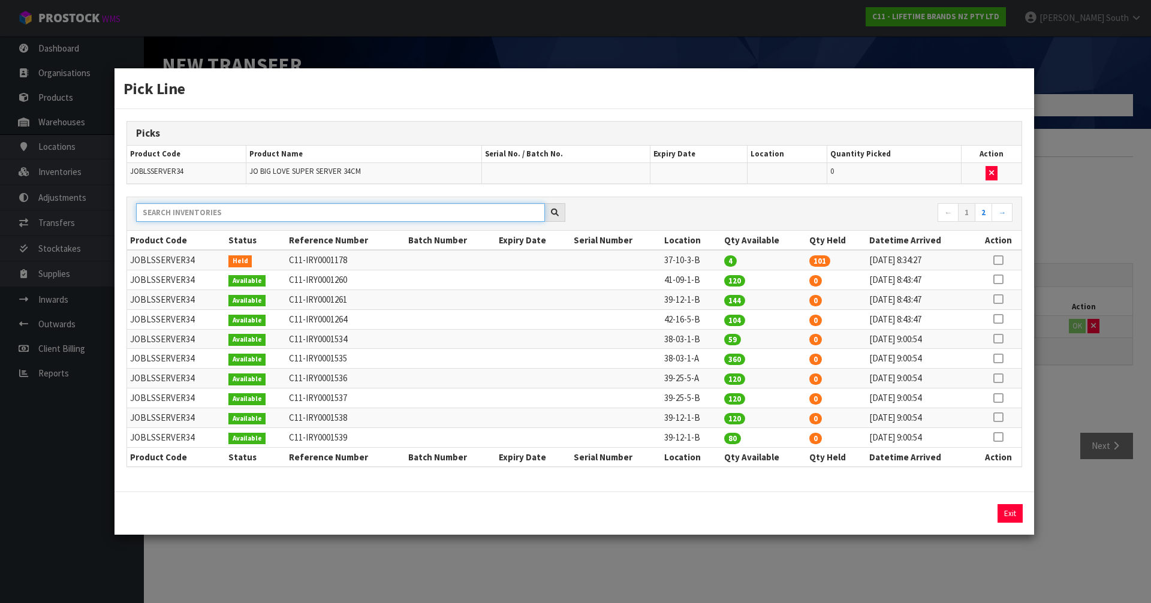
click at [252, 214] on input "text" at bounding box center [340, 212] width 409 height 19
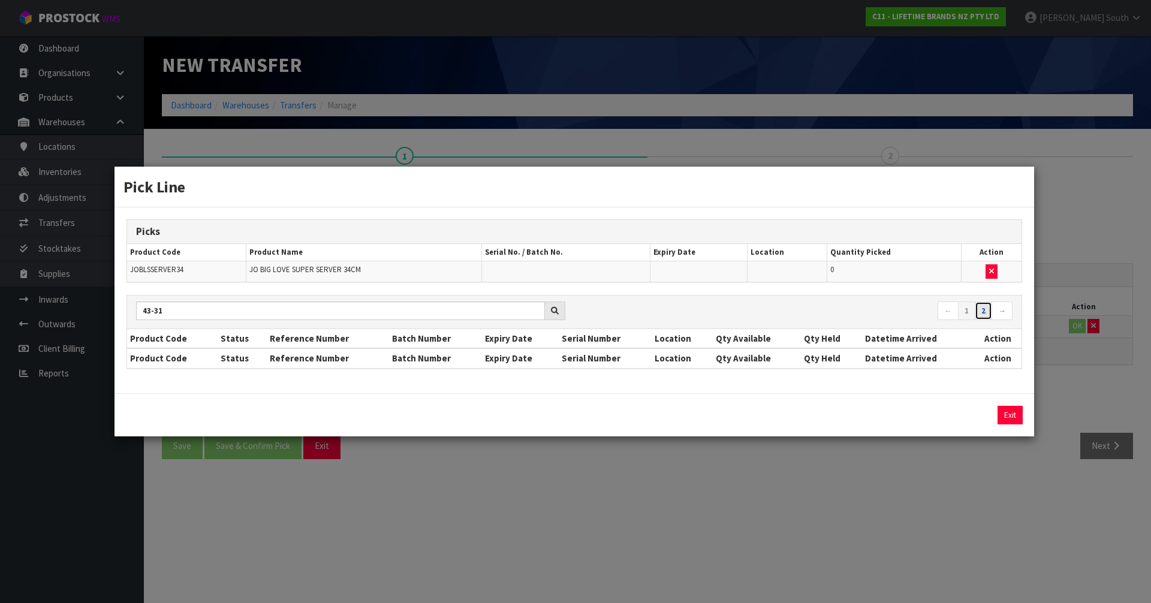
click at [988, 313] on link "2" at bounding box center [983, 310] width 17 height 19
click at [972, 312] on link "1" at bounding box center [966, 310] width 17 height 19
drag, startPoint x: 206, startPoint y: 311, endPoint x: 176, endPoint y: 307, distance: 30.8
click at [174, 308] on input "43-31" at bounding box center [340, 310] width 409 height 19
click at [189, 306] on input "43-31" at bounding box center [340, 310] width 409 height 19
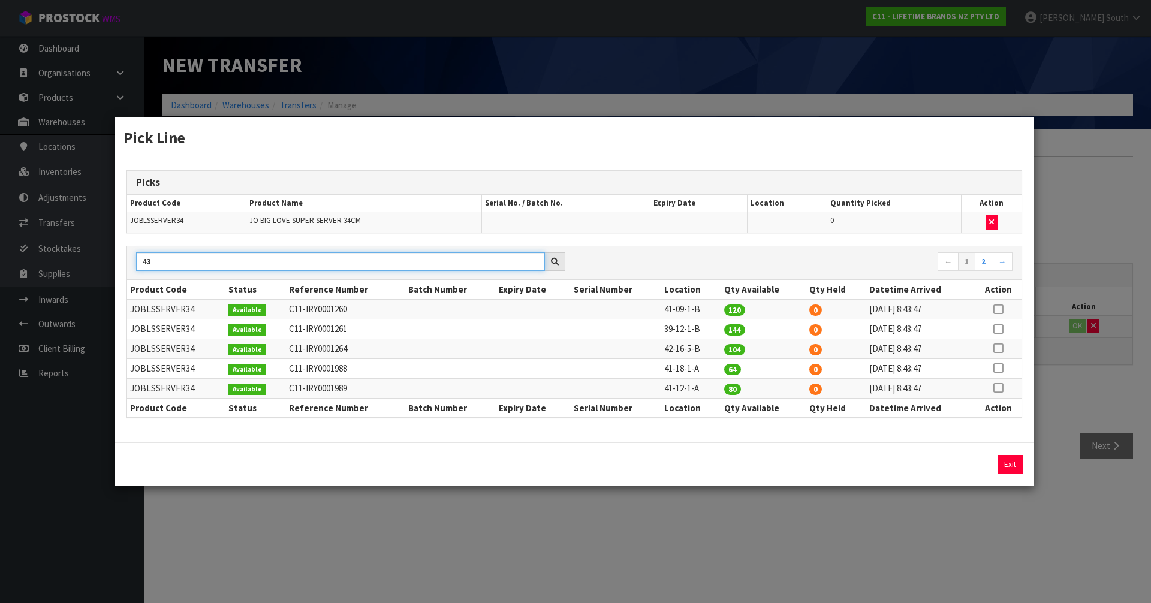
type input "4"
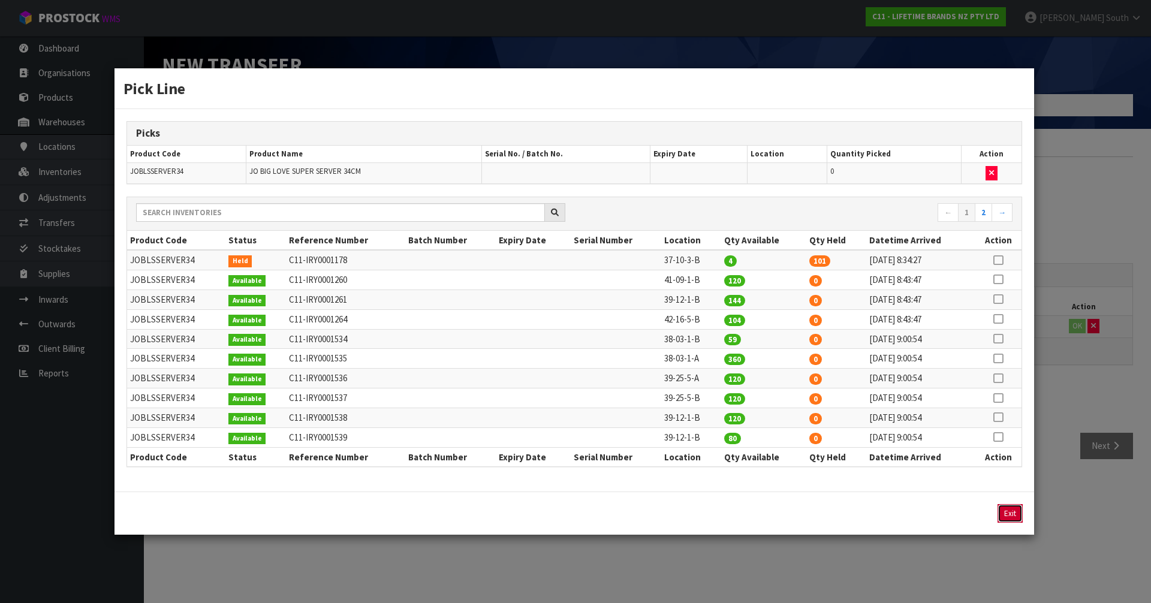
click at [1005, 509] on button "Exit" at bounding box center [1009, 513] width 25 height 19
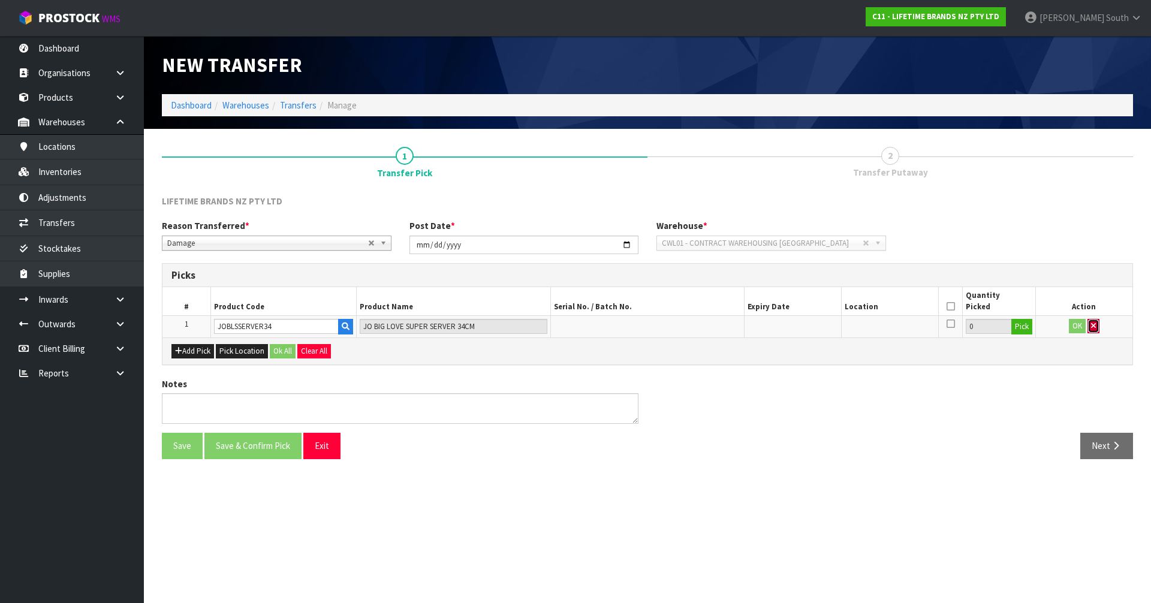
click at [1093, 326] on icon "button" at bounding box center [1093, 326] width 5 height 8
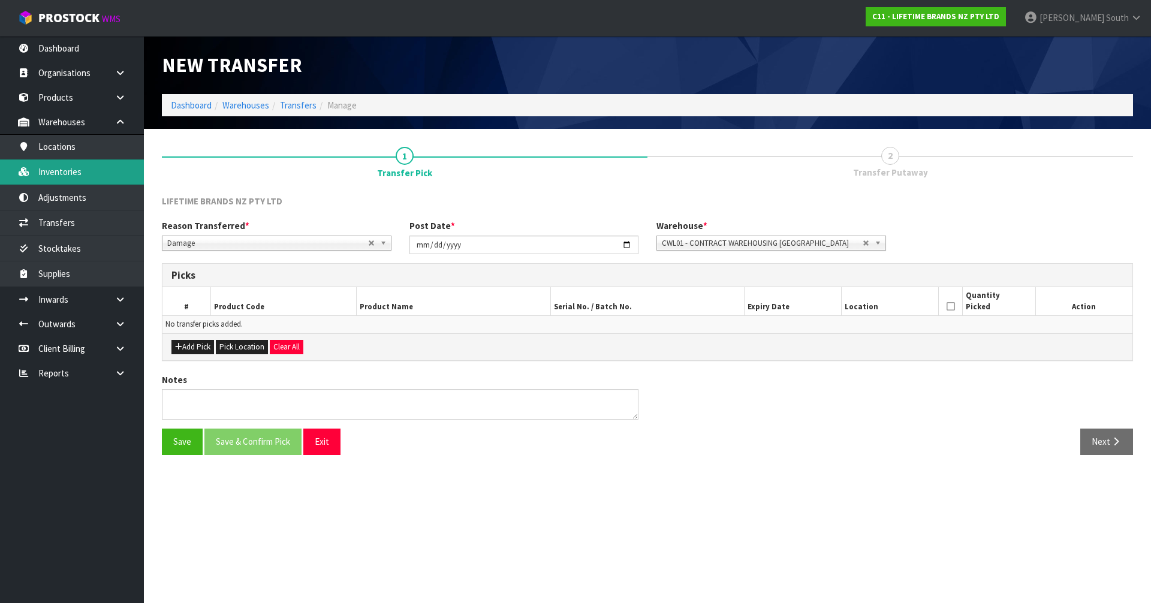
click at [117, 174] on link "Inventories" at bounding box center [72, 171] width 144 height 25
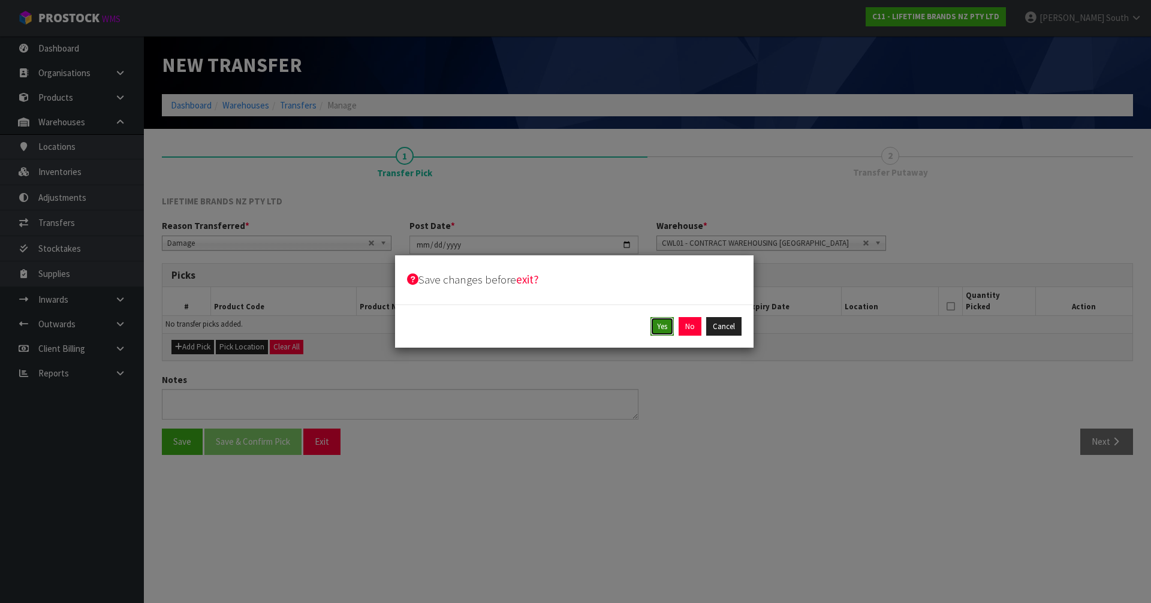
click at [652, 323] on button "Yes" at bounding box center [661, 326] width 23 height 19
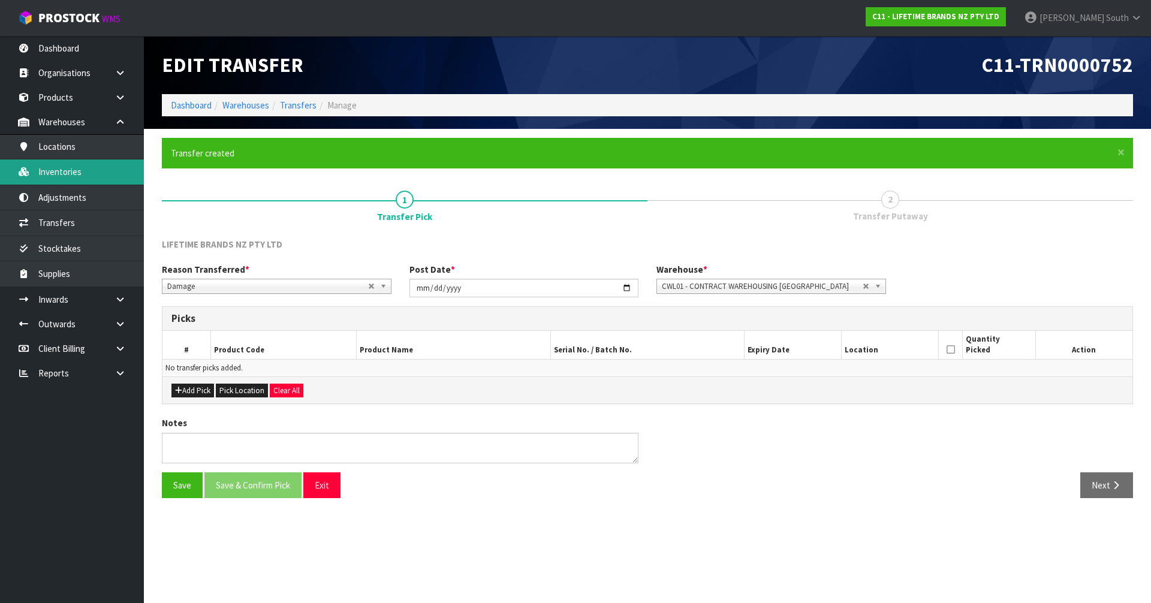
click at [100, 176] on link "Inventories" at bounding box center [72, 171] width 144 height 25
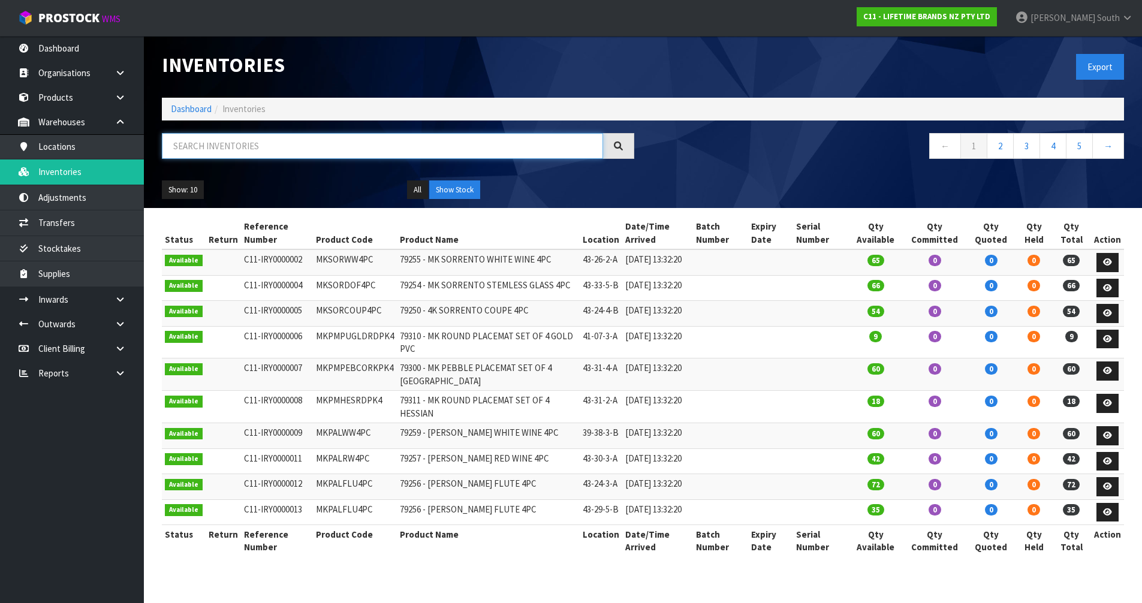
click at [257, 158] on input "text" at bounding box center [382, 146] width 441 height 26
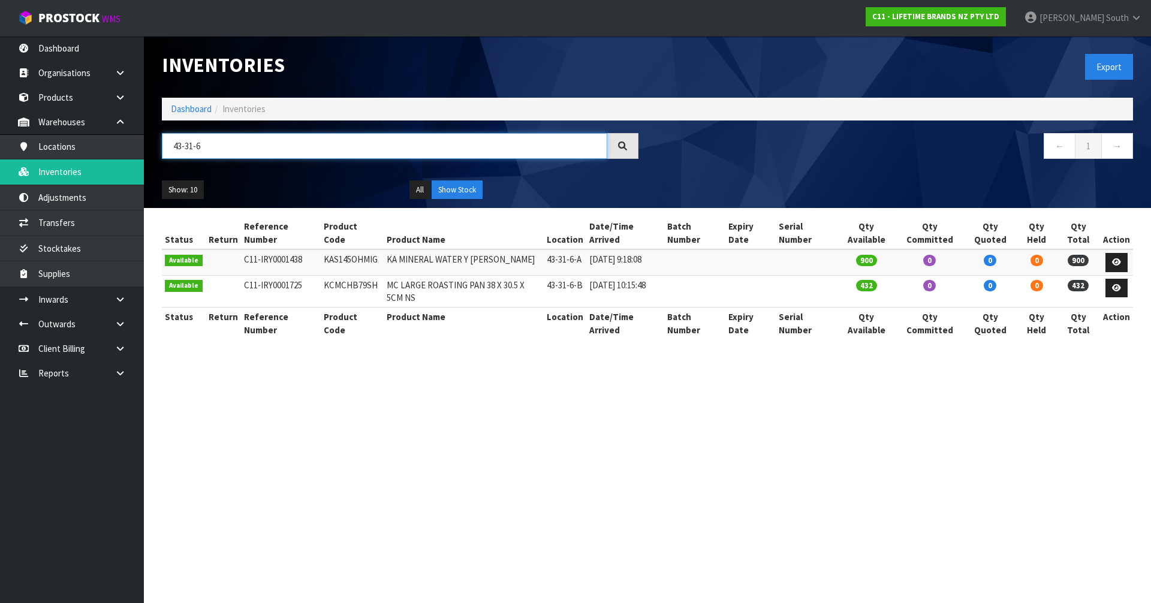
type input "43-31-6"
click at [342, 283] on td "KCMCHB79SH" at bounding box center [352, 291] width 62 height 32
click at [70, 101] on link "Products" at bounding box center [72, 97] width 144 height 25
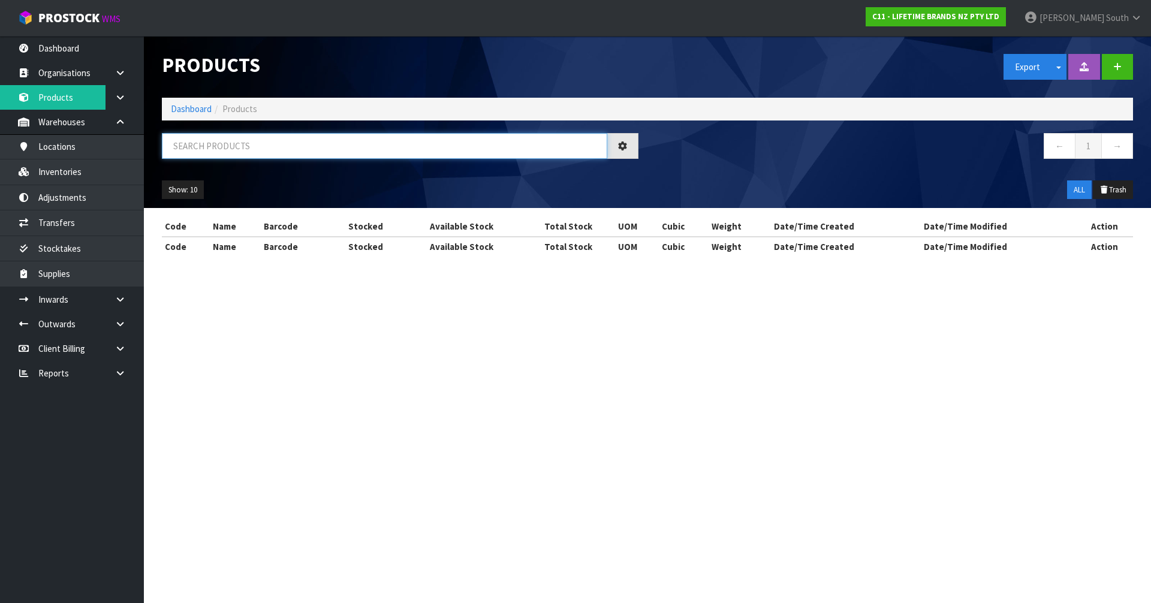
click at [224, 144] on input "text" at bounding box center [384, 146] width 445 height 26
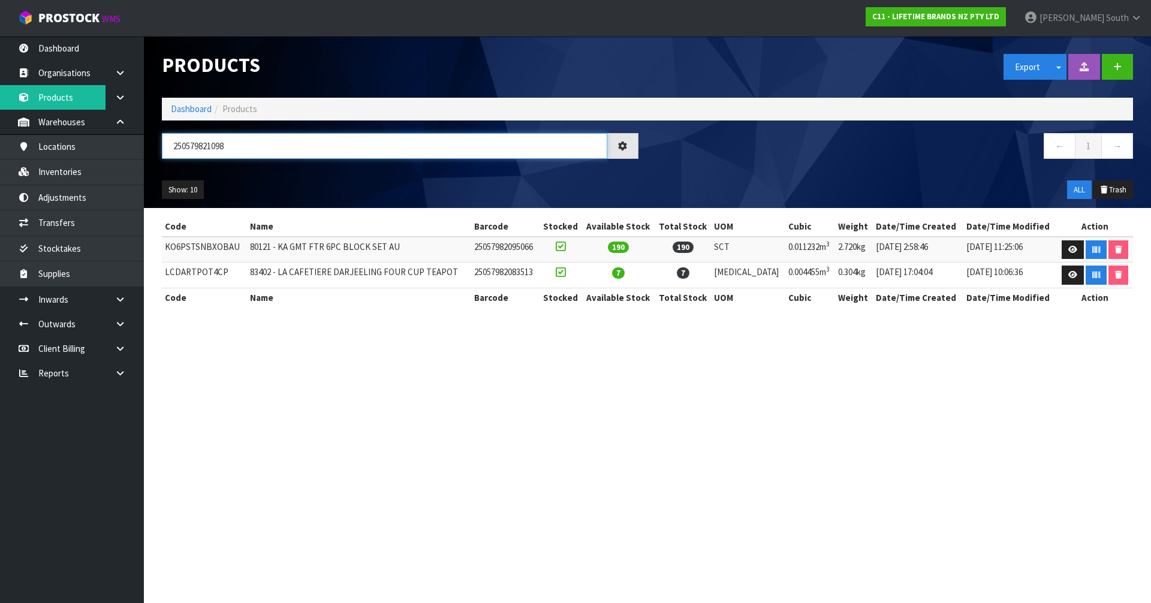
type input "2505798210984"
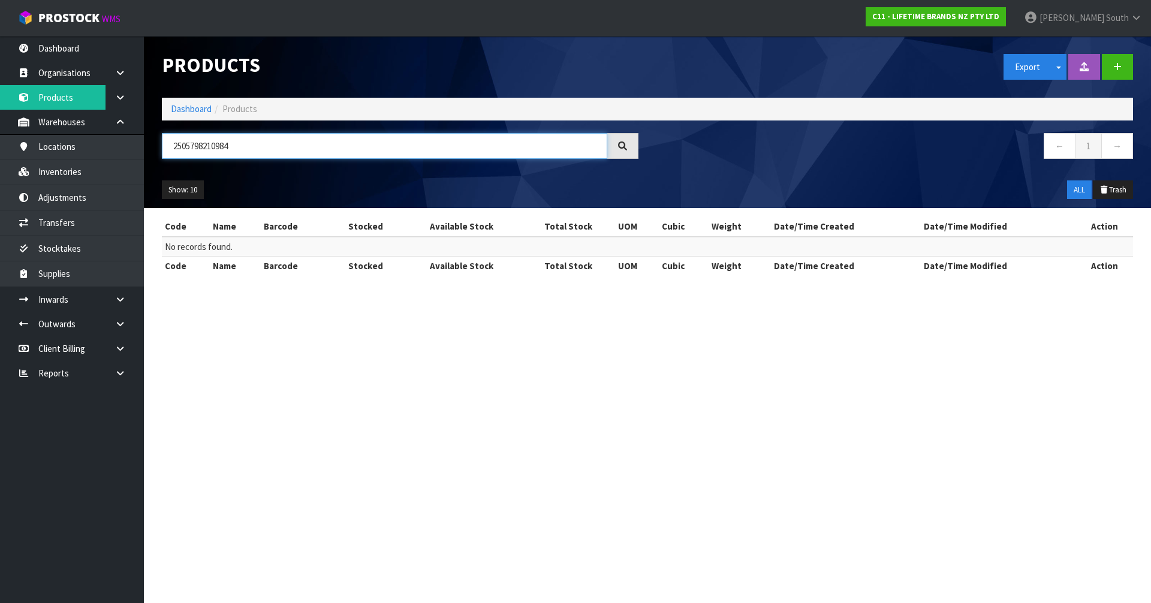
drag, startPoint x: 255, startPoint y: 139, endPoint x: 157, endPoint y: 147, distance: 98.7
click at [157, 147] on div "2505798210984" at bounding box center [400, 150] width 494 height 35
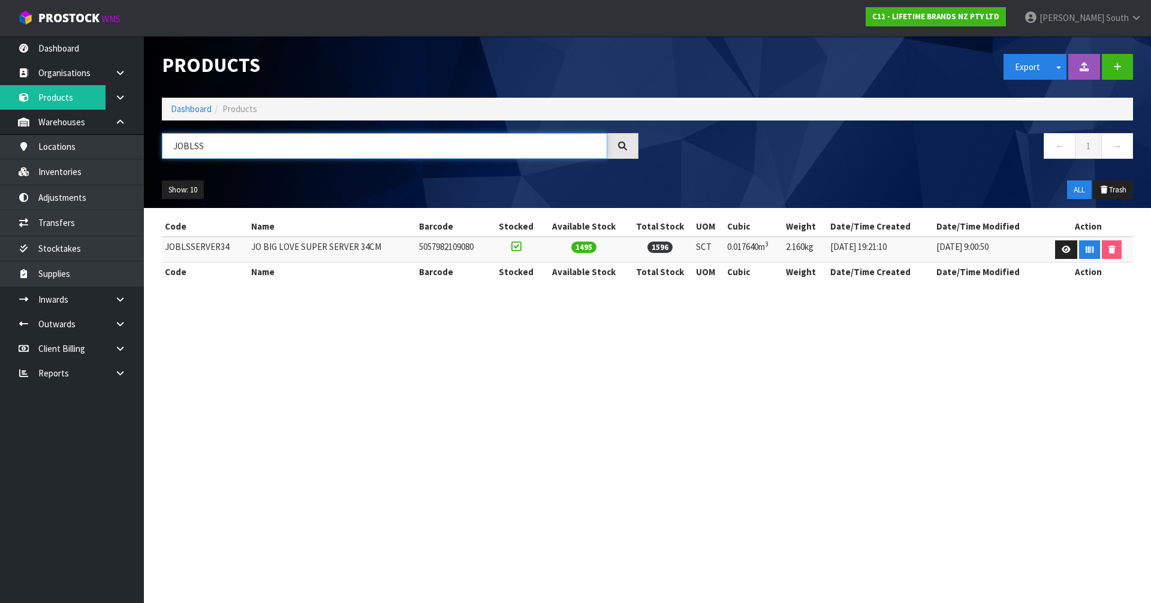
type input "JOBLSS"
click at [214, 247] on td "JOBLSSERVER34" at bounding box center [205, 250] width 86 height 26
click at [1051, 249] on td at bounding box center [1087, 250] width 89 height 26
click at [1055, 249] on link at bounding box center [1066, 249] width 22 height 19
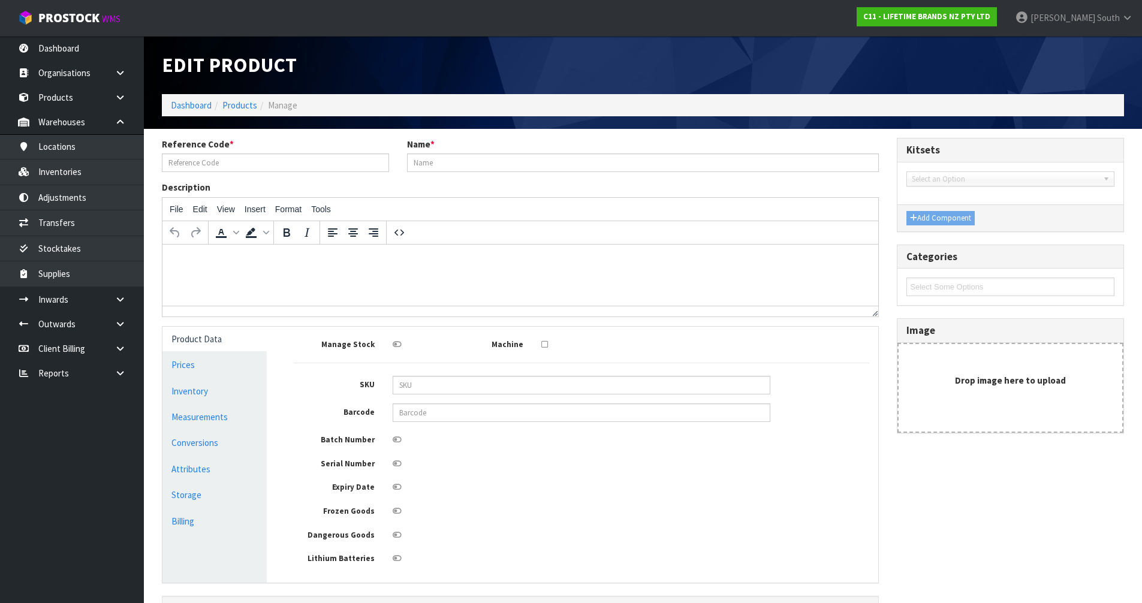
type input "JOBLSSERVER34"
type input "JO BIG LOVE SUPER SERVER 34CM"
type input "5057982109080"
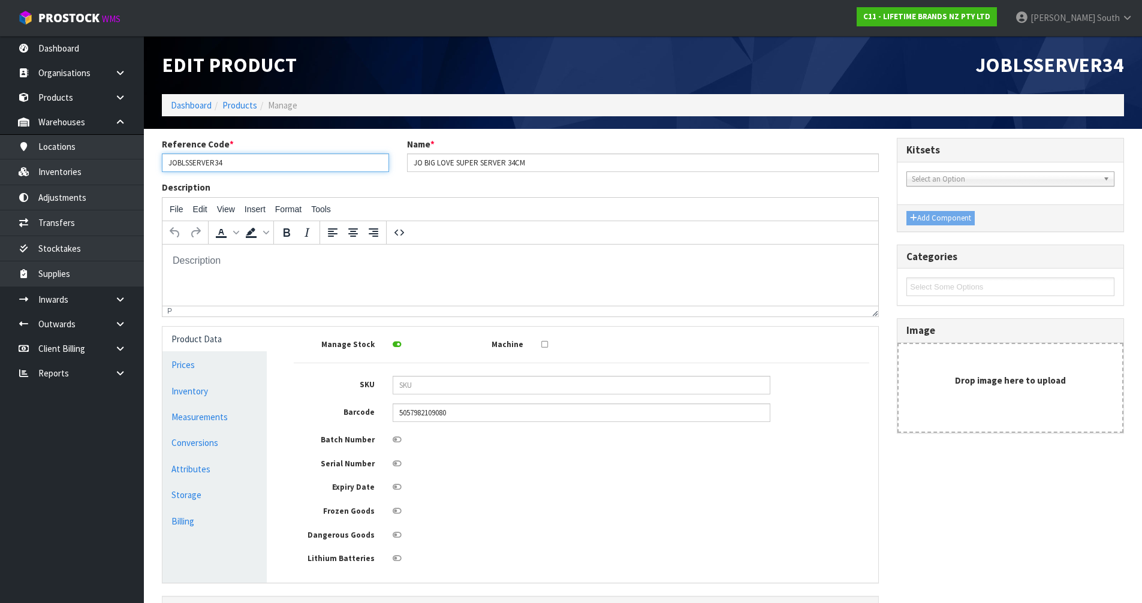
drag, startPoint x: 251, startPoint y: 167, endPoint x: 159, endPoint y: 166, distance: 91.7
click at [159, 166] on div "Reference Code * JOBLSSERVER34" at bounding box center [275, 155] width 245 height 34
click at [60, 167] on link "Inventories" at bounding box center [72, 171] width 144 height 25
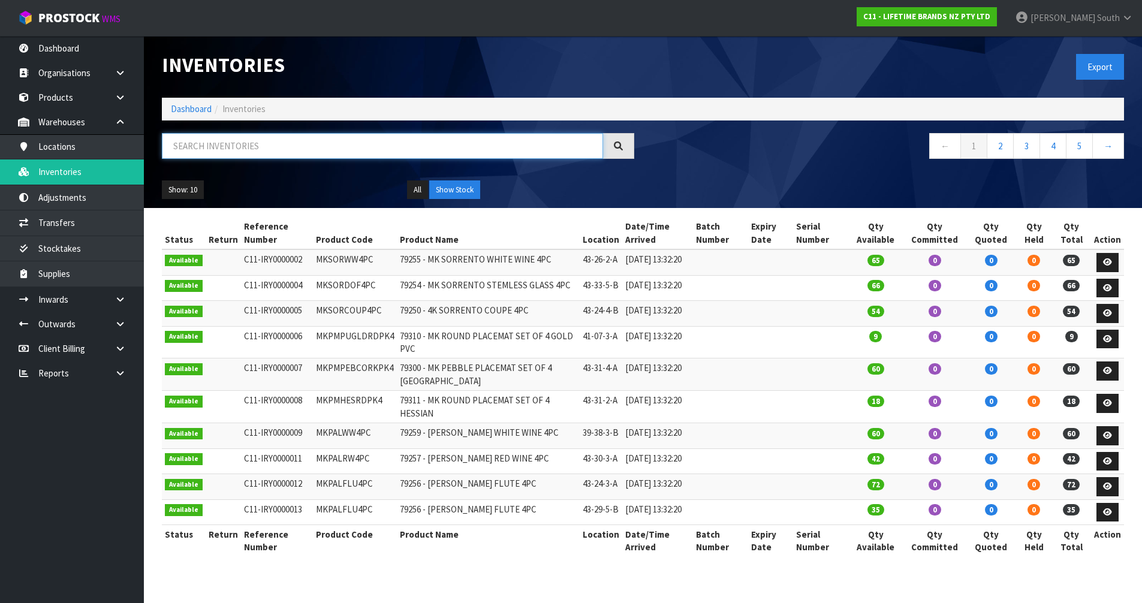
click at [295, 138] on input "text" at bounding box center [382, 146] width 441 height 26
paste input "JOBLSSERVER34"
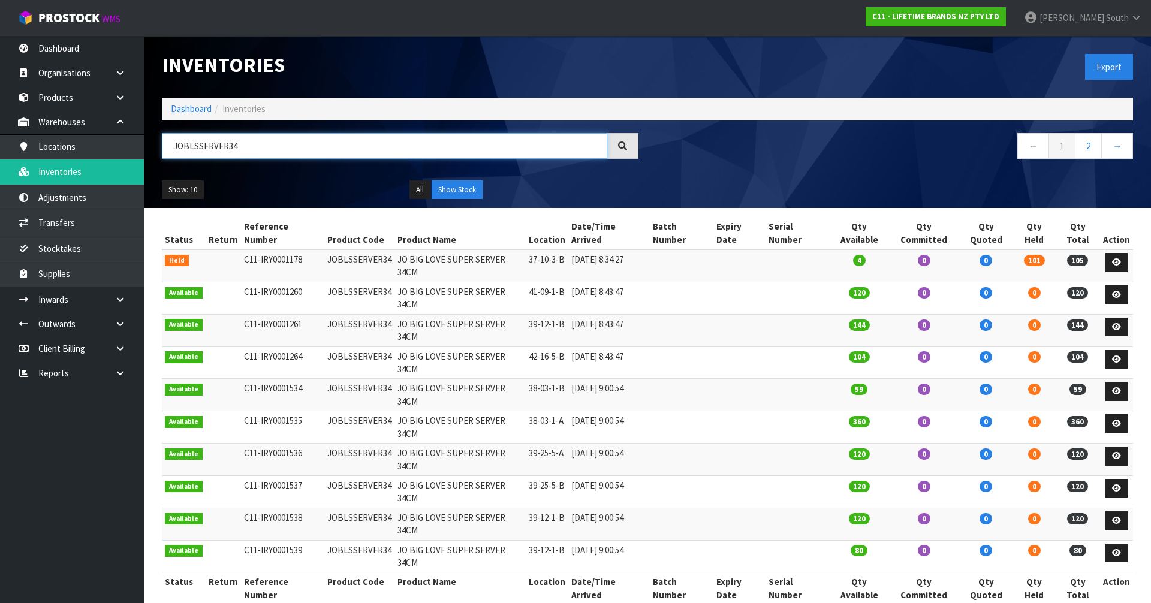
type input "JOBLSSERVER34"
click at [679, 176] on div "Show: 10 5 10 25 50 All Show Stock" at bounding box center [647, 189] width 989 height 37
click at [420, 189] on button "All" at bounding box center [419, 189] width 21 height 19
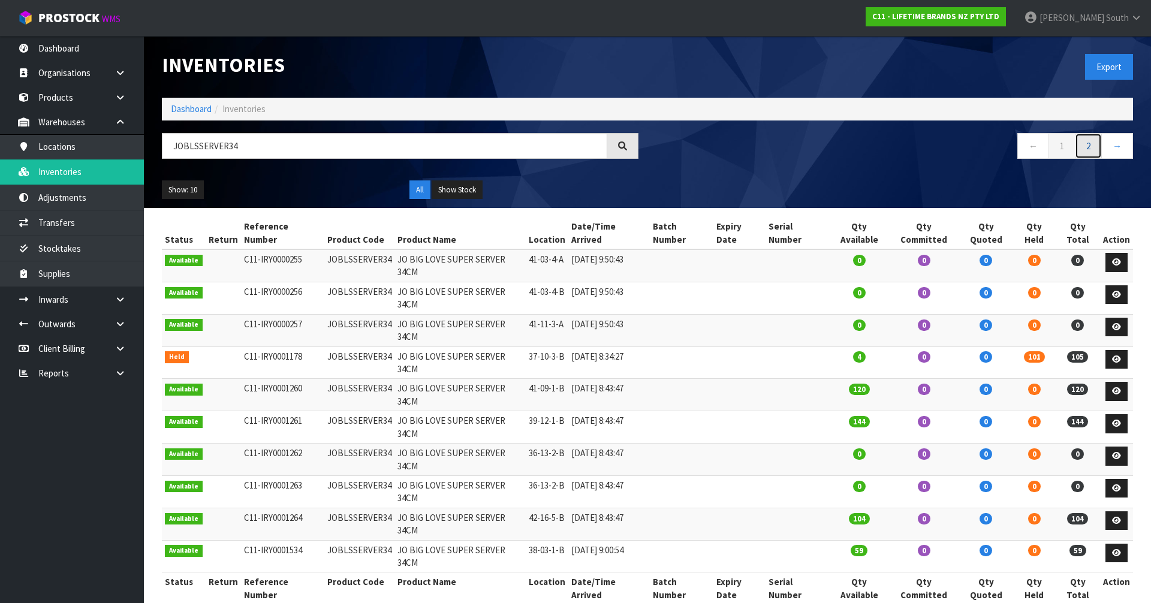
click at [1094, 138] on link "2" at bounding box center [1088, 146] width 27 height 26
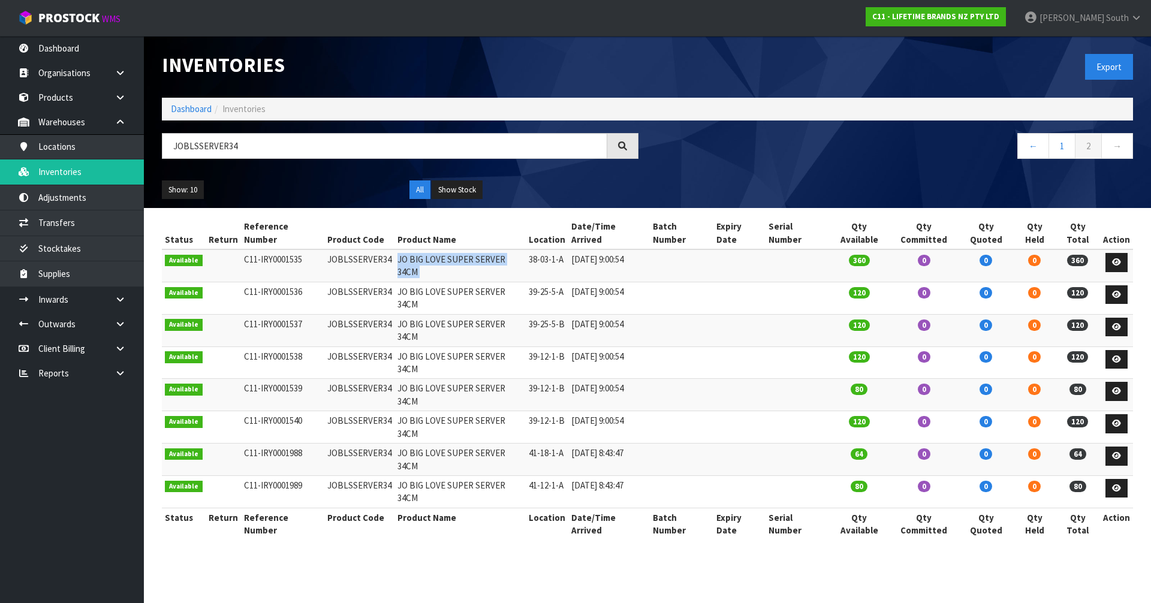
drag, startPoint x: 396, startPoint y: 249, endPoint x: 529, endPoint y: 253, distance: 133.1
click at [529, 253] on tr "Available C11-IRY0001535 JOBLSSERVER34 JO BIG LOVE SUPER SERVER 34CM 38-03-1-A …" at bounding box center [647, 265] width 971 height 32
copy tr "JO BIG LOVE SUPER SERVER 34CM"
click at [1120, 258] on icon at bounding box center [1116, 262] width 9 height 8
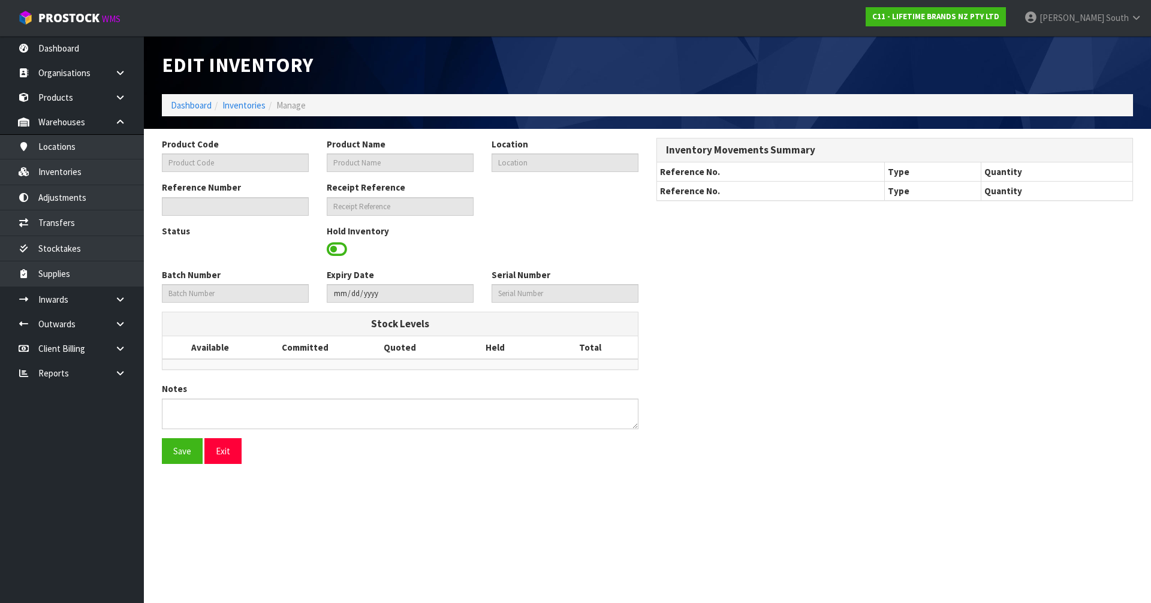
type input "JOBLSSERVER34"
type input "JO BIG LOVE SUPER SERVER 34CM"
type input "38-03-1-A"
type input "C11-IRY0001535"
type input "C11-REC0000049"
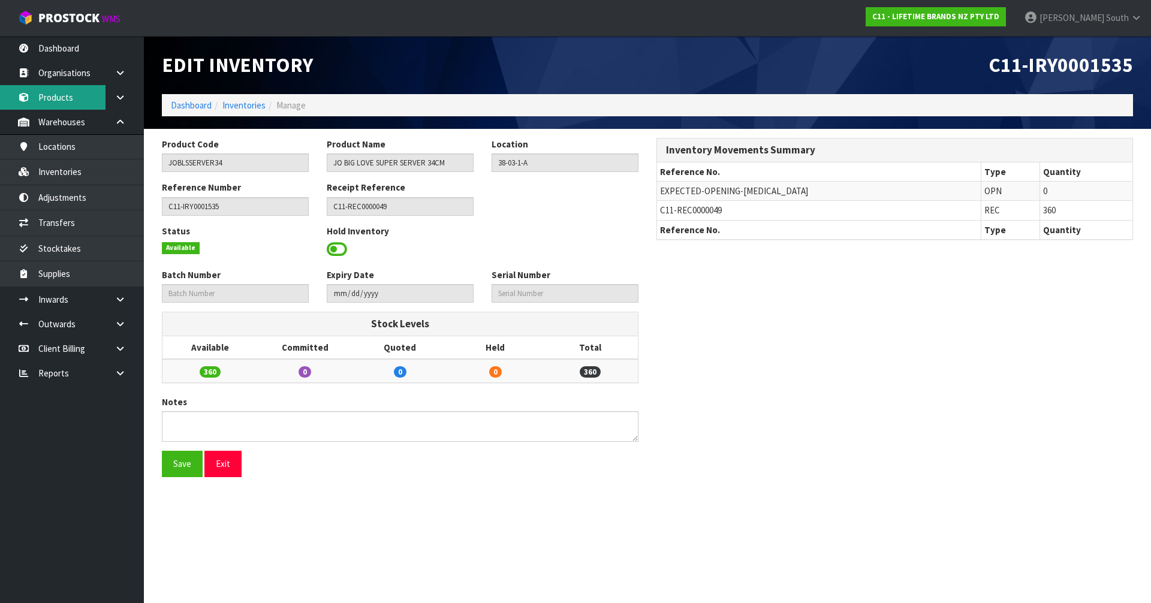
click at [84, 108] on link "Products" at bounding box center [72, 97] width 144 height 25
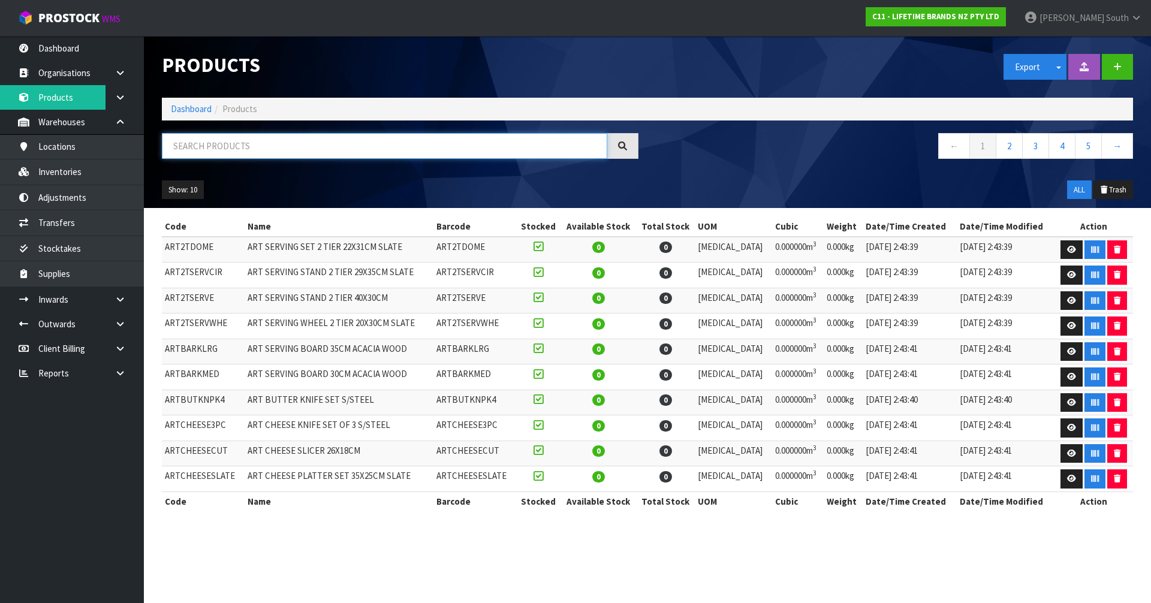
click at [249, 150] on input "text" at bounding box center [384, 146] width 445 height 26
paste input "JO BIG LOVE SUPER SERVER 34CM"
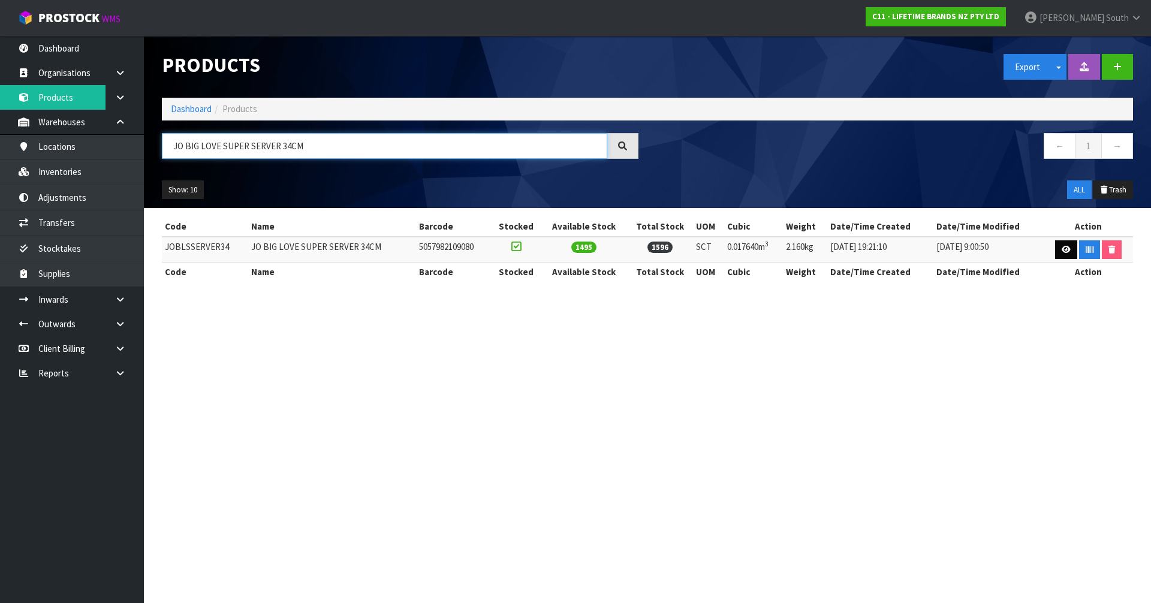
type input "JO BIG LOVE SUPER SERVER 34CM"
click at [1057, 246] on link at bounding box center [1066, 249] width 22 height 19
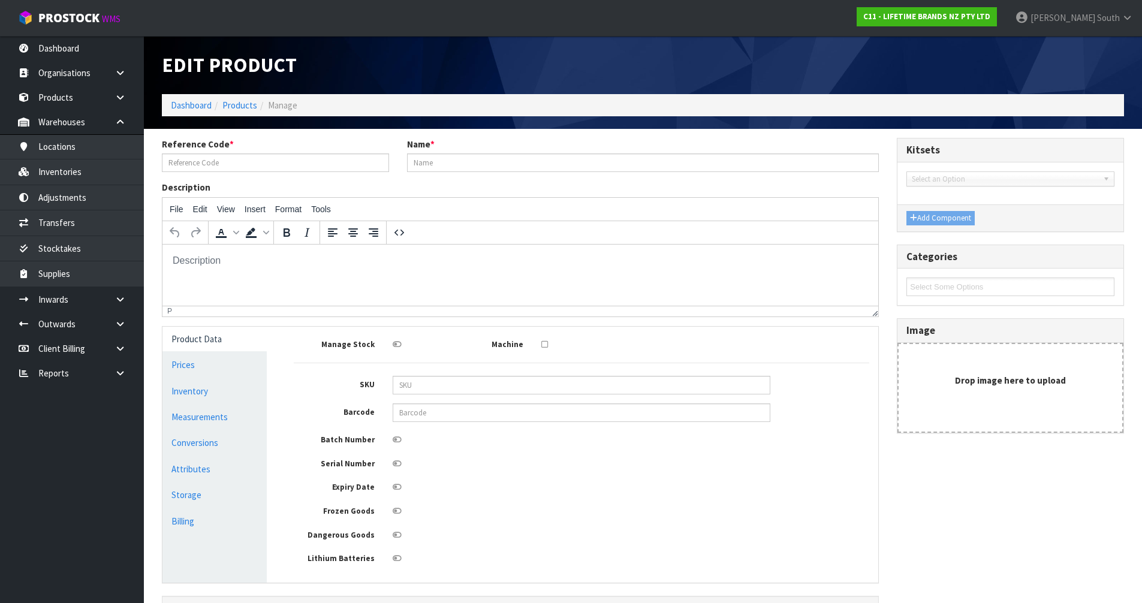
type input "JOBLSSERVER34"
type input "JO BIG LOVE SUPER SERVER 34CM"
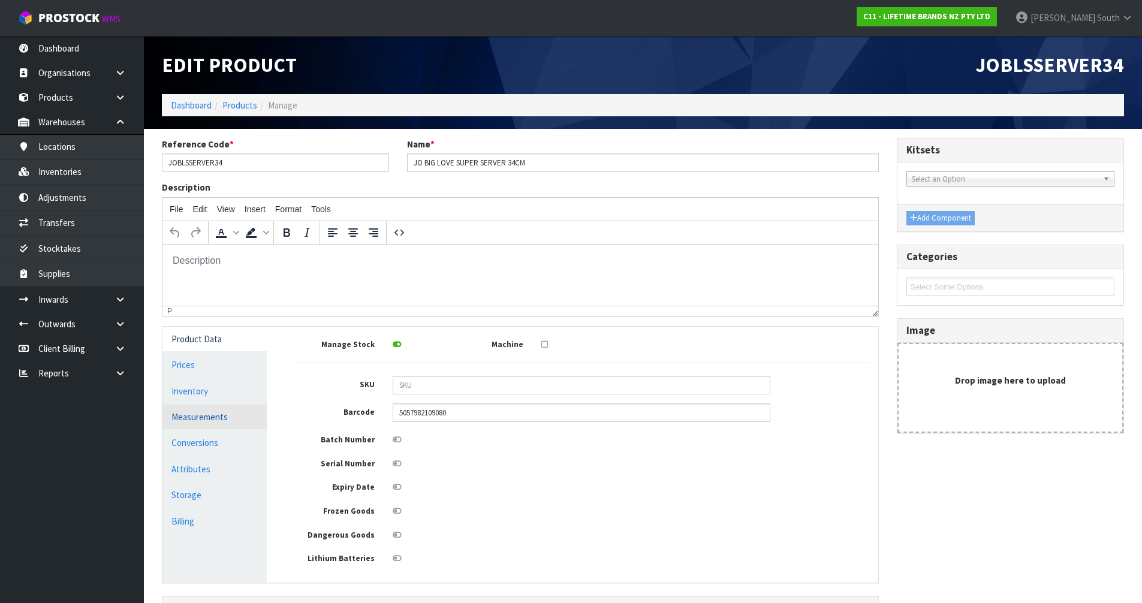
click at [183, 417] on link "Measurements" at bounding box center [214, 417] width 104 height 25
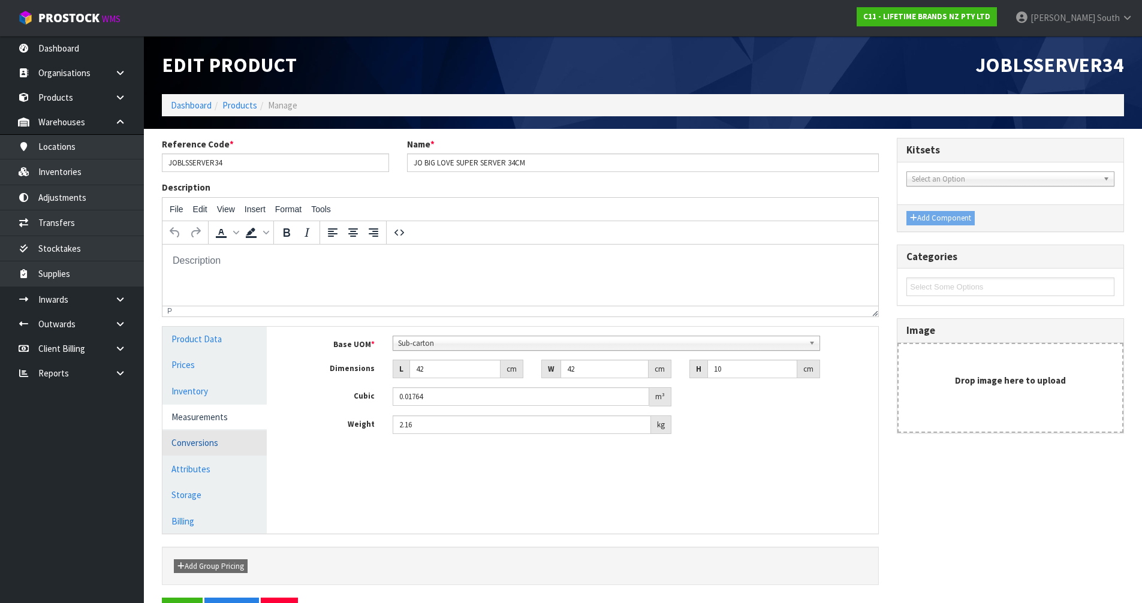
click at [208, 431] on link "Conversions" at bounding box center [214, 442] width 104 height 25
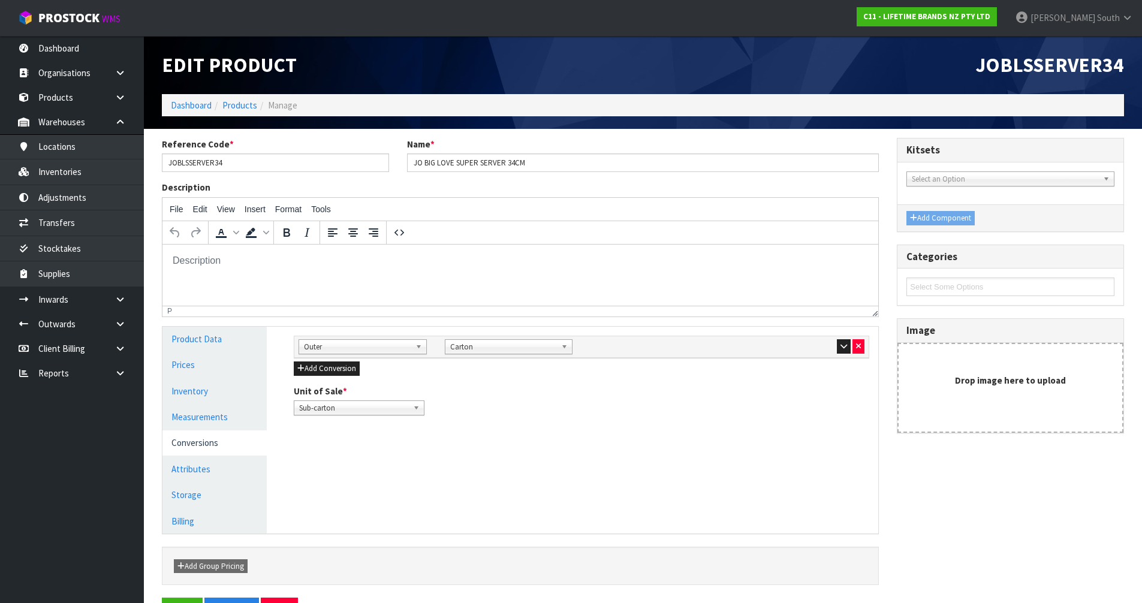
click at [833, 345] on div at bounding box center [801, 346] width 128 height 14
click at [837, 345] on button "button" at bounding box center [844, 346] width 14 height 14
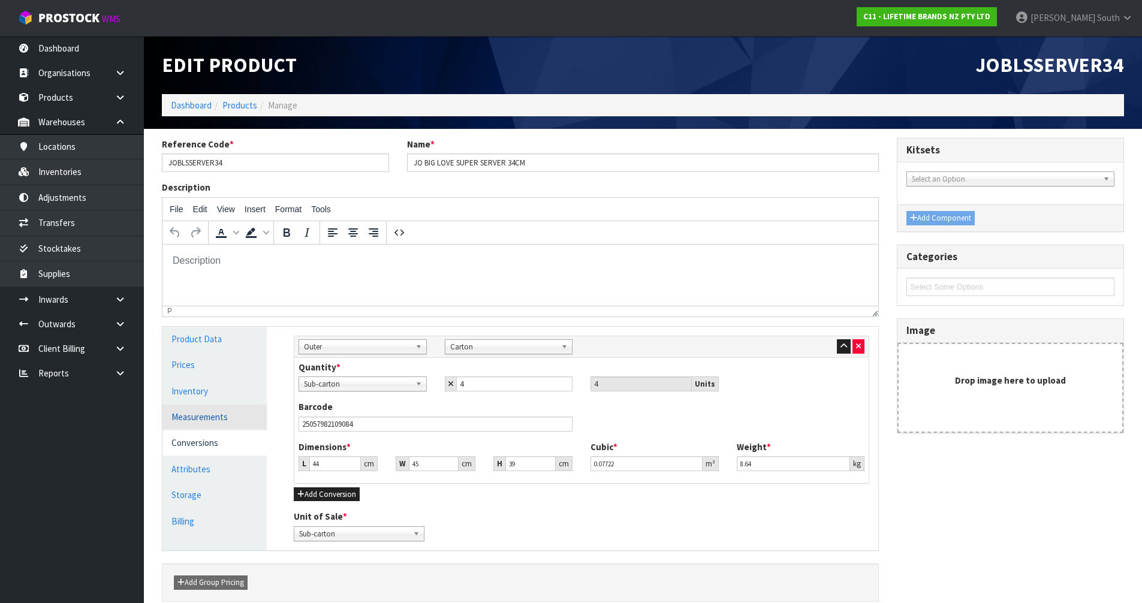
click at [210, 410] on link "Measurements" at bounding box center [214, 417] width 104 height 25
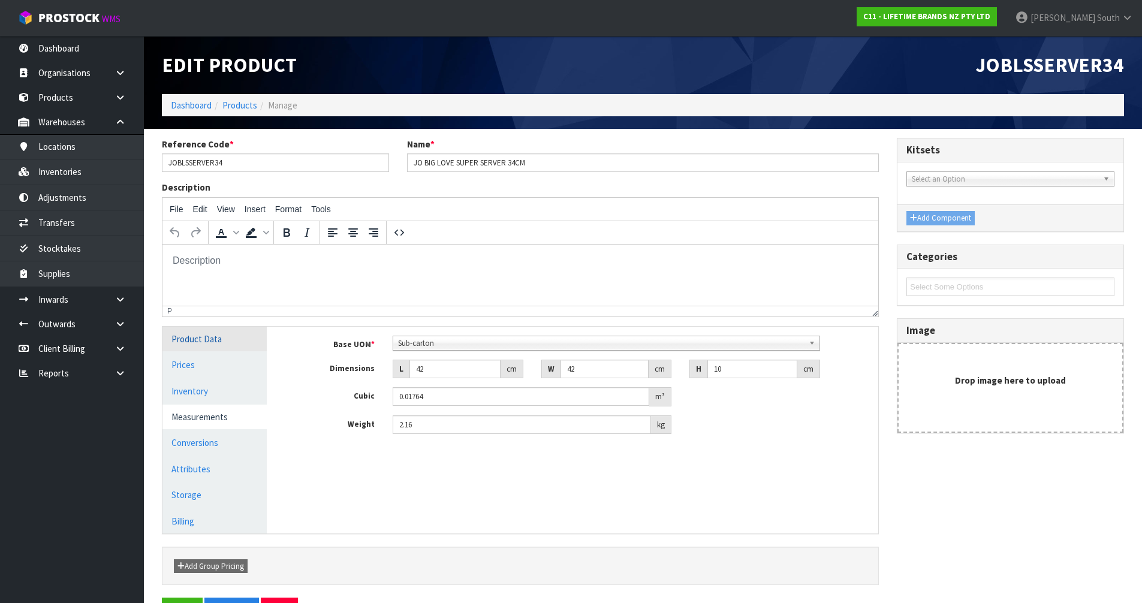
click at [227, 344] on link "Product Data" at bounding box center [214, 339] width 104 height 25
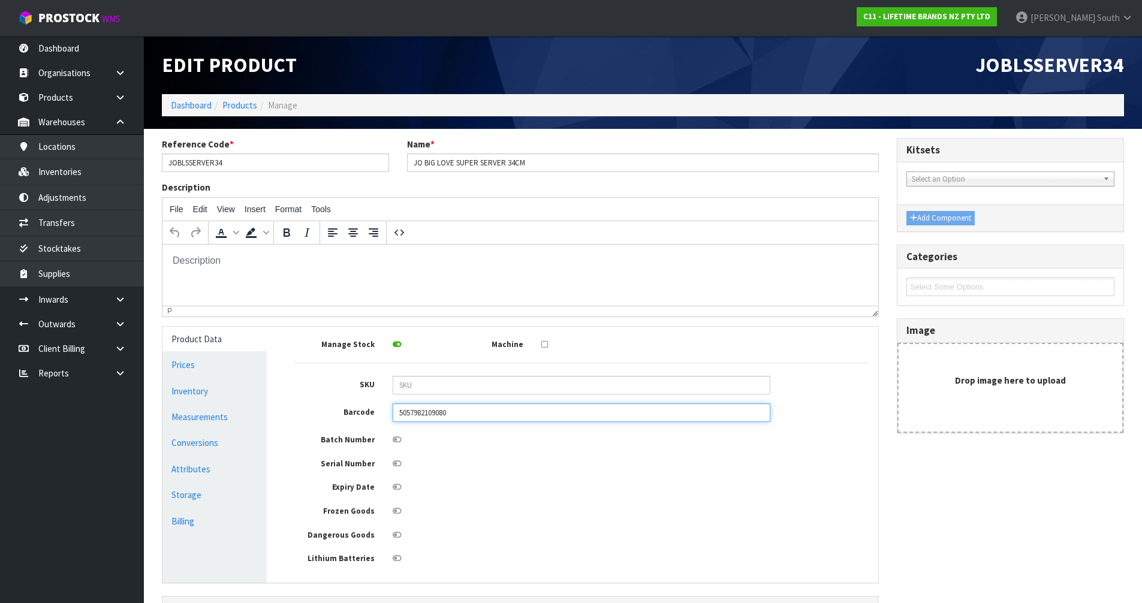
click at [401, 411] on input "5057982109080" at bounding box center [582, 412] width 378 height 19
click at [465, 459] on div at bounding box center [582, 462] width 396 height 15
click at [402, 410] on input "25057982109080" at bounding box center [582, 412] width 378 height 19
type input "5057982109080"
click at [450, 453] on div "Manage Stock Machine SKU Barcode 5057982109080 Batch Number Serial Number Expir…" at bounding box center [581, 450] width 575 height 229
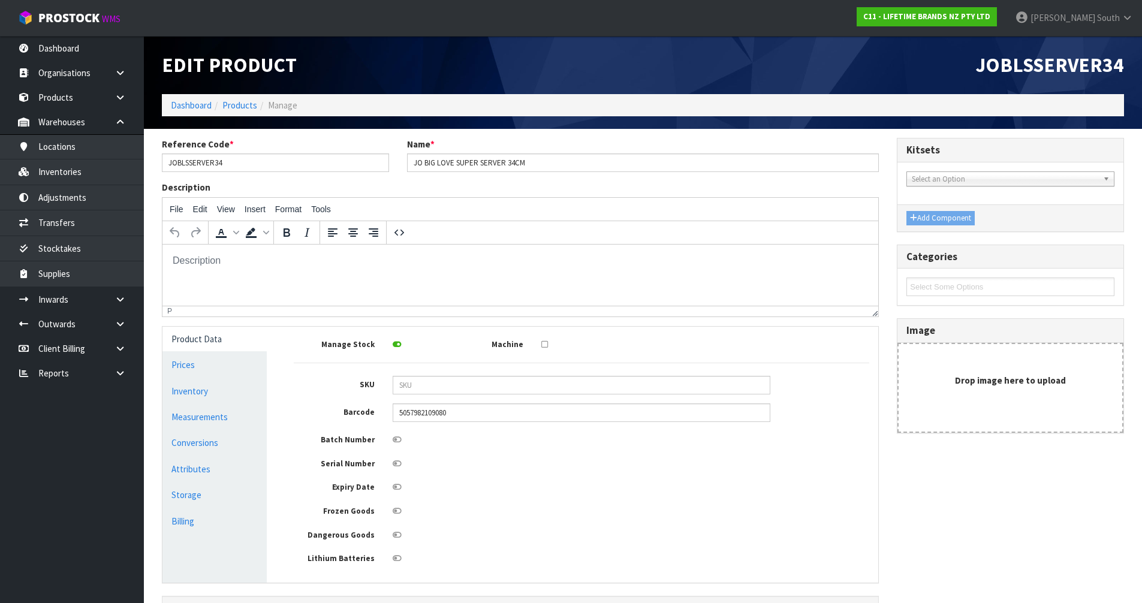
click at [588, 492] on div at bounding box center [582, 485] width 396 height 15
click at [470, 459] on div at bounding box center [582, 462] width 396 height 15
drag, startPoint x: 143, startPoint y: 175, endPoint x: 78, endPoint y: 174, distance: 65.3
click at [79, 175] on body "Toggle navigation ProStock WMS C11 - LIFETIME BRANDS NZ PTY LTD Zachary South L…" at bounding box center [571, 301] width 1142 height 603
click at [1111, 18] on span "South" at bounding box center [1108, 17] width 23 height 11
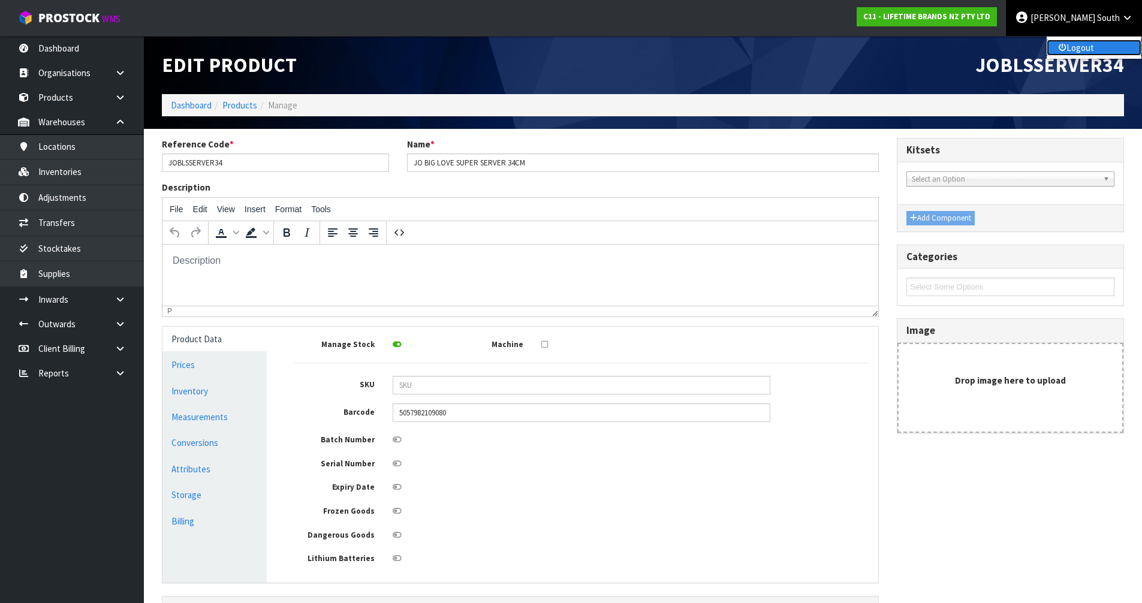
click at [1111, 52] on link "Logout" at bounding box center [1093, 48] width 95 height 16
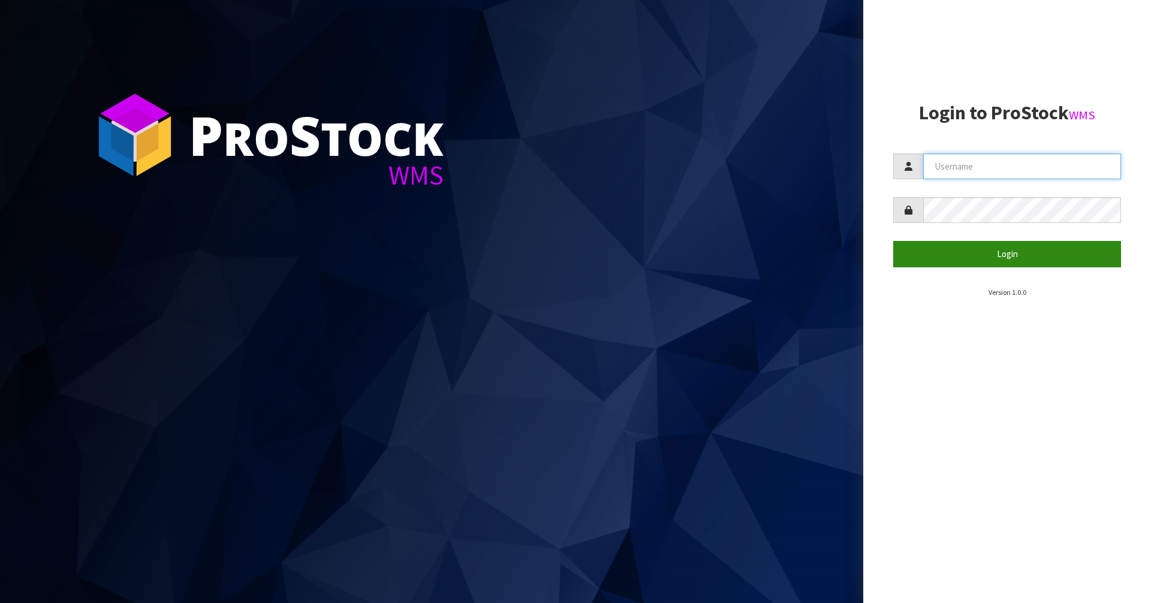
type input "Zackary"
click at [987, 254] on button "Login" at bounding box center [1007, 254] width 228 height 26
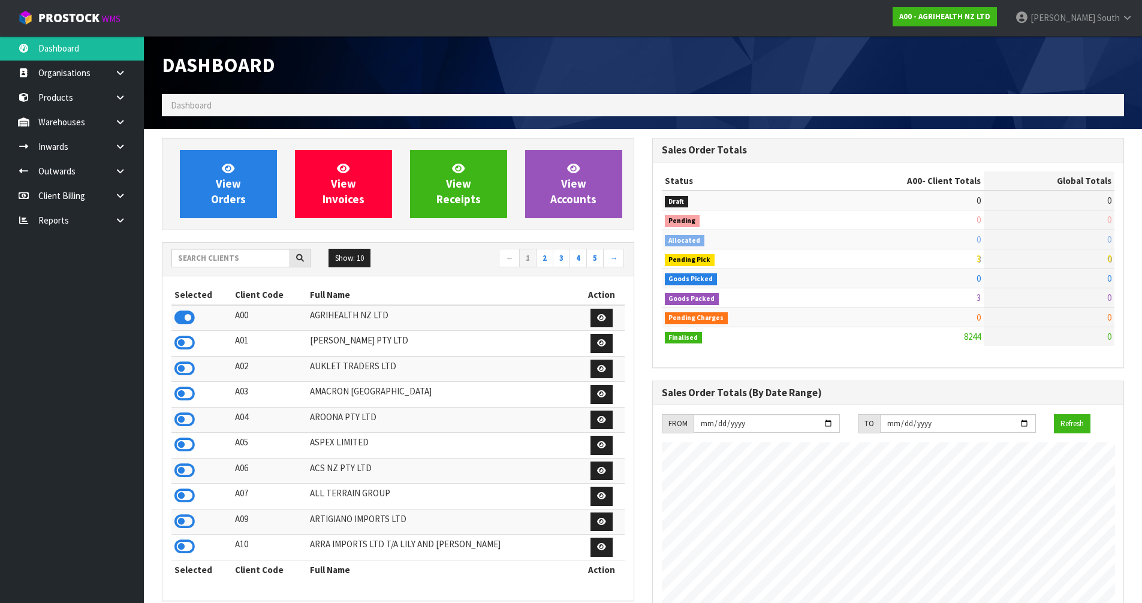
scroll to position [908, 490]
click at [211, 249] on input "text" at bounding box center [230, 258] width 119 height 19
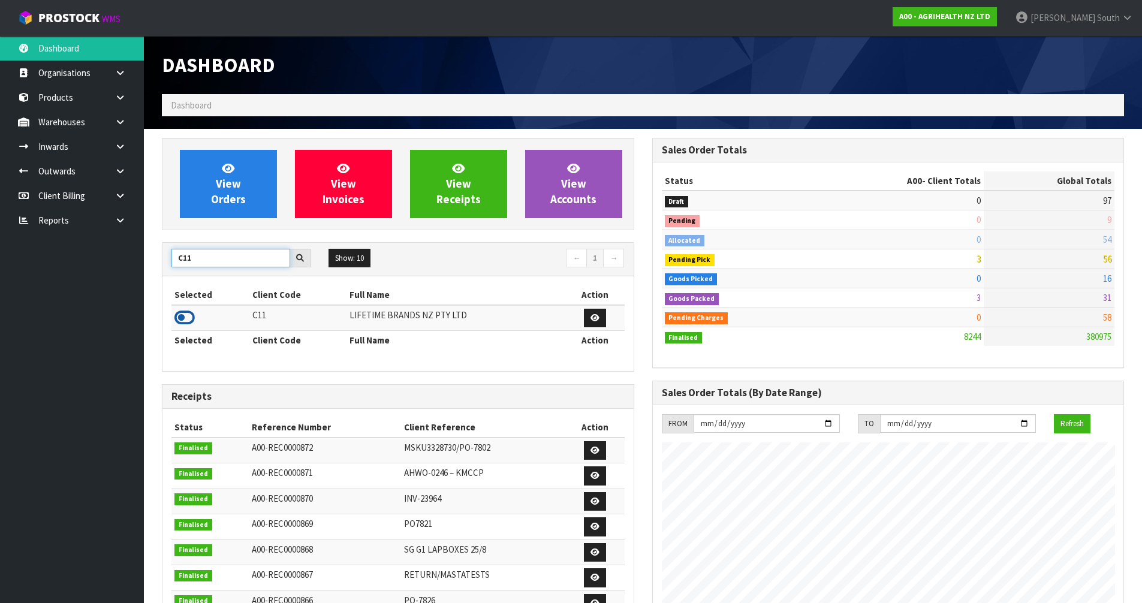
type input "C11"
click at [185, 318] on icon at bounding box center [184, 318] width 20 height 18
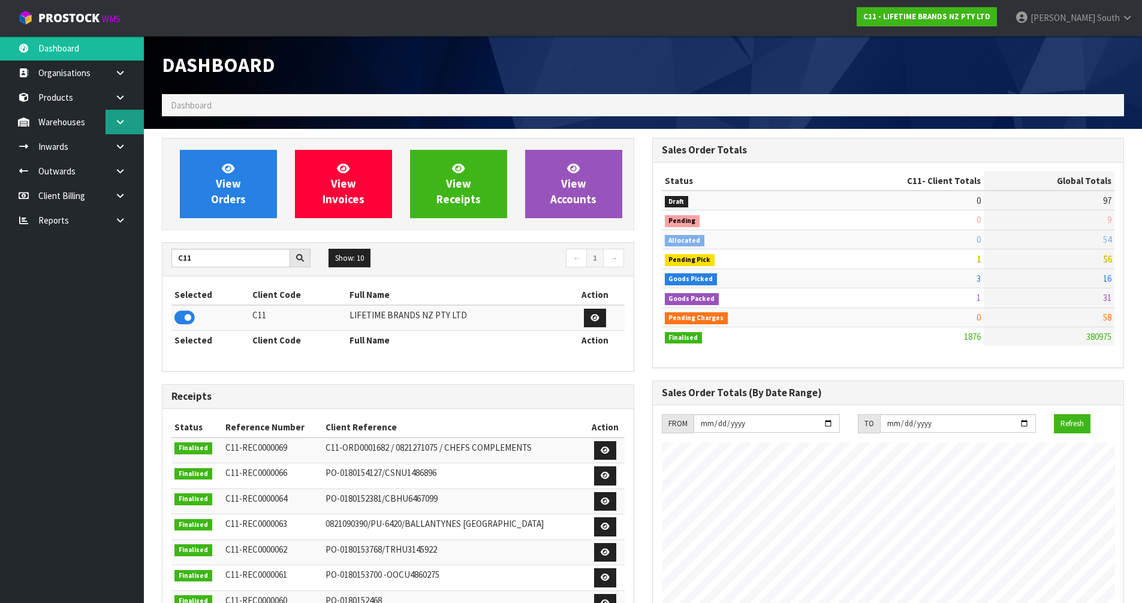
click at [123, 117] on link at bounding box center [124, 122] width 38 height 25
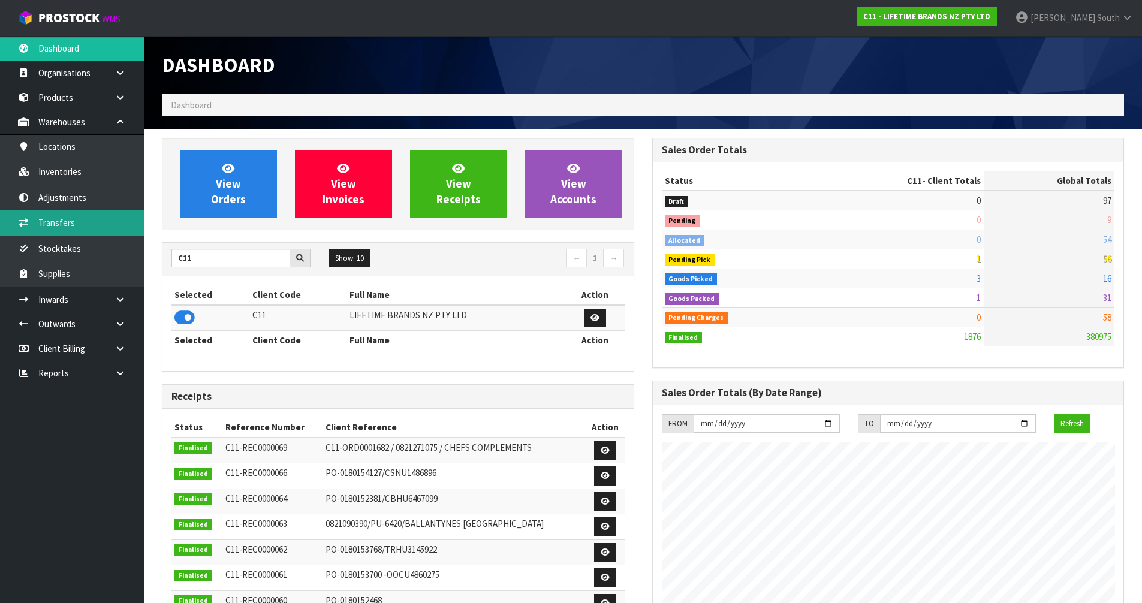
click at [81, 221] on link "Transfers" at bounding box center [72, 222] width 144 height 25
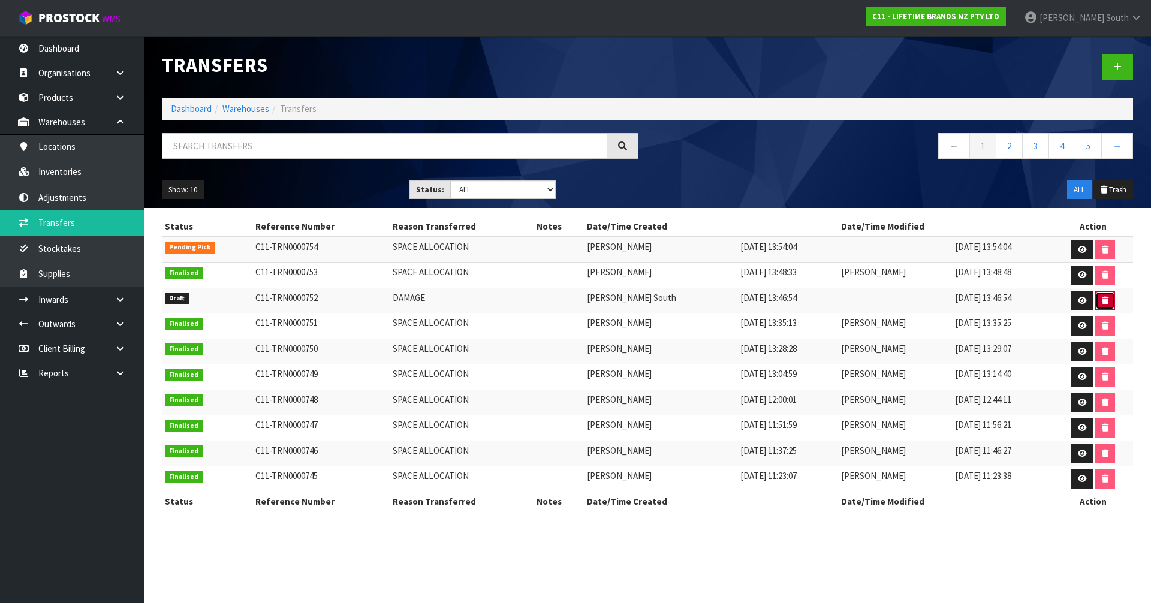
click at [1102, 298] on icon "button" at bounding box center [1105, 301] width 7 height 8
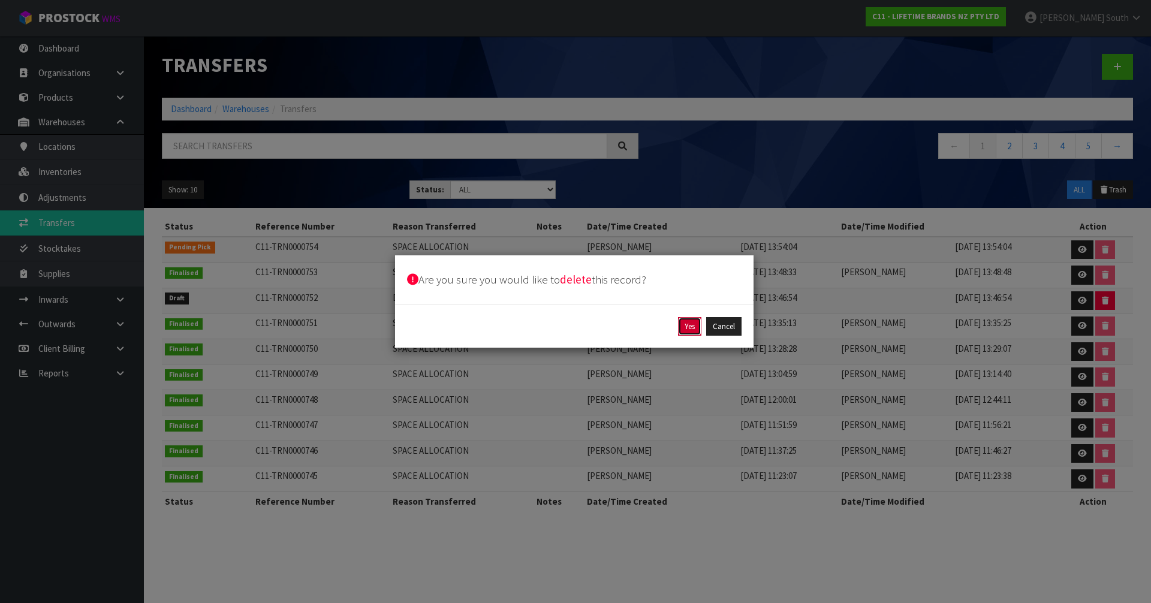
click at [680, 329] on button "Yes" at bounding box center [689, 326] width 23 height 19
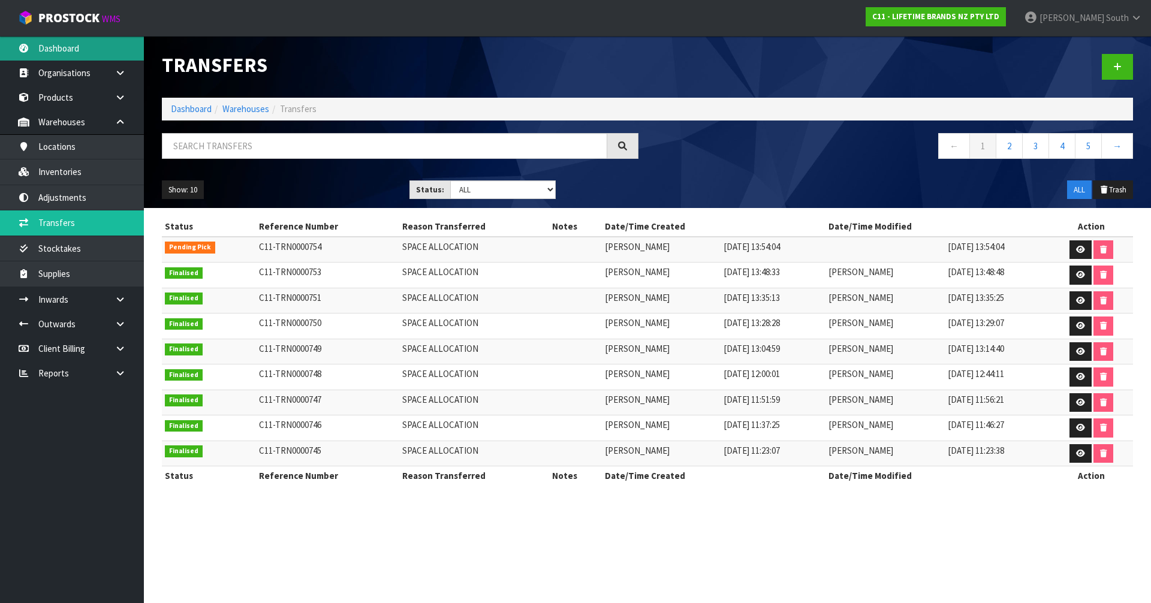
click at [66, 46] on link "Dashboard" at bounding box center [72, 48] width 144 height 25
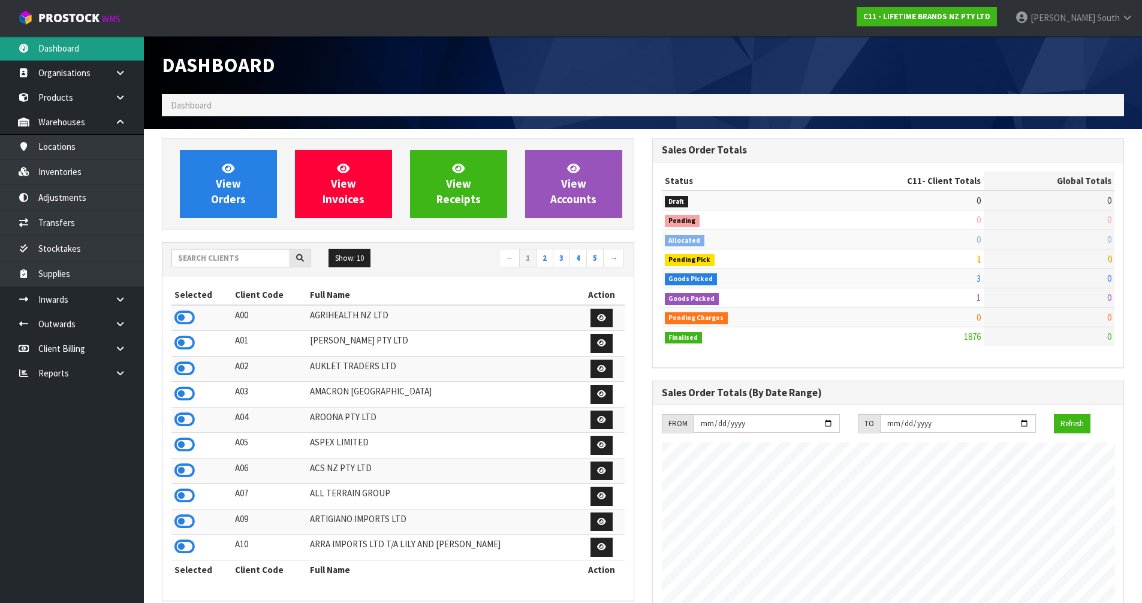
scroll to position [908, 490]
click at [1115, 25] on link "Zachary South" at bounding box center [1074, 18] width 136 height 36
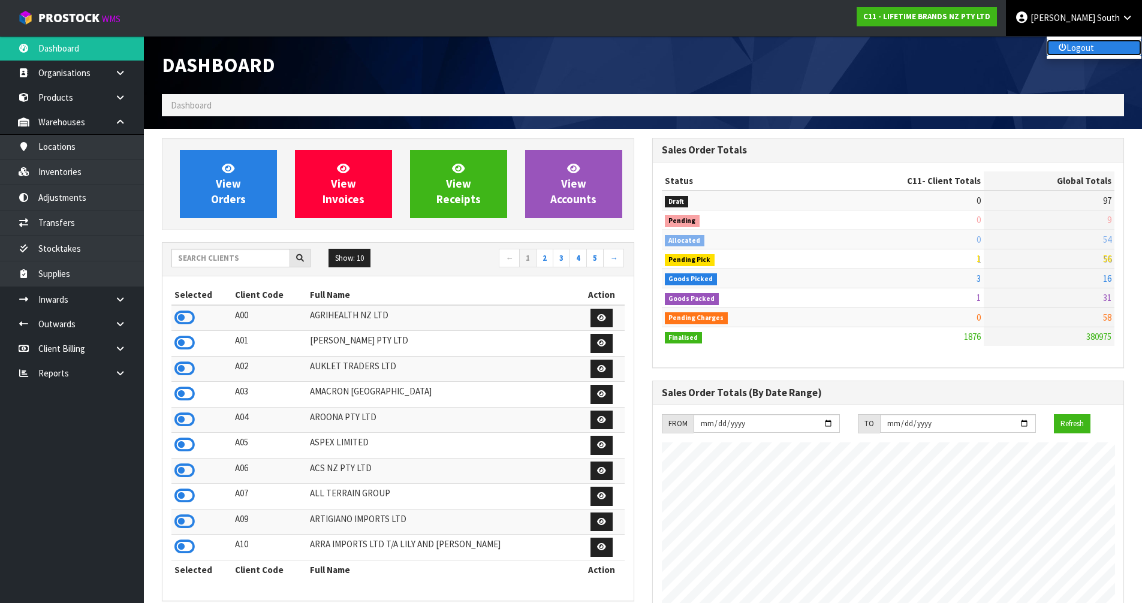
click at [1096, 49] on link "Logout" at bounding box center [1093, 48] width 95 height 16
